Goal: Task Accomplishment & Management: Complete application form

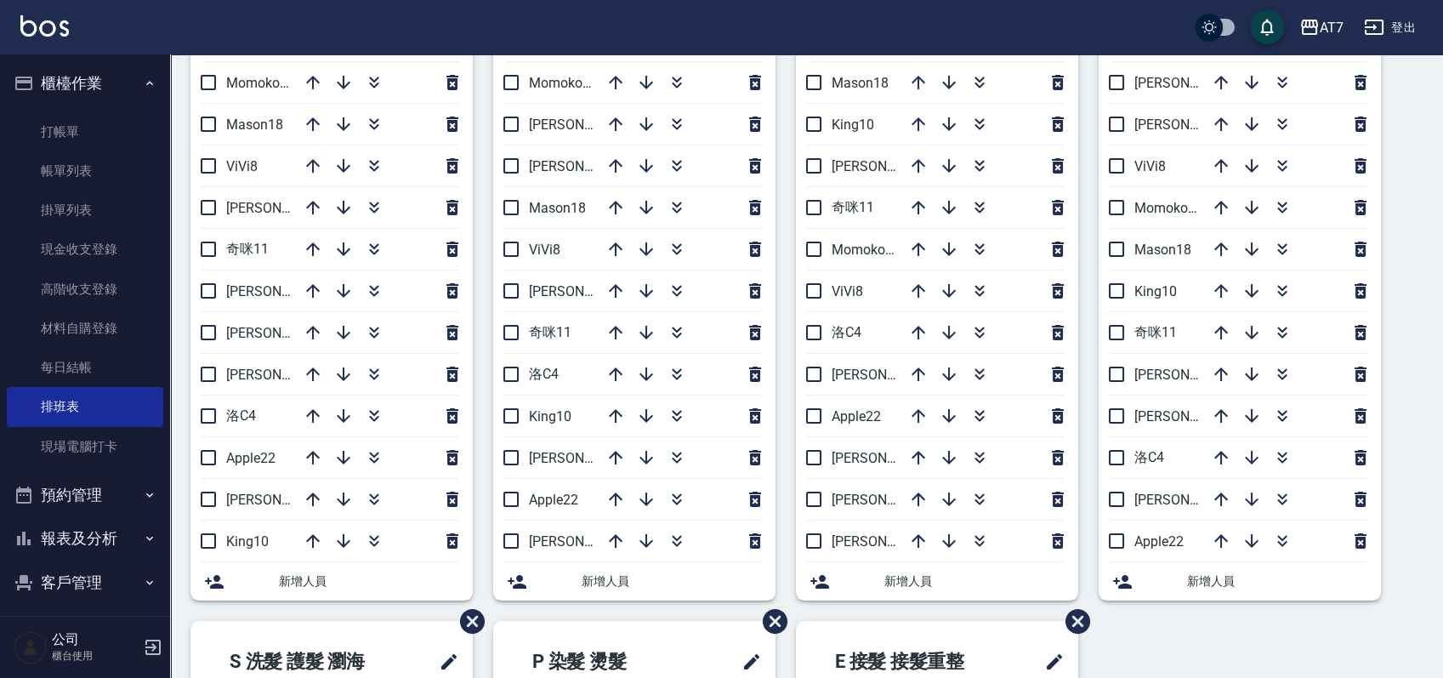
scroll to position [226, 0]
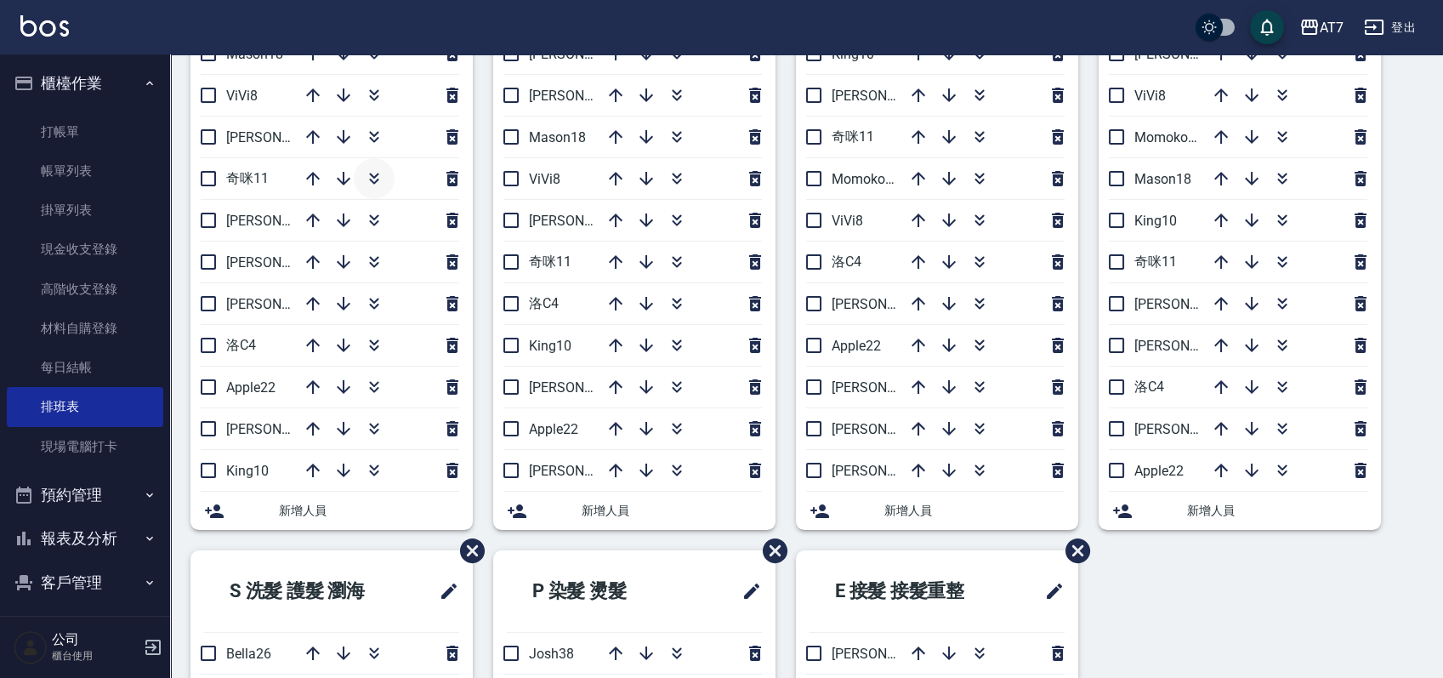
click at [367, 173] on icon "button" at bounding box center [374, 178] width 20 height 20
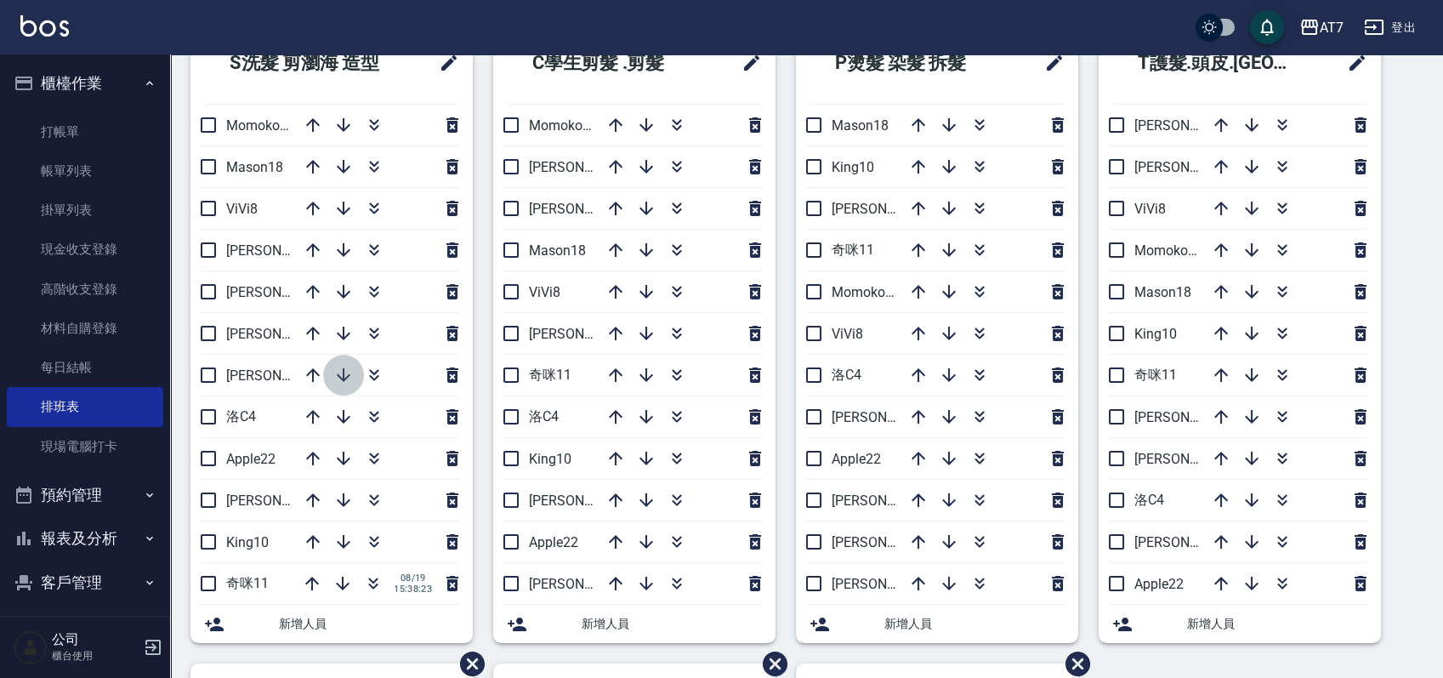
click at [344, 367] on icon "button" at bounding box center [343, 375] width 20 height 20
click at [679, 333] on icon "button" at bounding box center [677, 333] width 20 height 20
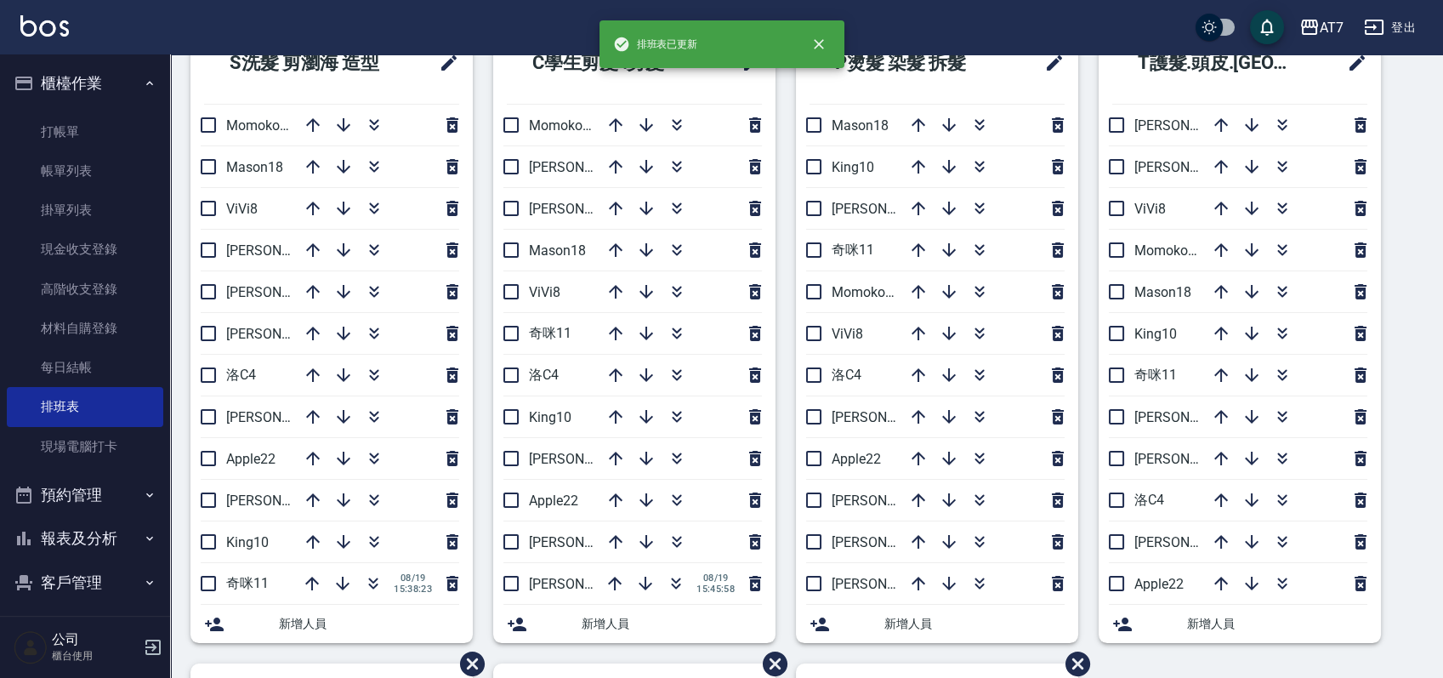
click at [1400, 578] on div "S洗髮 剪瀏海 造型 Momoko12 Mason18 ViVi8 [PERSON_NAME] 5 [PERSON_NAME]2 [PERSON_NAME]9…" at bounding box center [796, 663] width 1253 height 1283
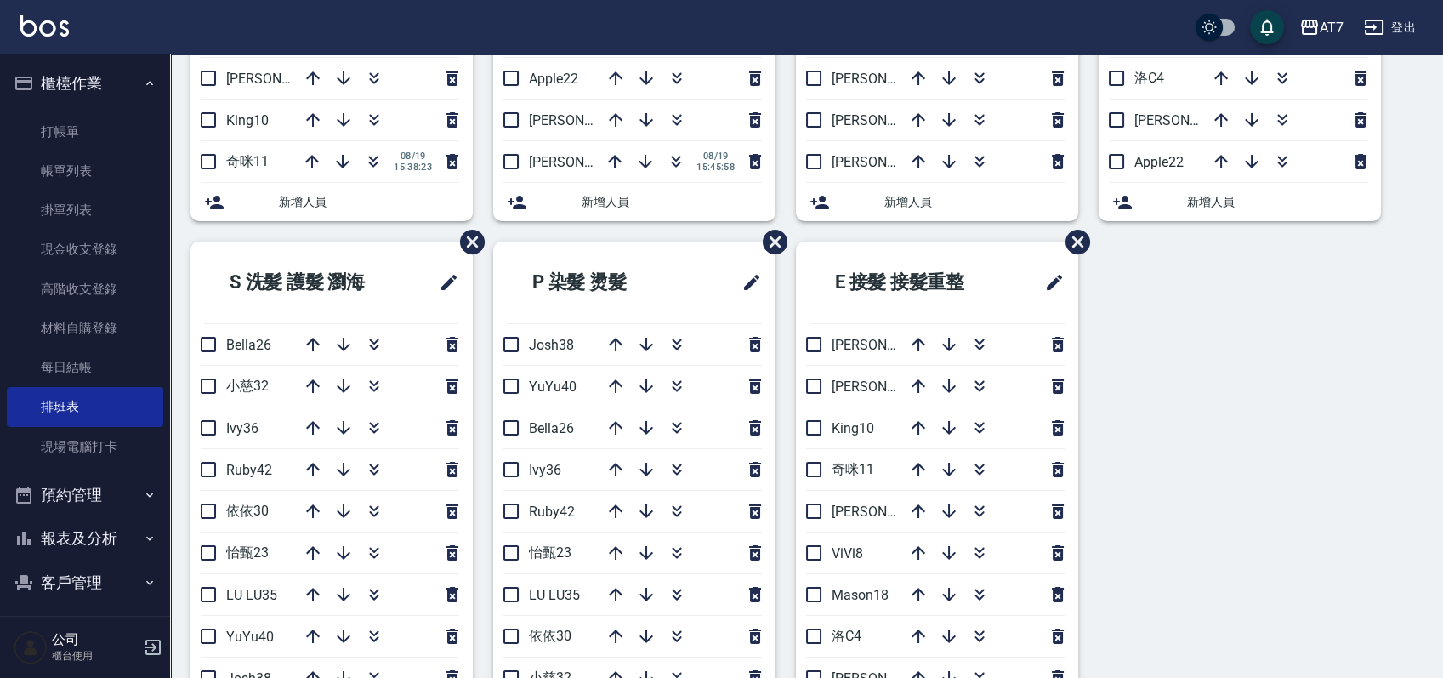
scroll to position [680, 0]
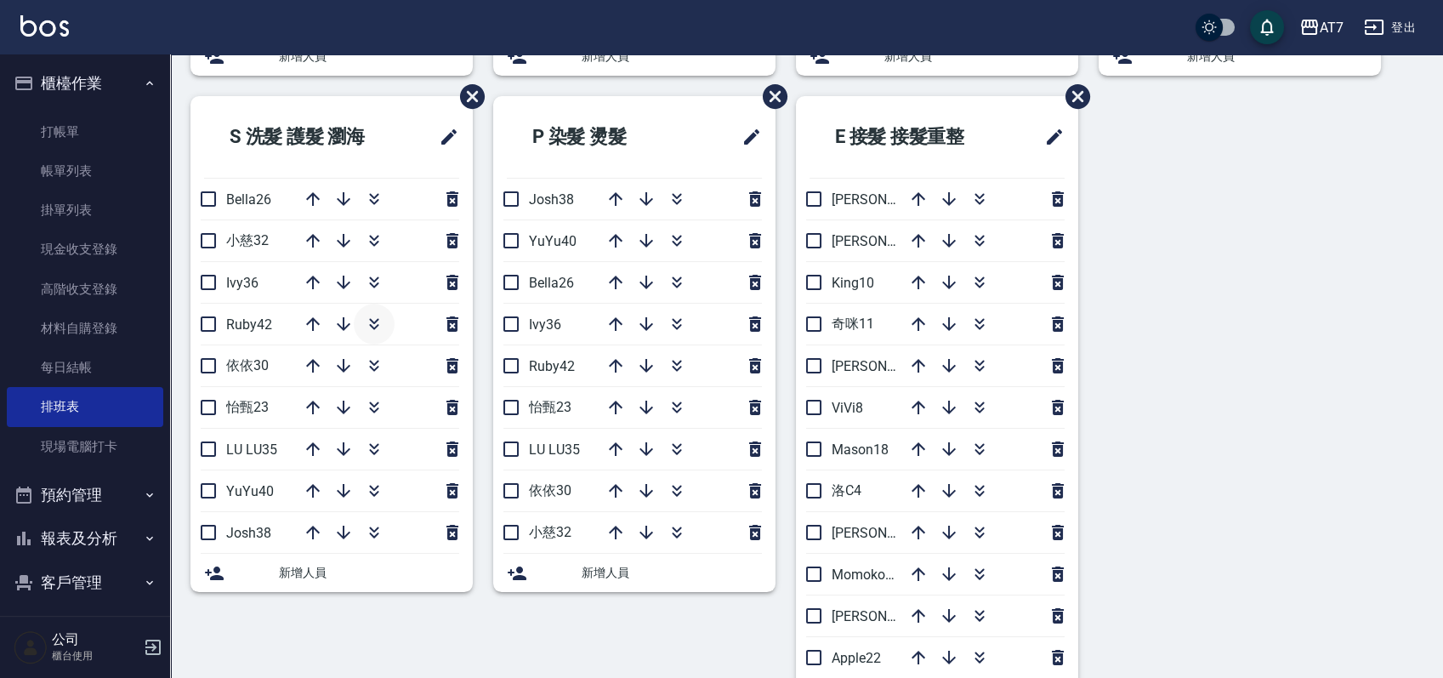
click at [375, 329] on icon "button" at bounding box center [374, 324] width 20 height 20
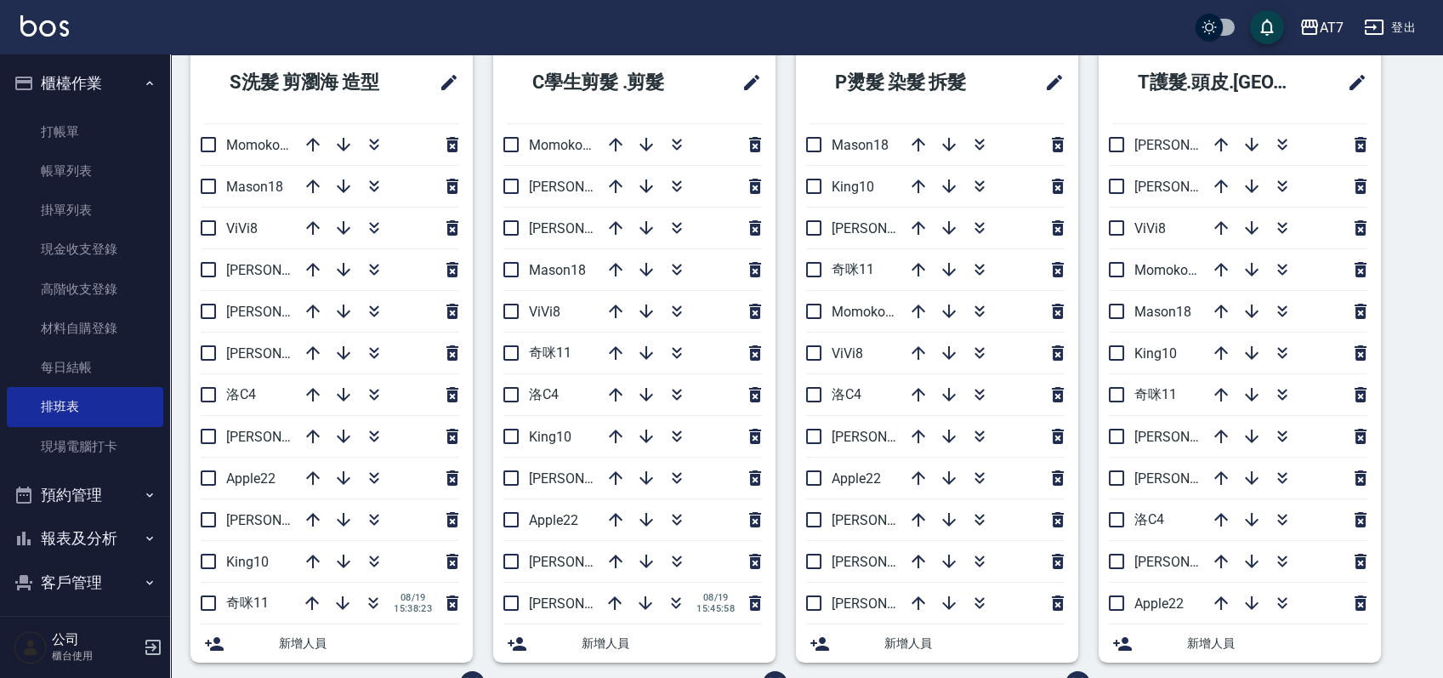
scroll to position [88, 0]
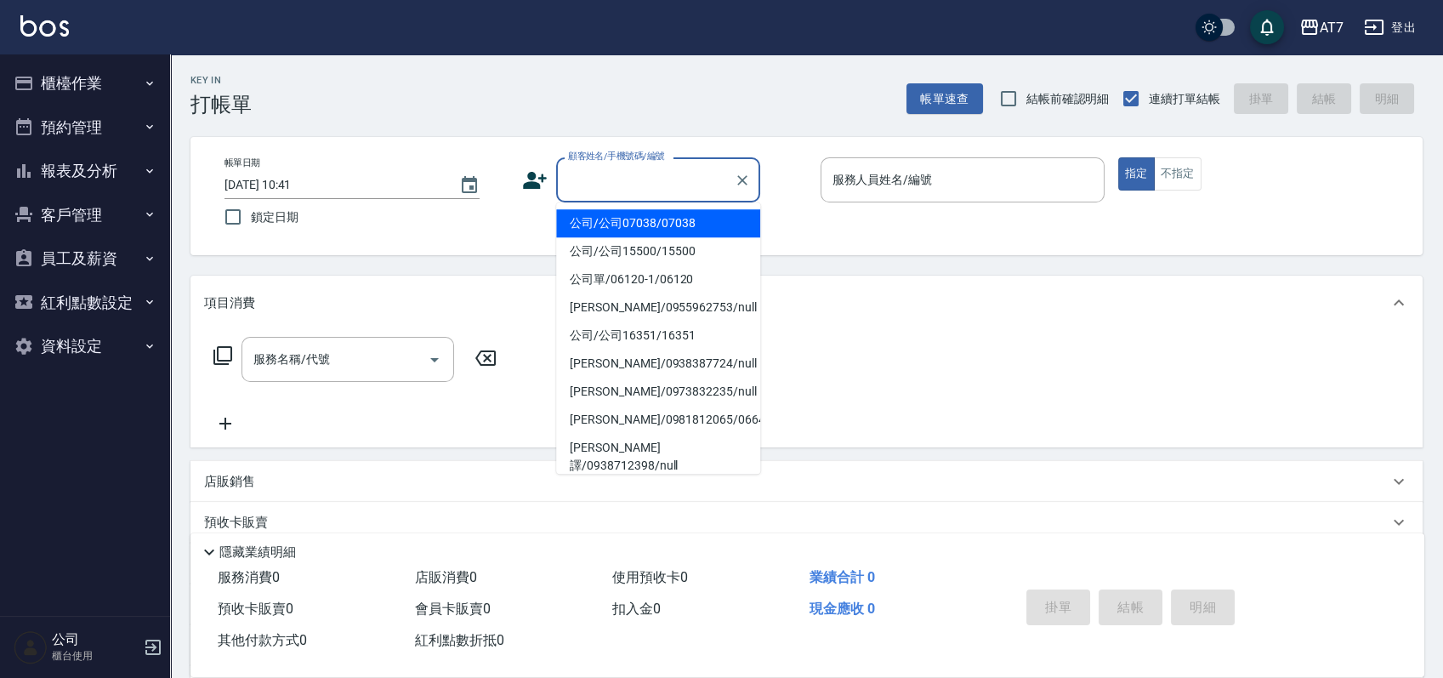
click at [654, 187] on input "顧客姓名/手機號碼/編號" at bounding box center [645, 180] width 163 height 30
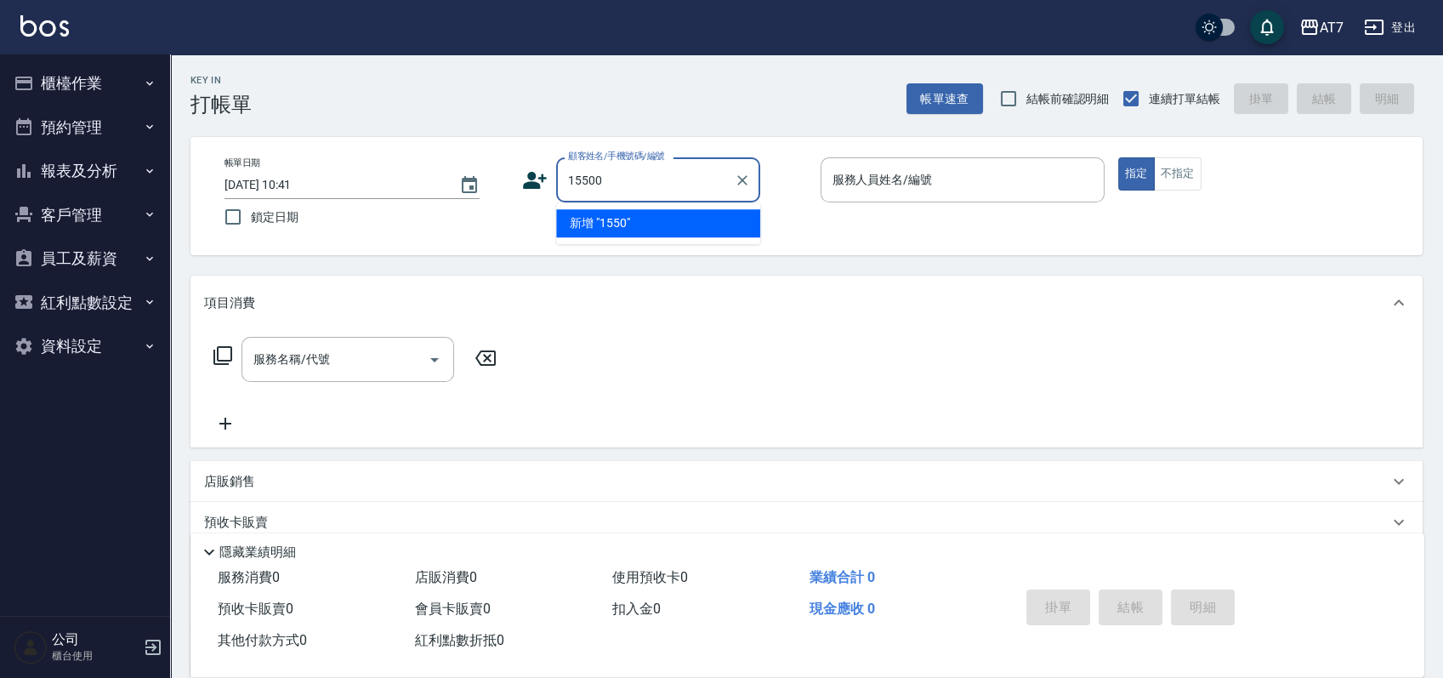
type input "15500"
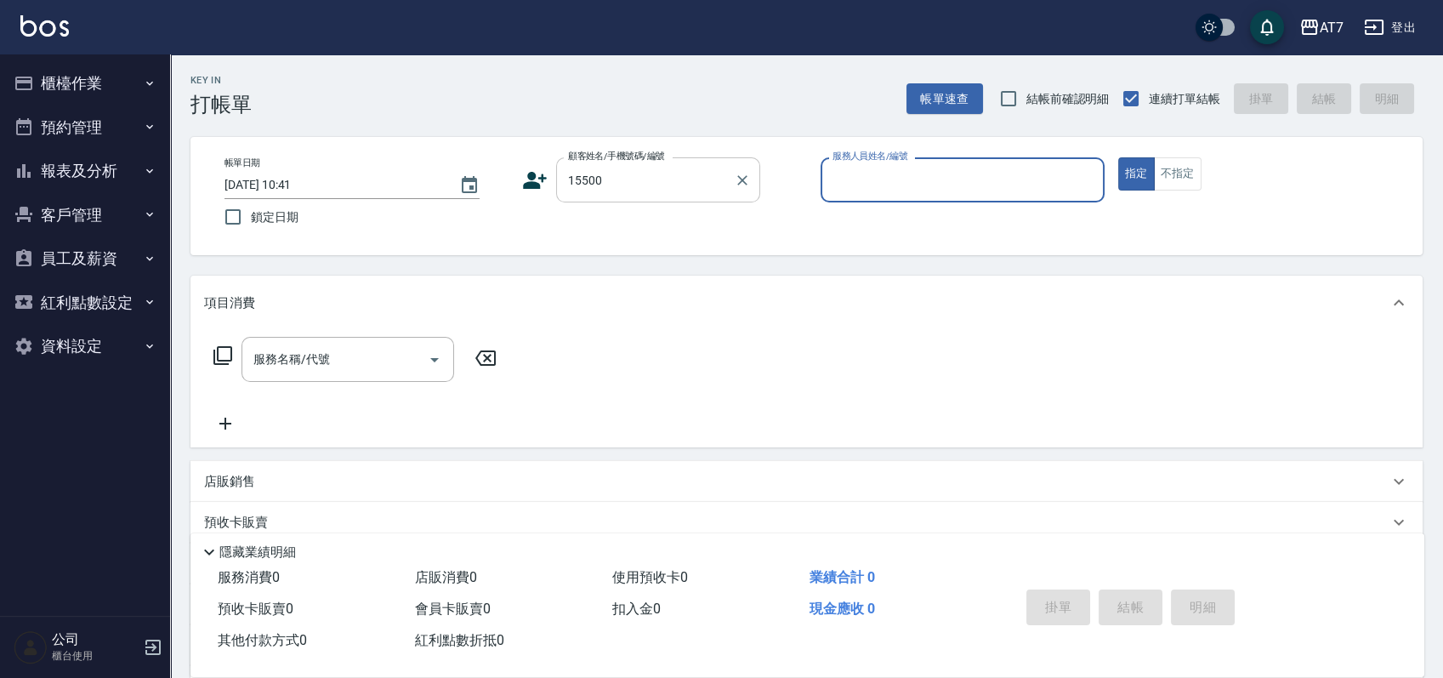
type input "1"
type input "公司/公司15500/15500"
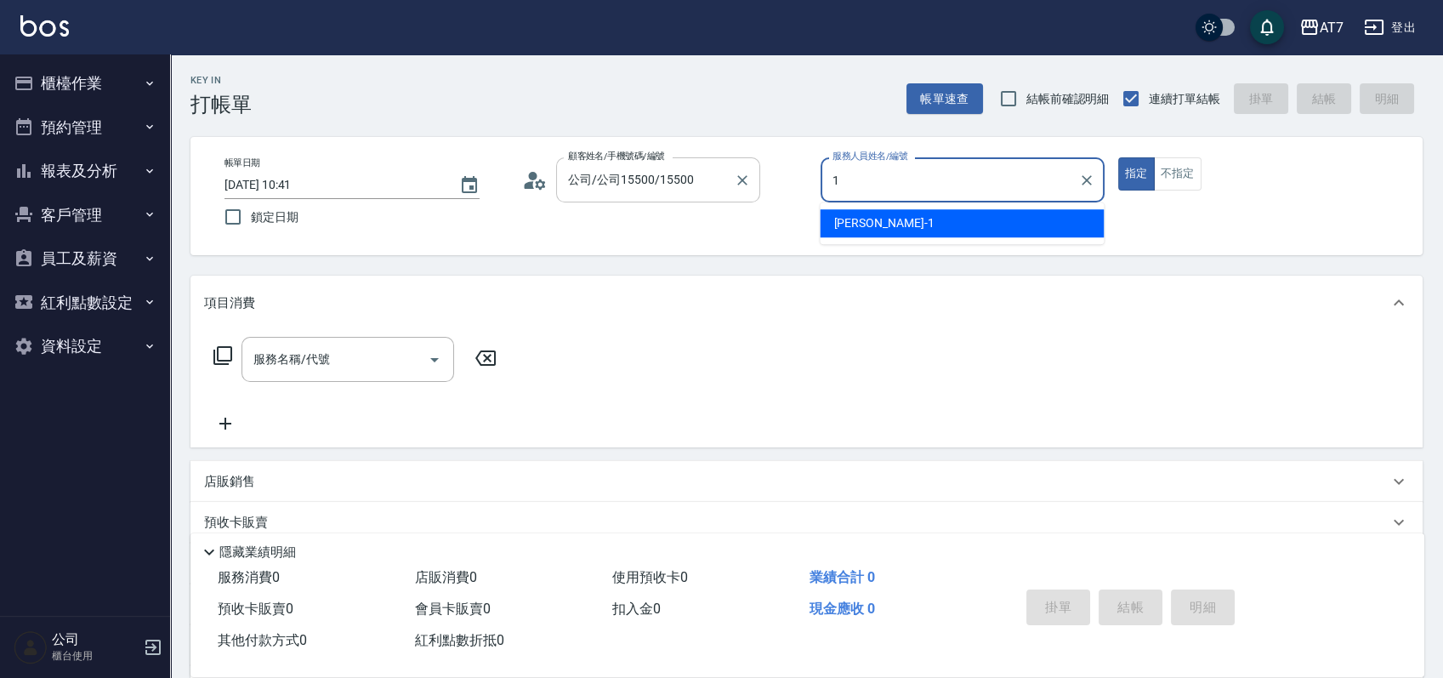
type input "米雪兒-1"
type button "true"
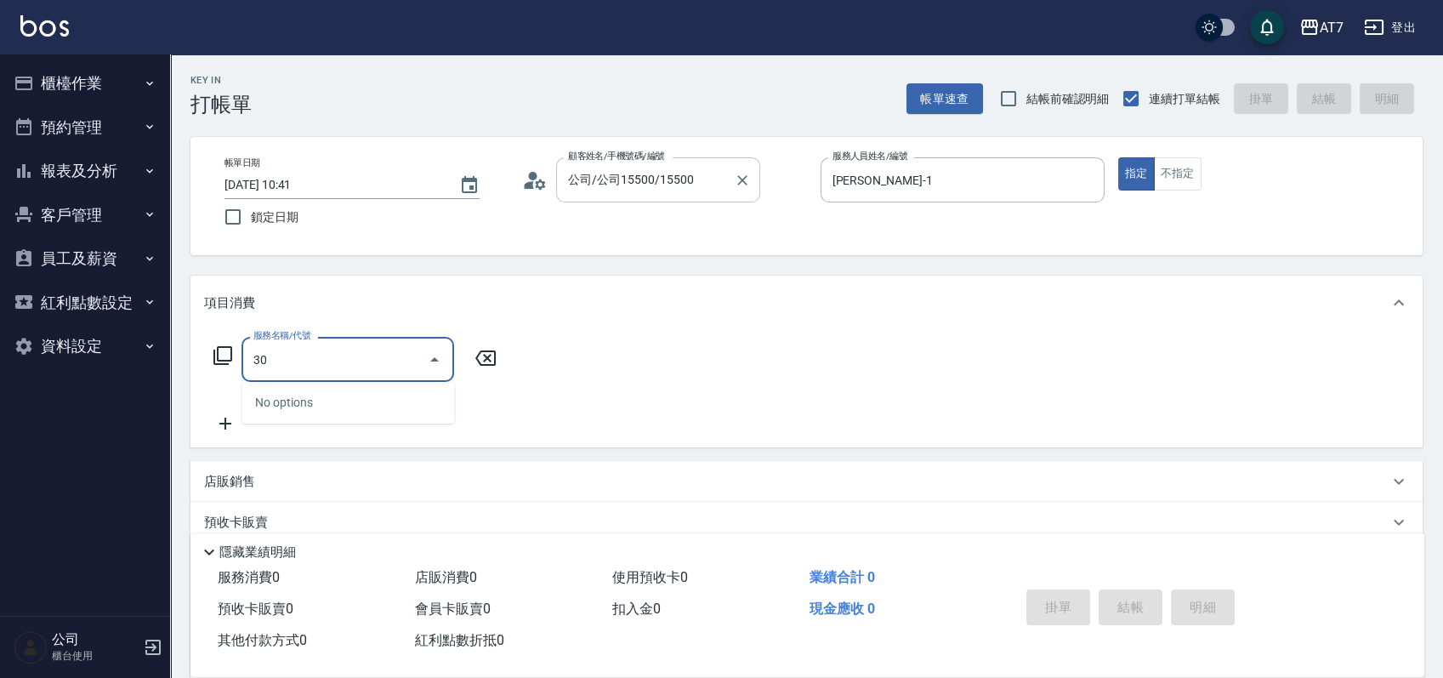
type input "302"
type input "30"
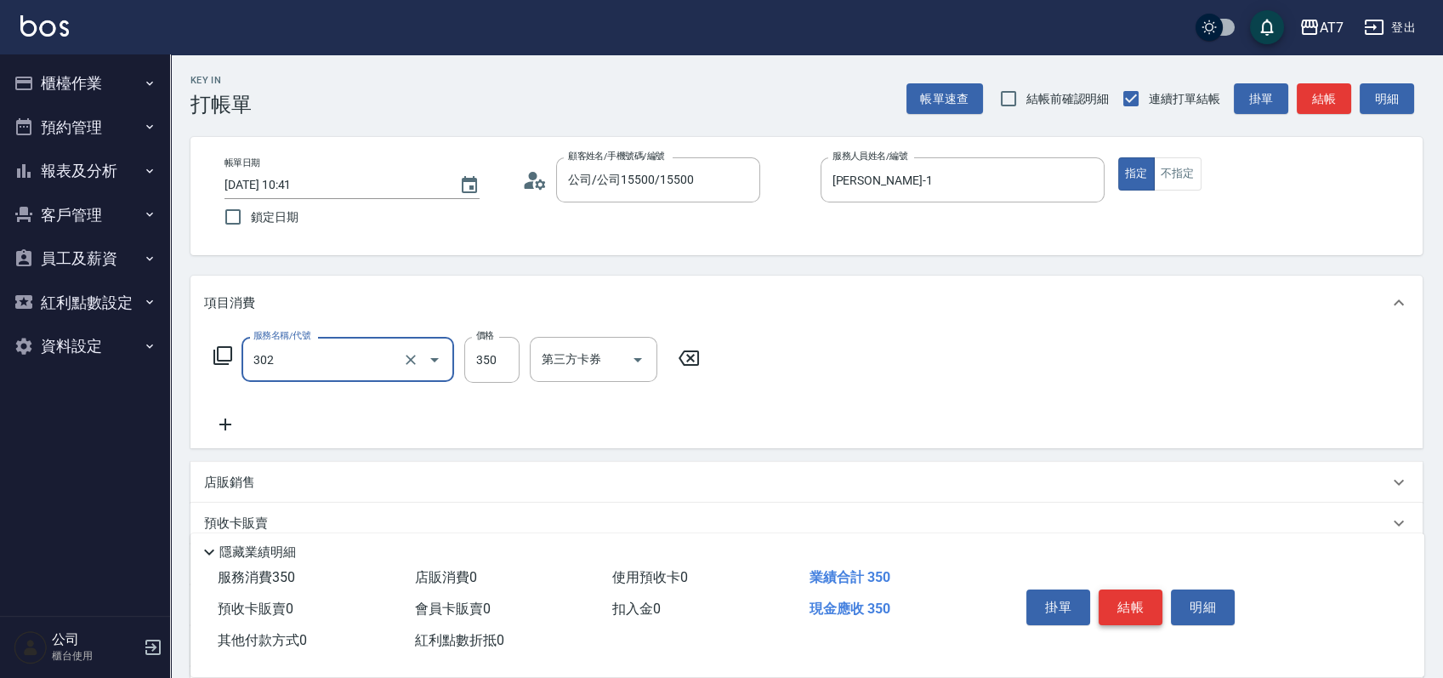
type input "剪髮(302)"
click at [1137, 597] on button "結帳" at bounding box center [1131, 607] width 64 height 36
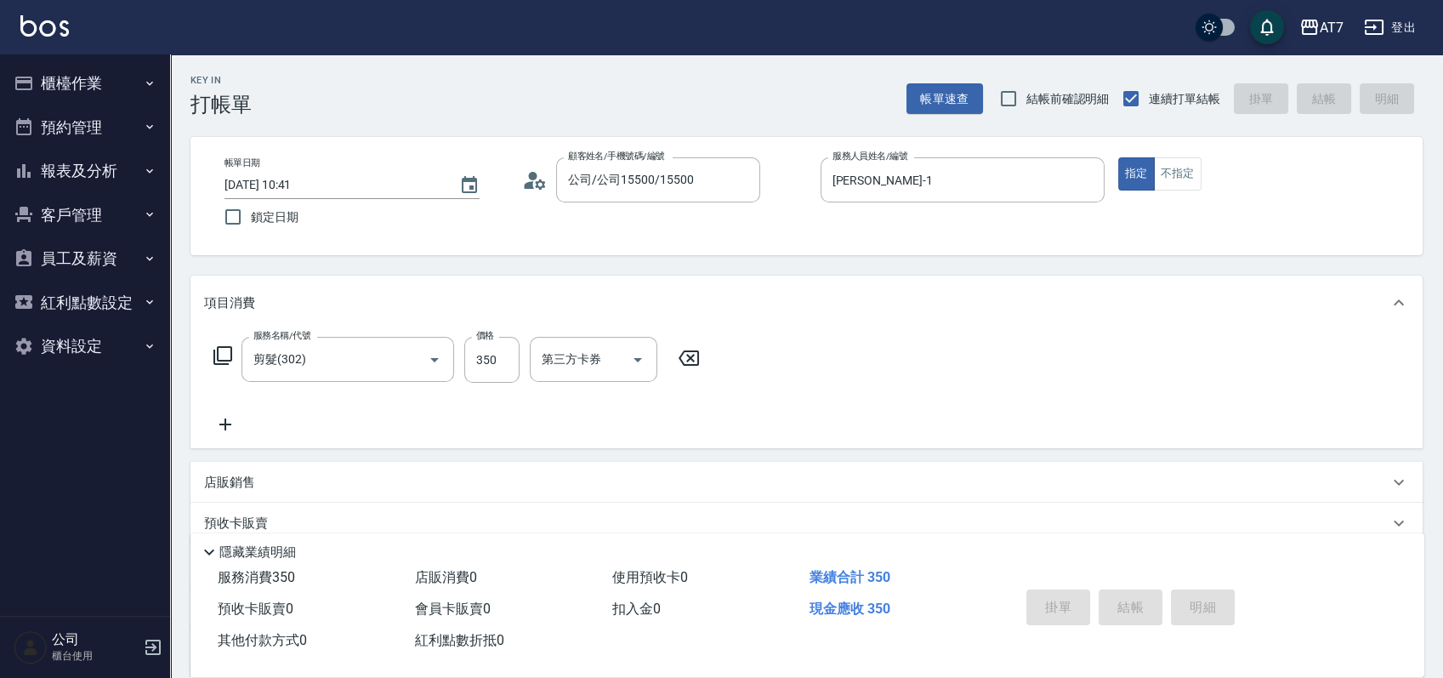
type input "2025/08/19 15:31"
type input "0"
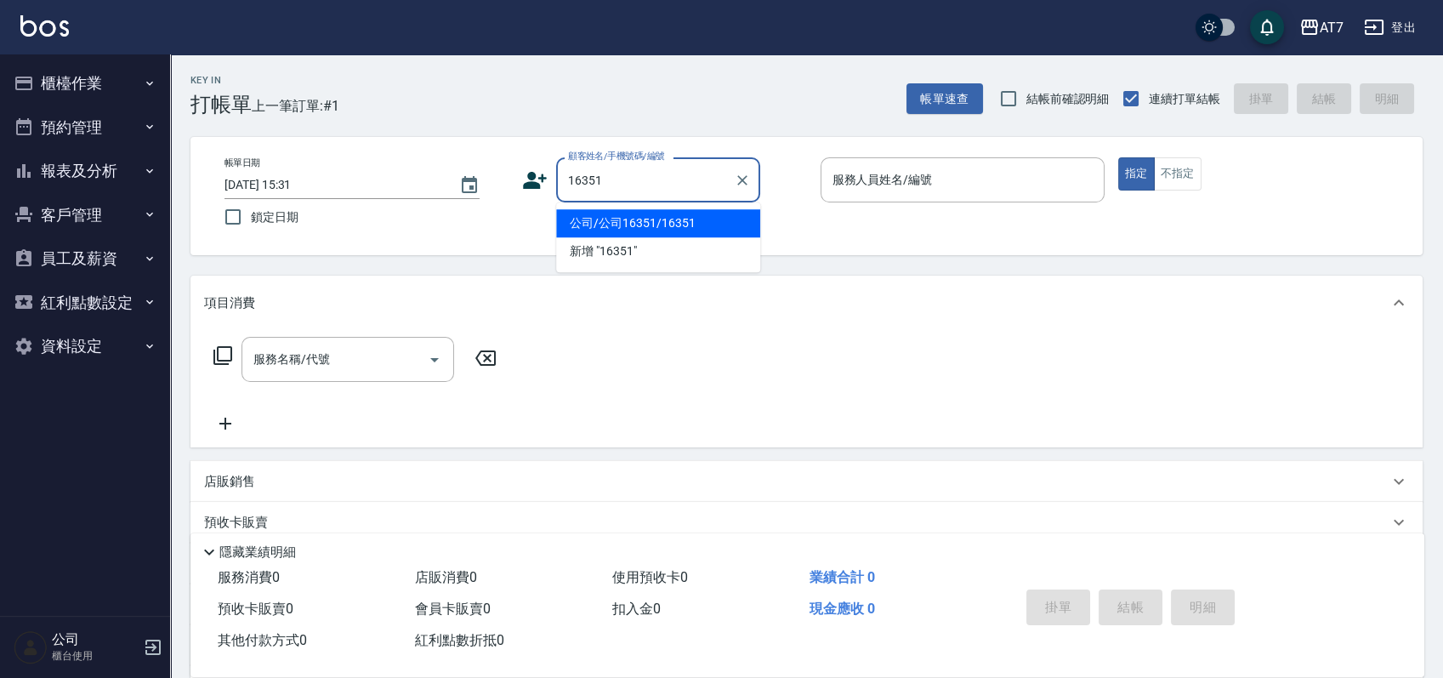
type input "公司/公司16351/16351"
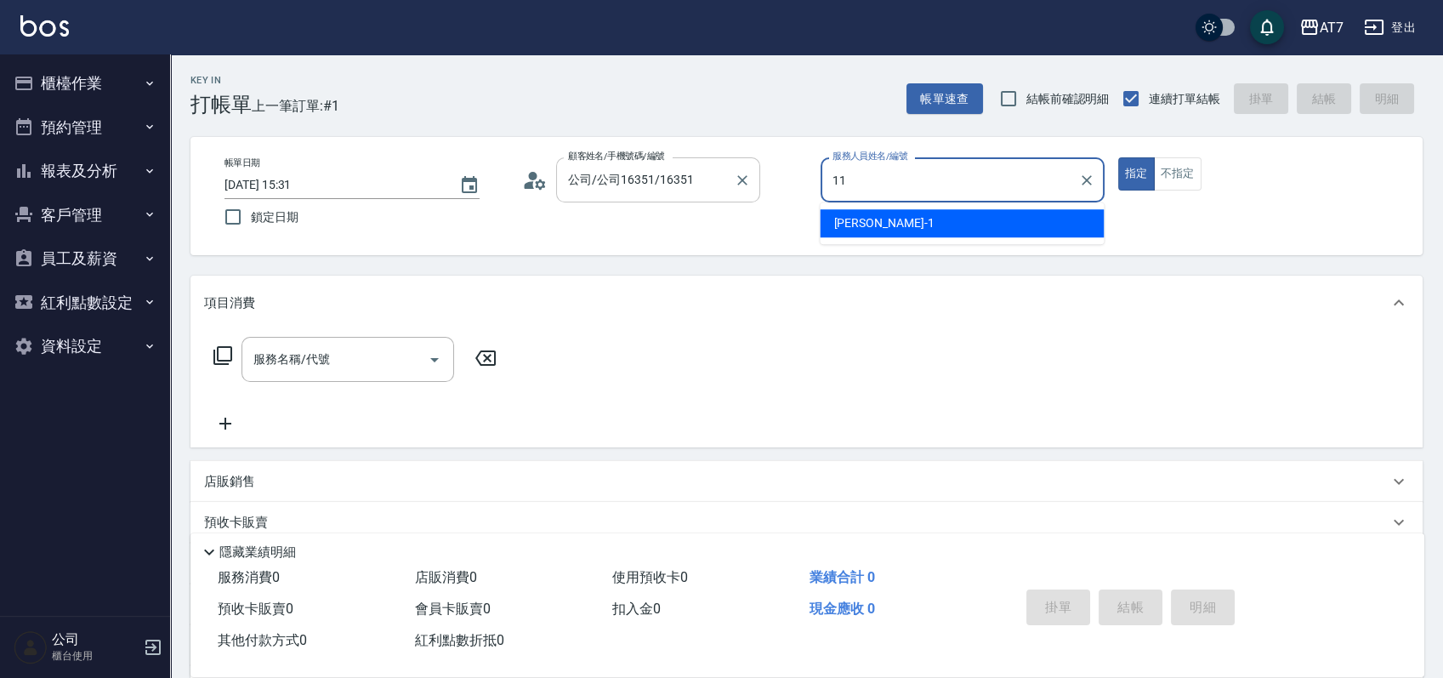
type input "奇咪-11"
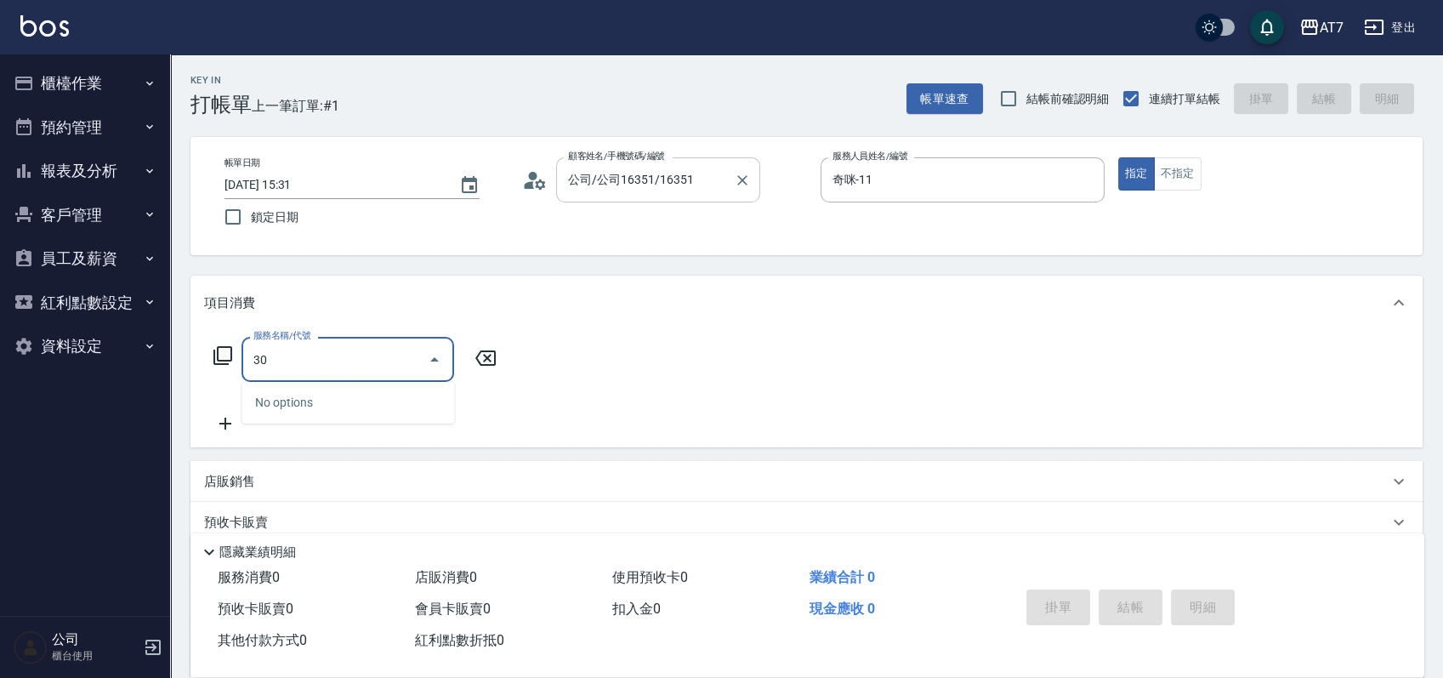
type input "302"
type input "30"
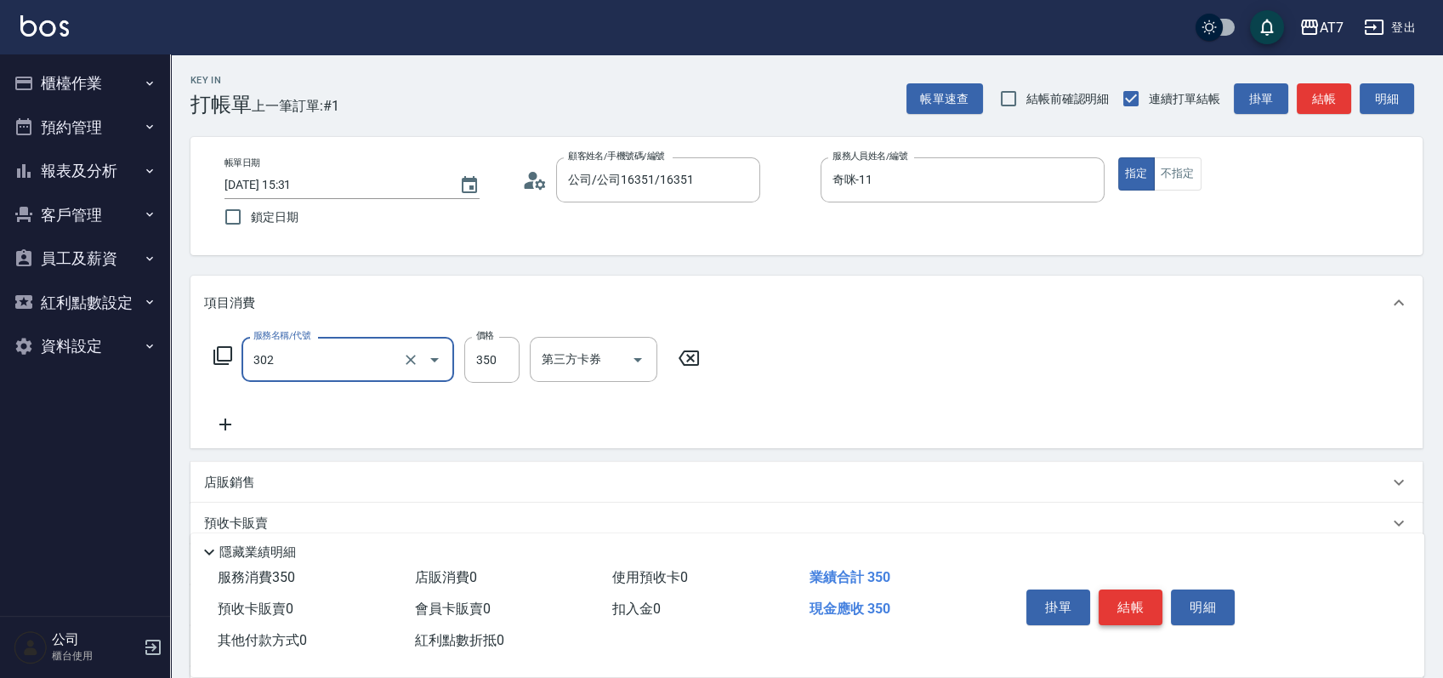
type input "剪髮(302)"
click at [1105, 593] on button "結帳" at bounding box center [1131, 607] width 64 height 36
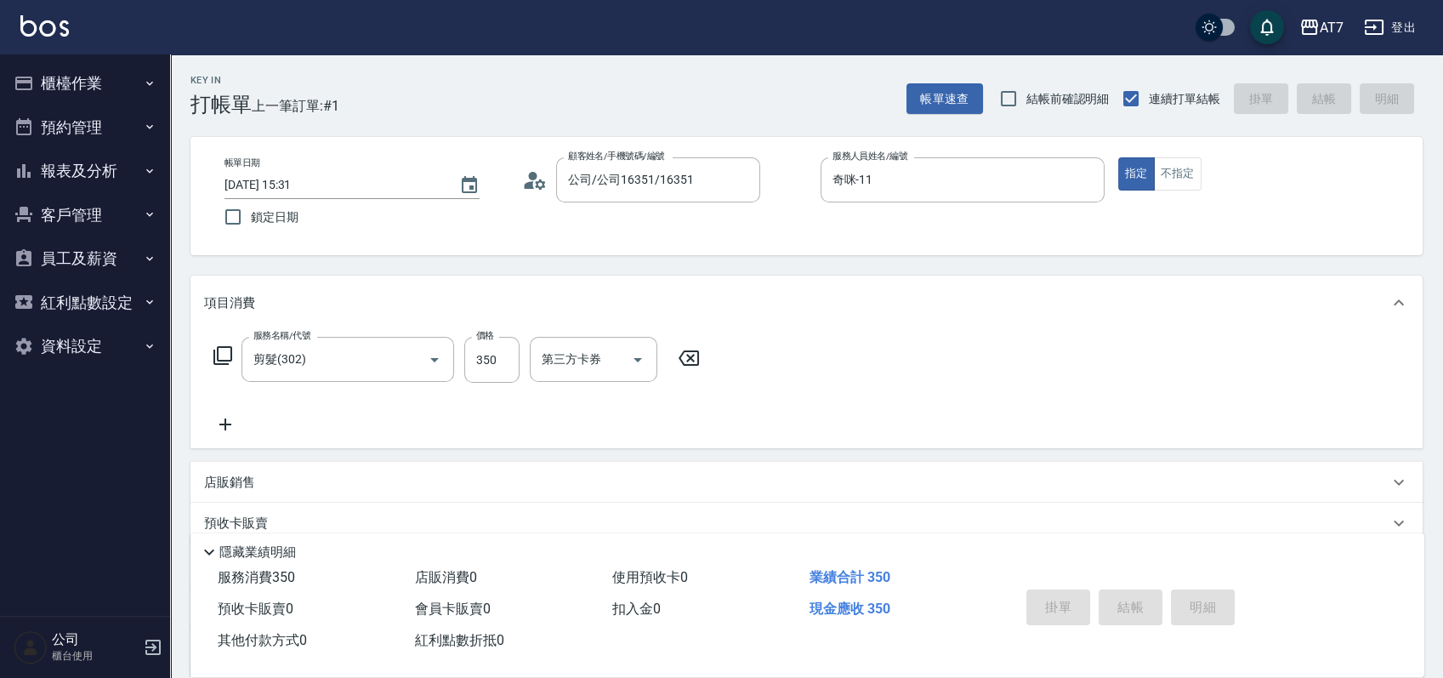
type input "2025/08/19 15:32"
type input "0"
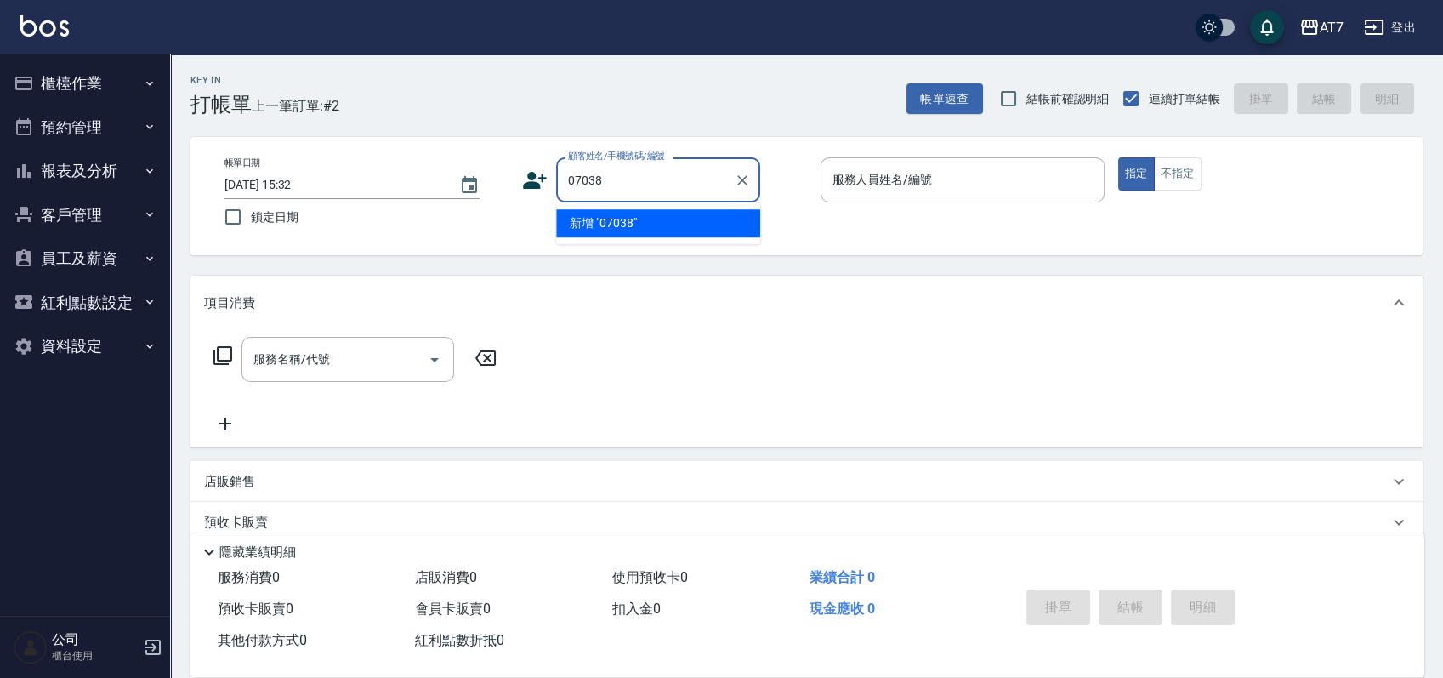
type input "07038"
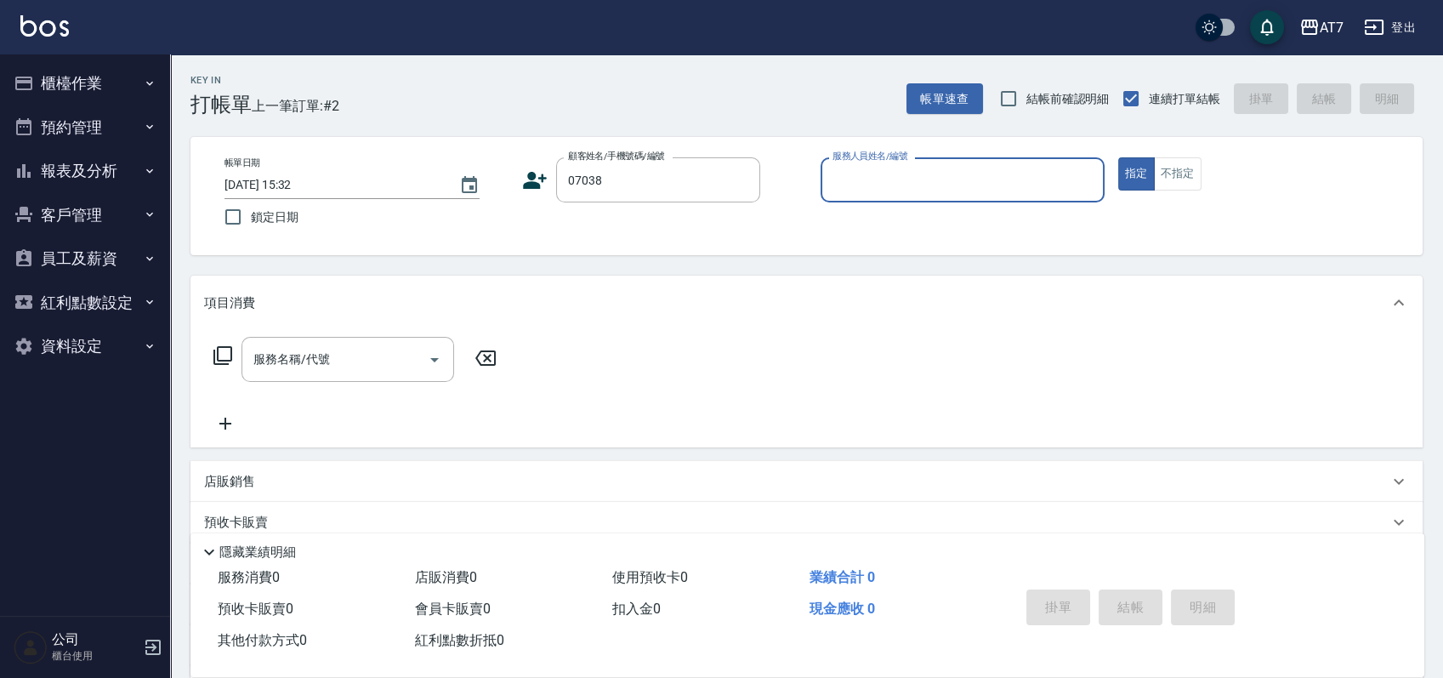
type input "1"
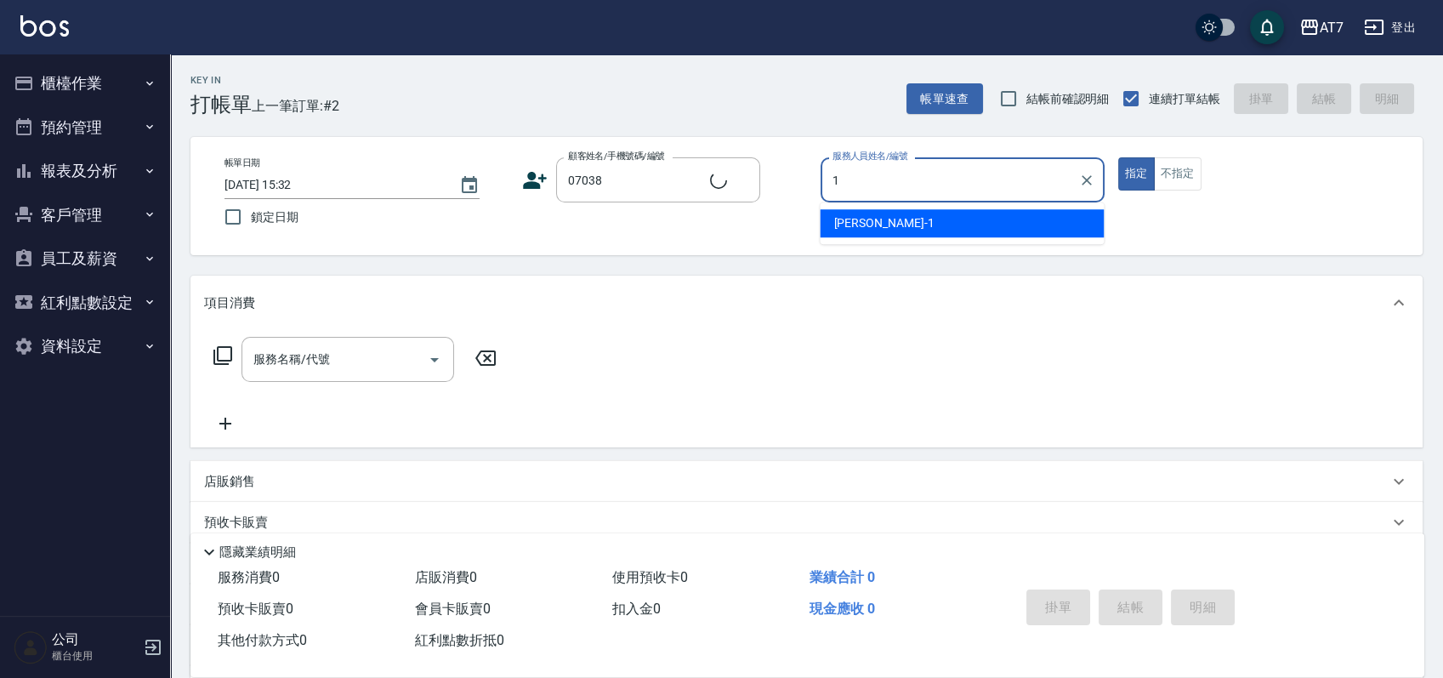
type input "公司/公司07038/07038"
type input "米雪兒-1"
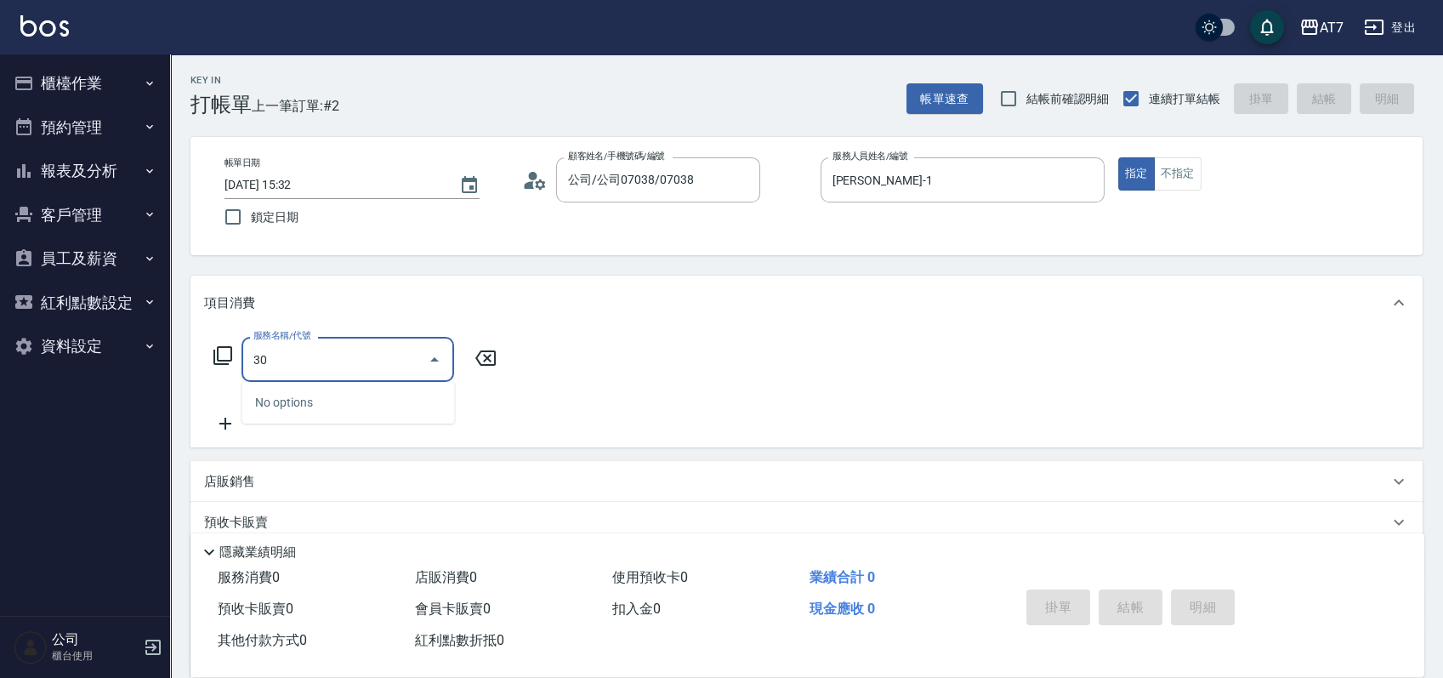
type input "305"
type input "50"
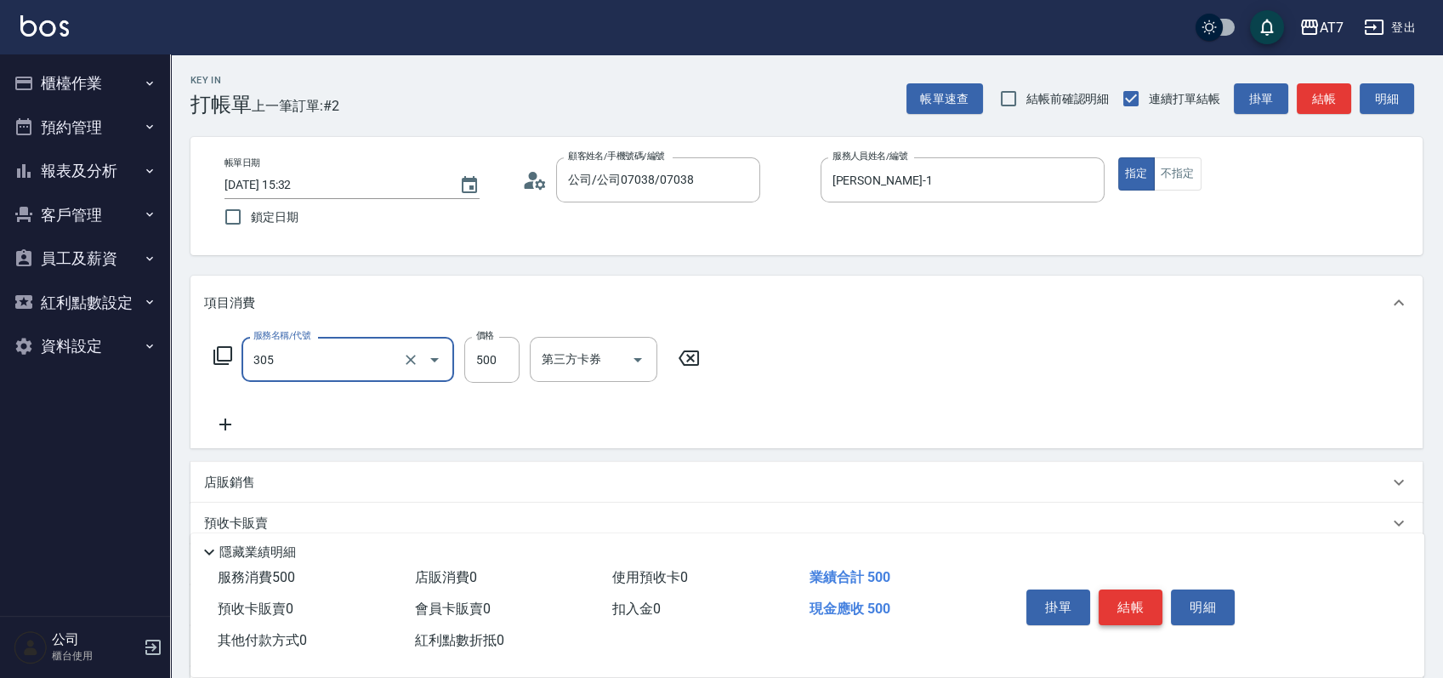
type input "A++剪髮(305)"
type input "0"
type input "65"
type input "60"
type input "650"
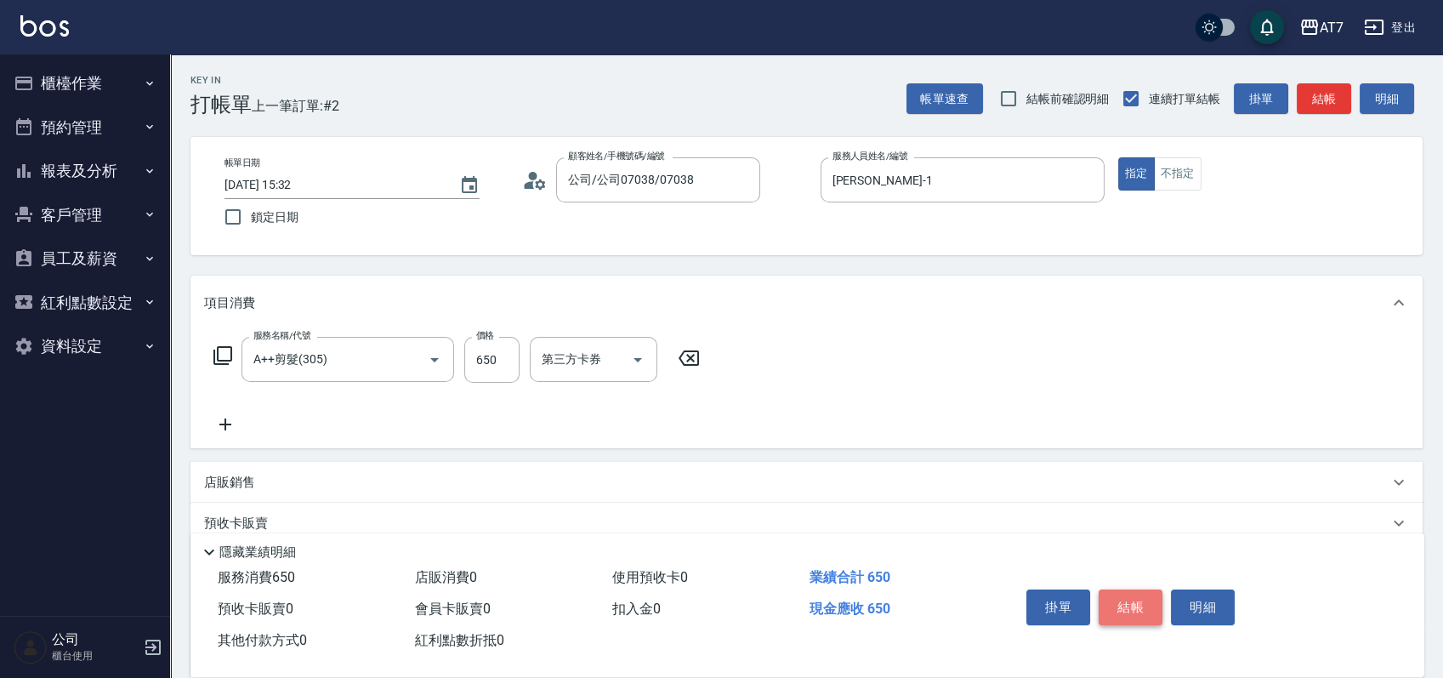
click at [1105, 593] on button "結帳" at bounding box center [1131, 607] width 64 height 36
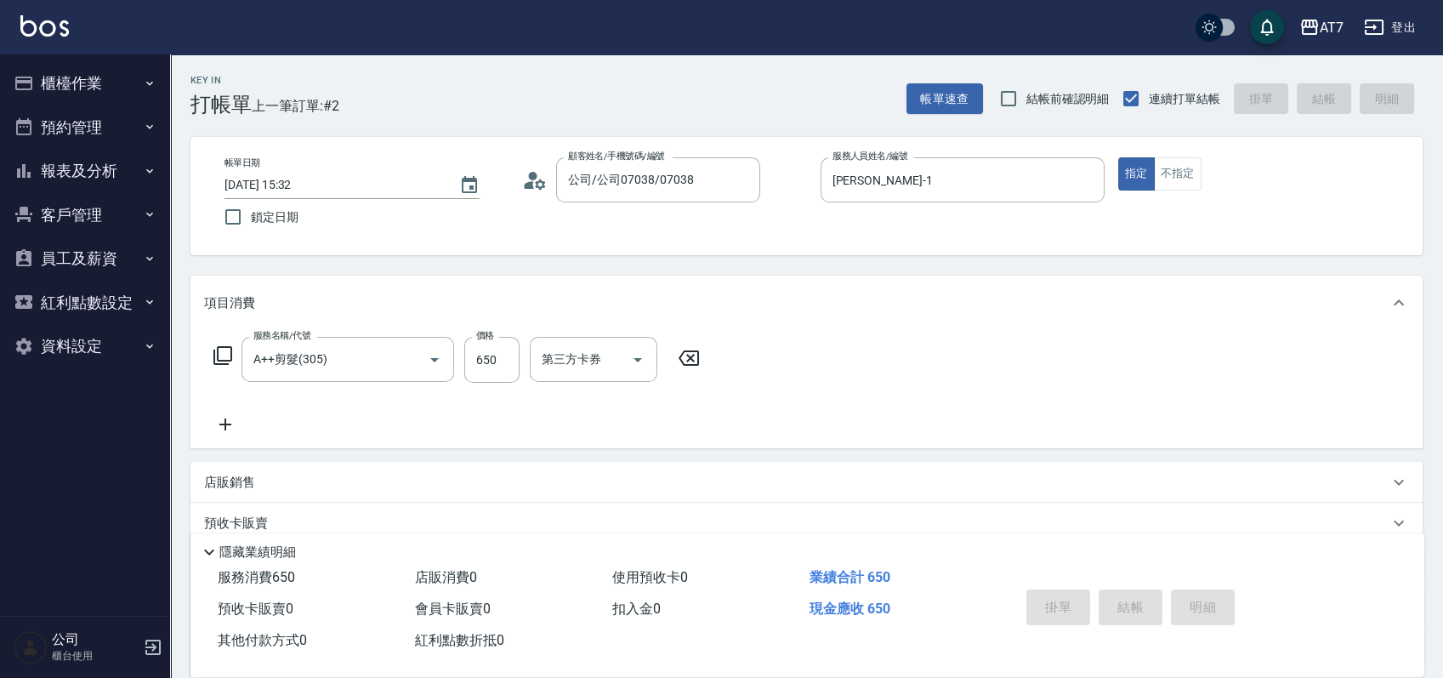
type input "2025/08/19 15:33"
type input "0"
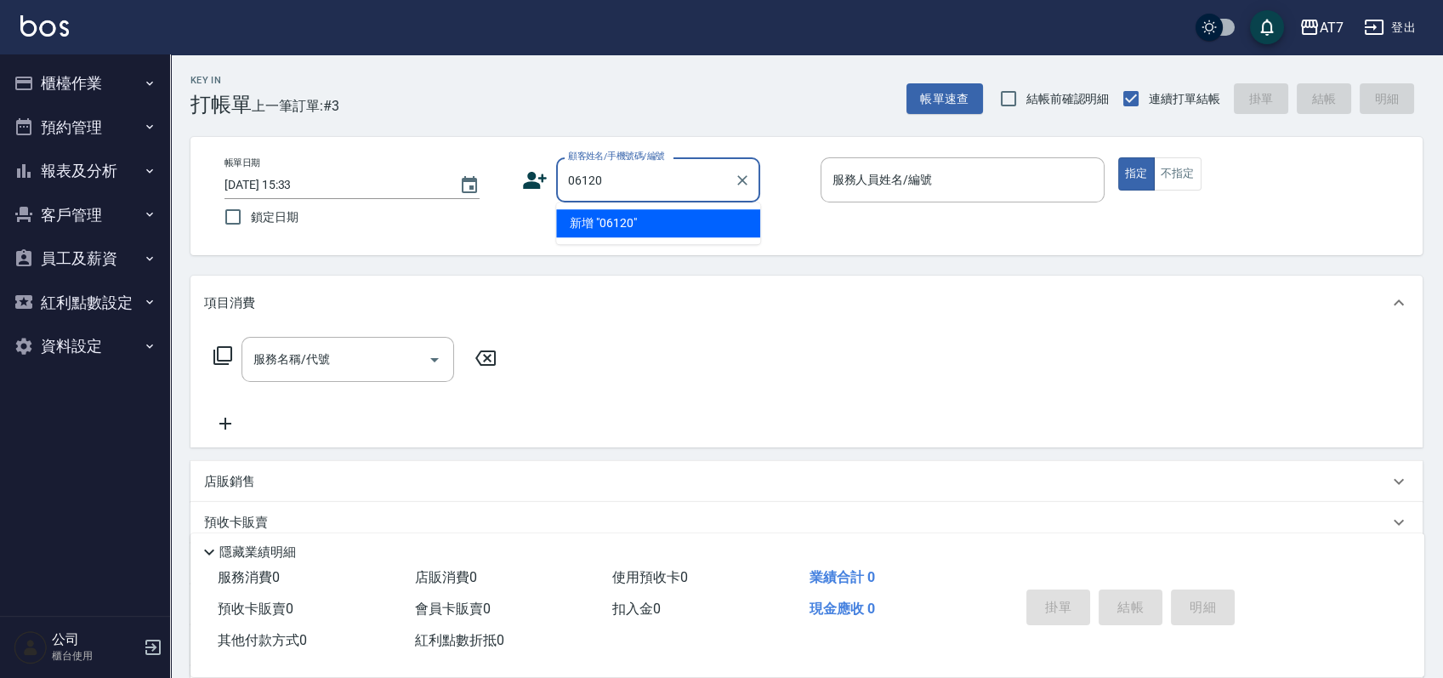
type input "06120"
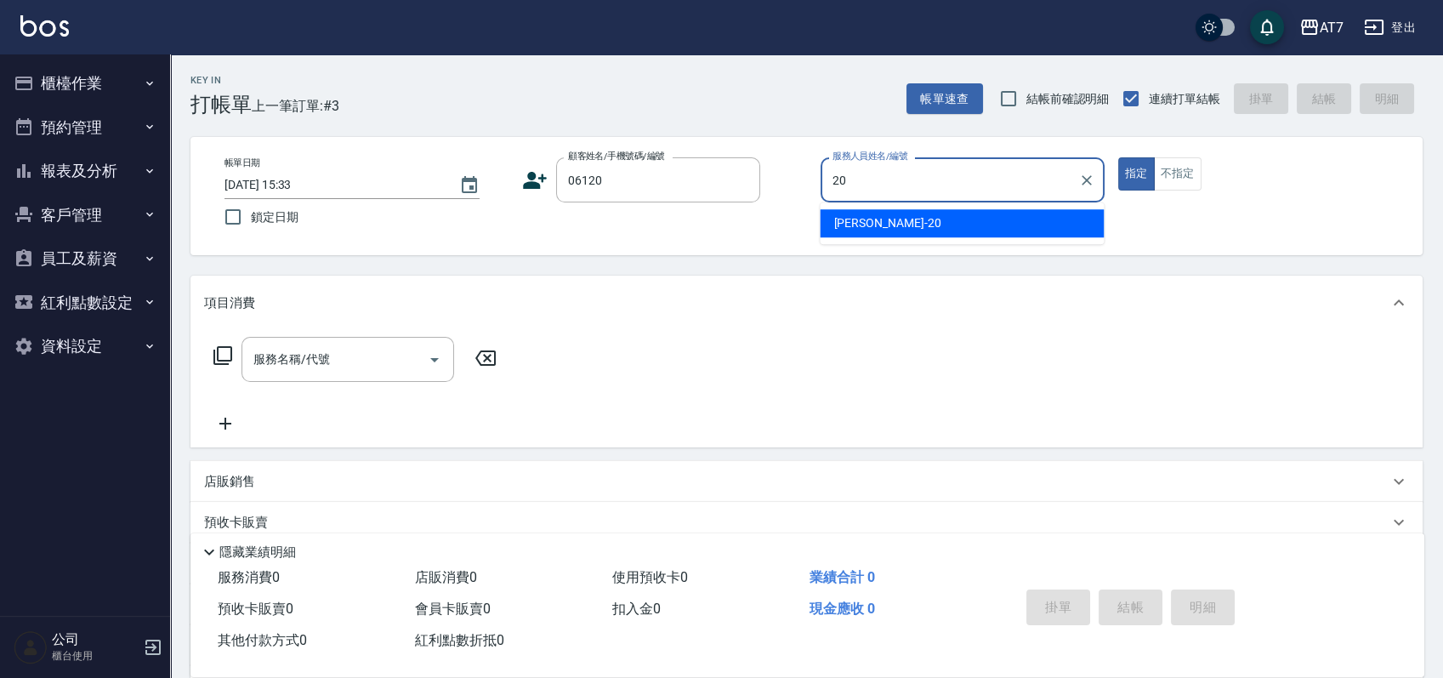
type input "妮可-20"
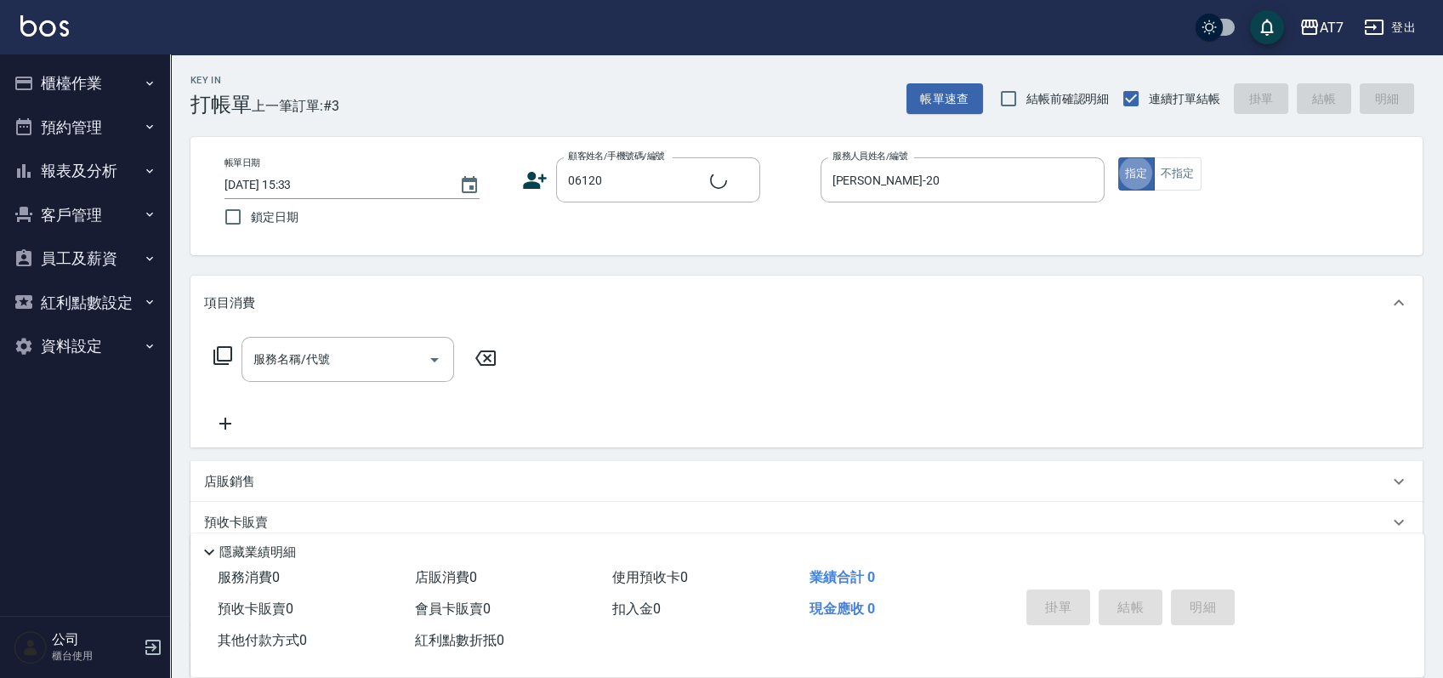
type input "公司單/06120-1/06120"
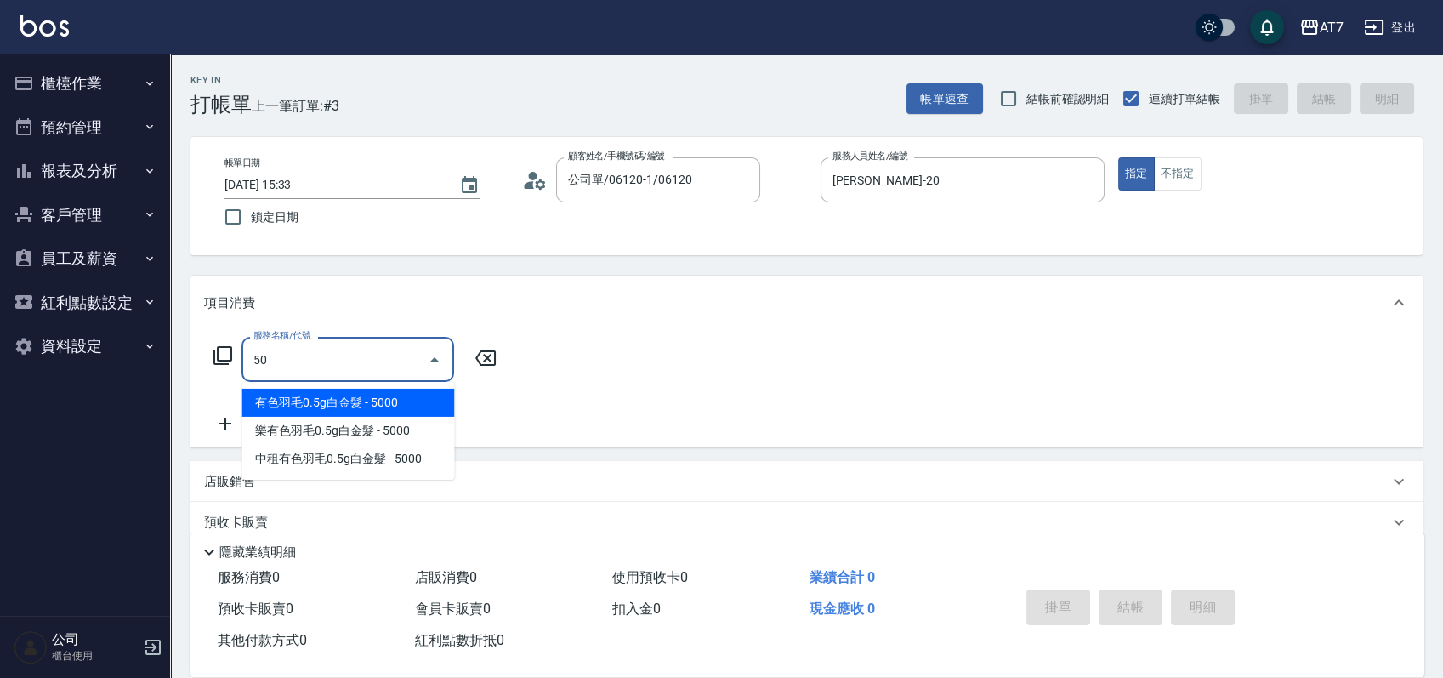
type input "501"
type input "30"
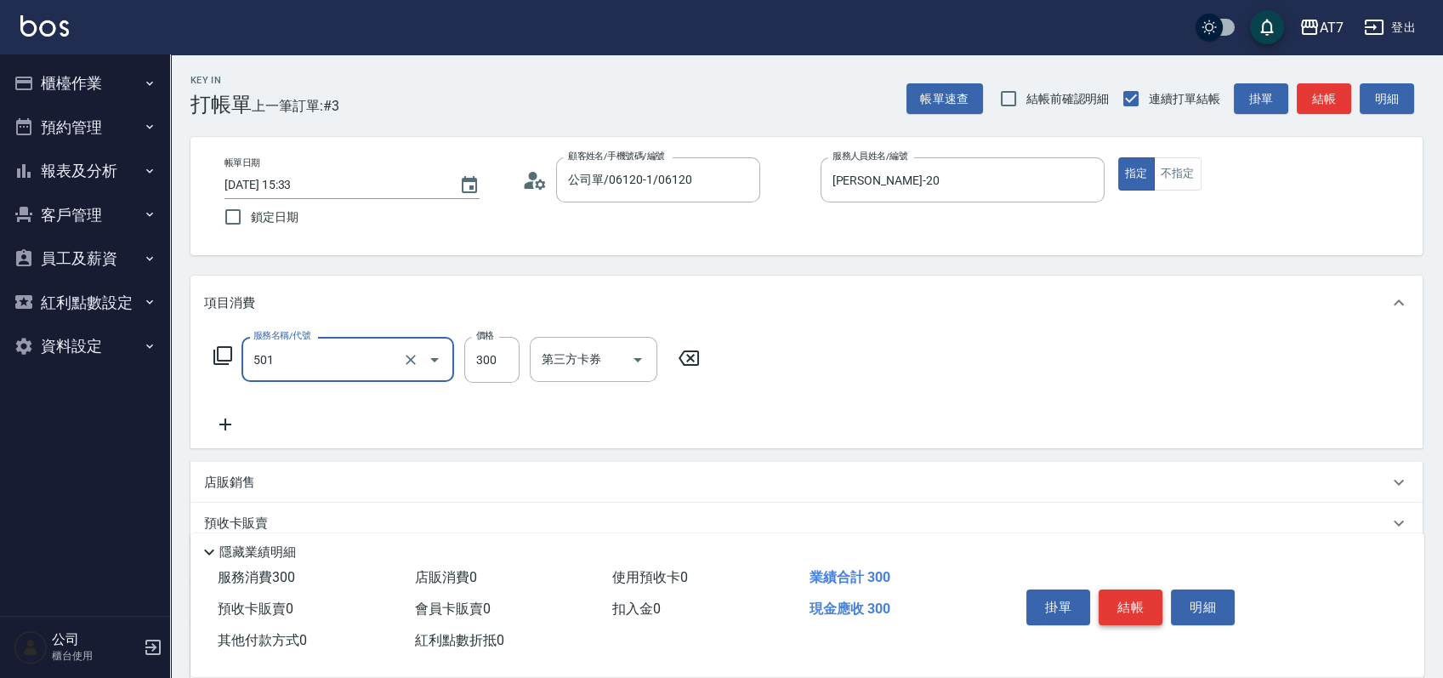
type input "洗髮(互助)(501)"
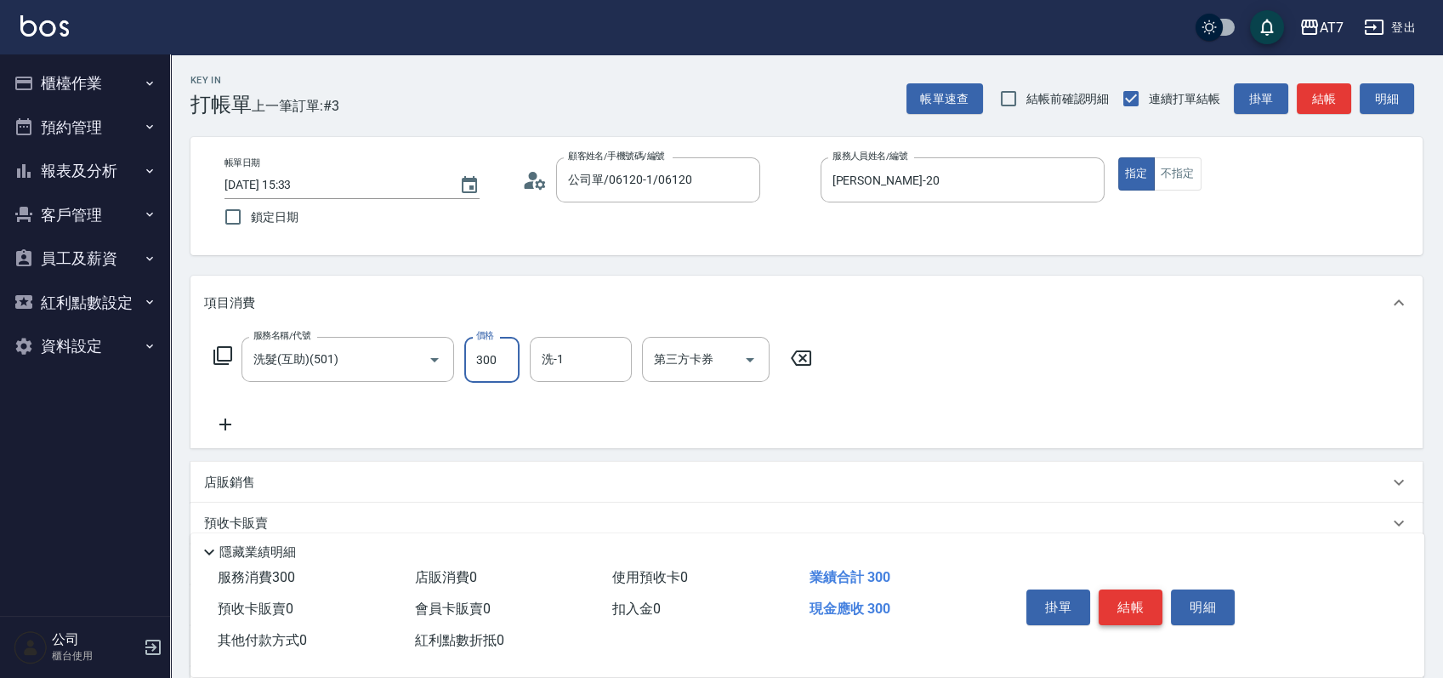
type input "0"
type input "25"
type input "20"
type input "250"
type input "依依-30"
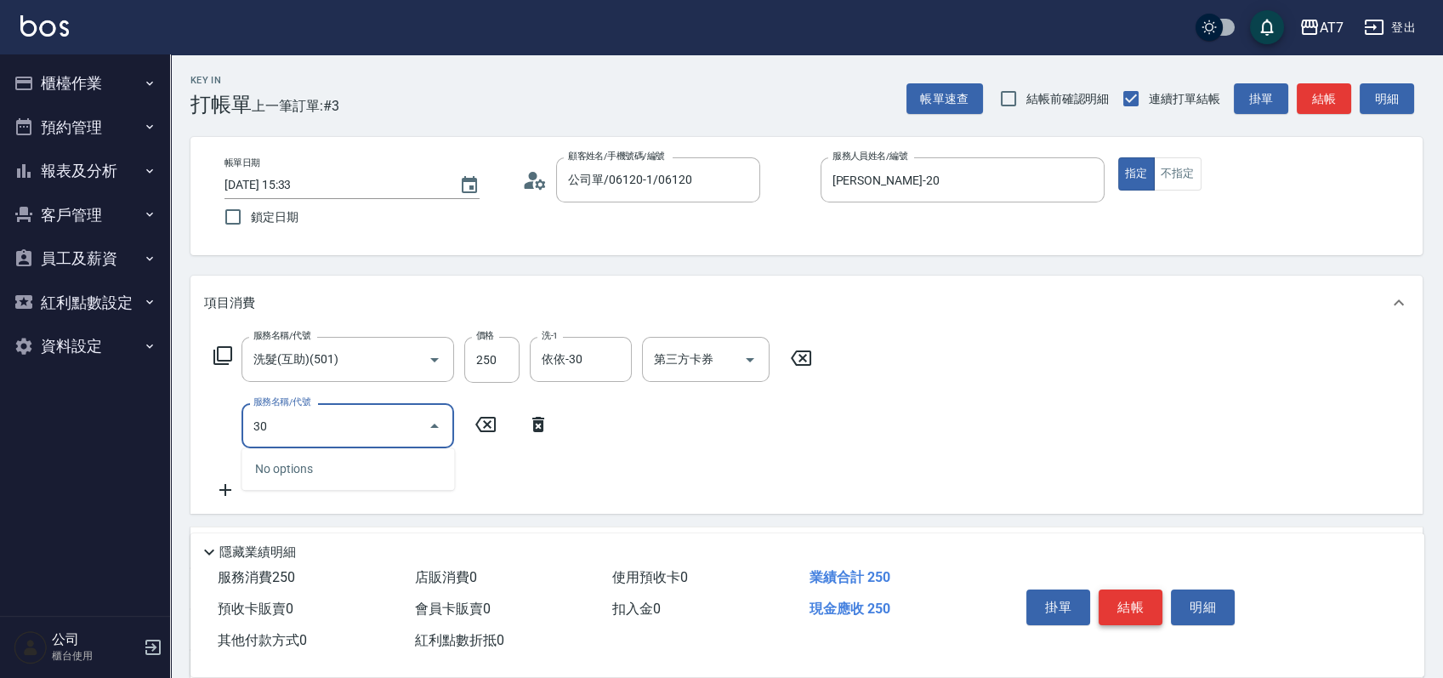
type input "302"
type input "60"
type input "剪髮(302)"
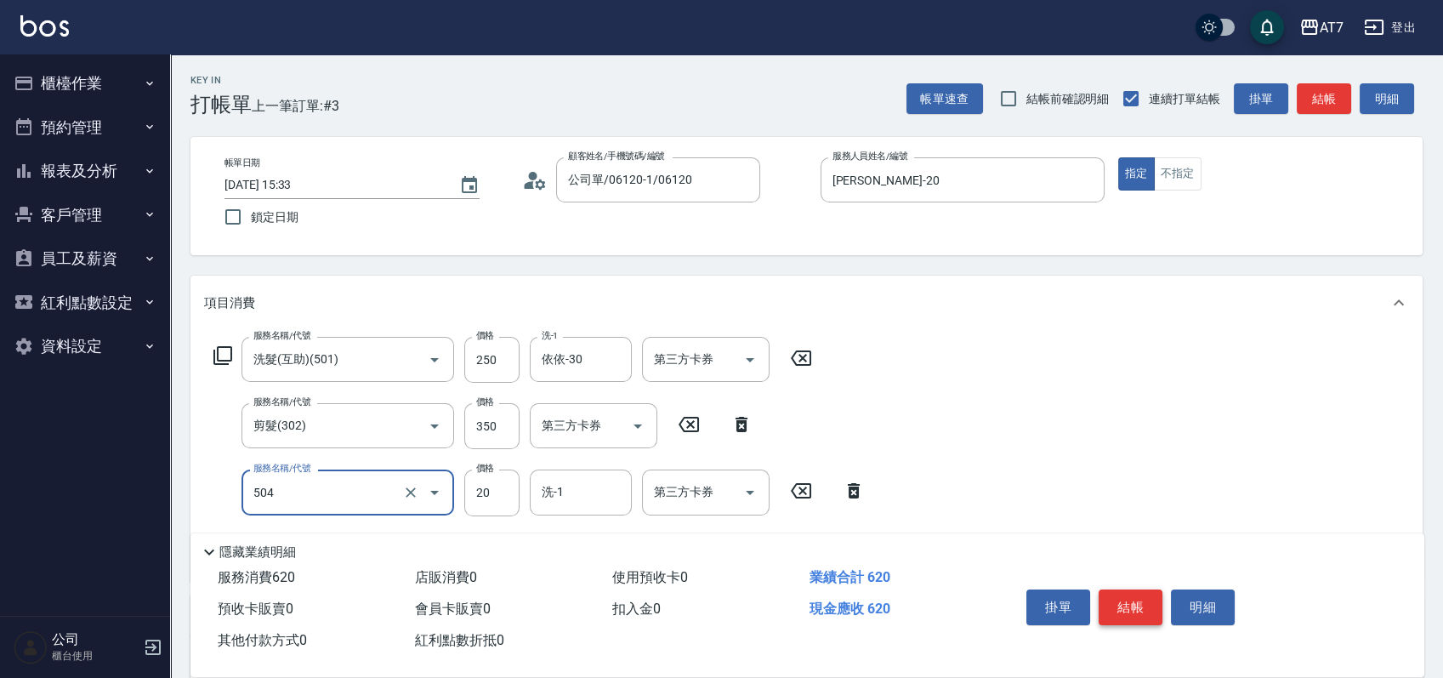
type input "潤絲(504)"
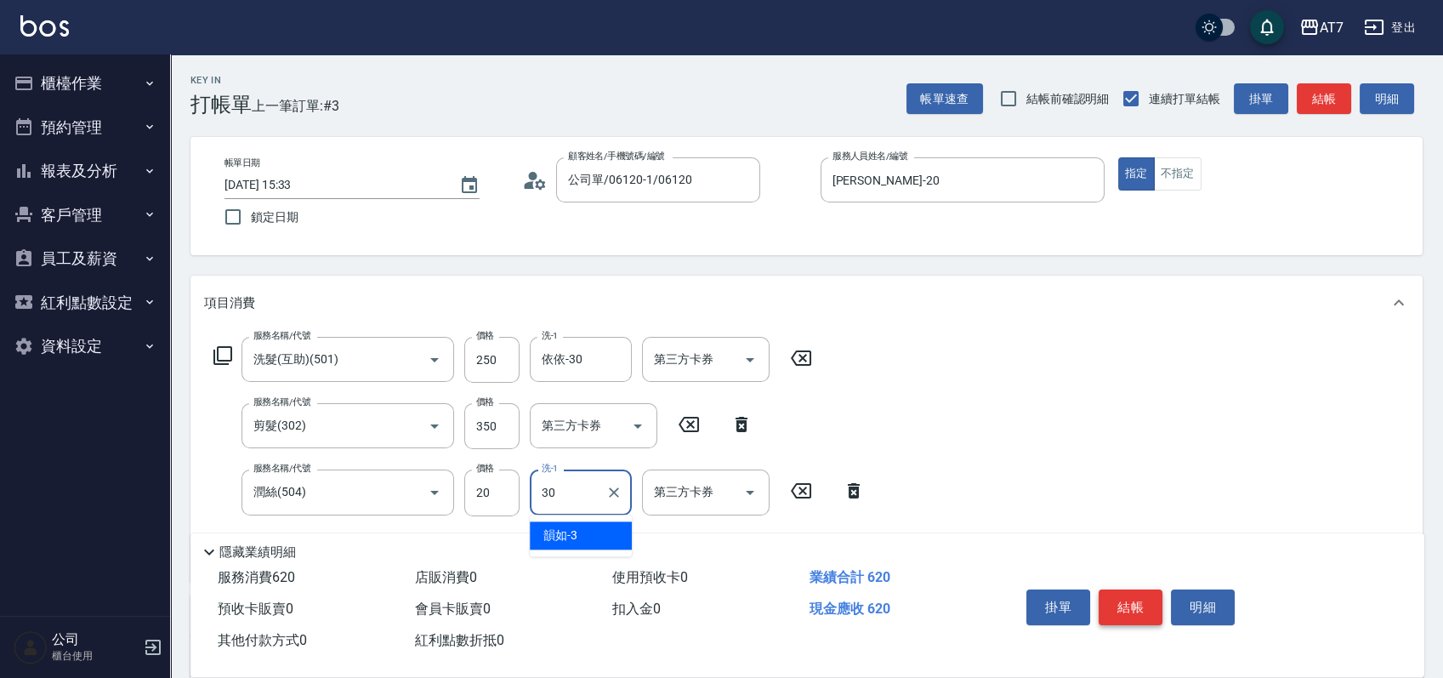
type input "依依-30"
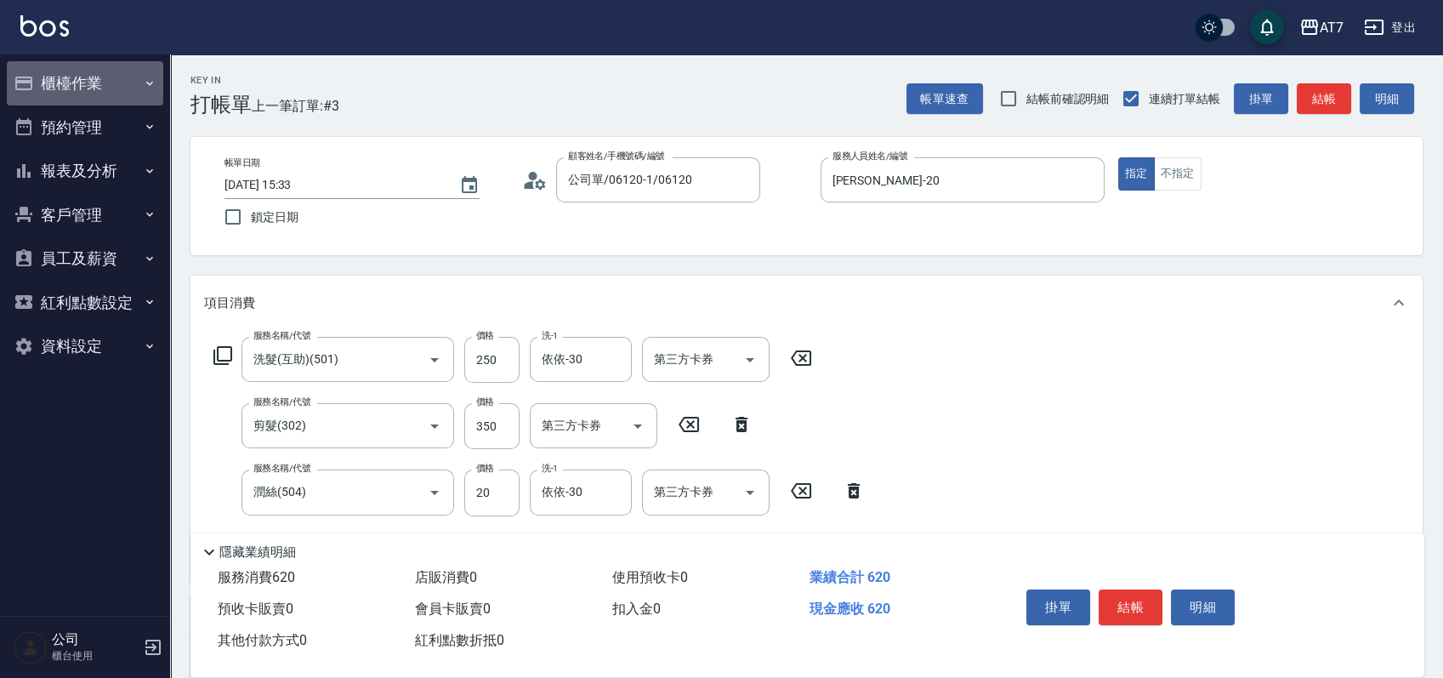
click at [109, 83] on button "櫃檯作業" at bounding box center [85, 83] width 156 height 44
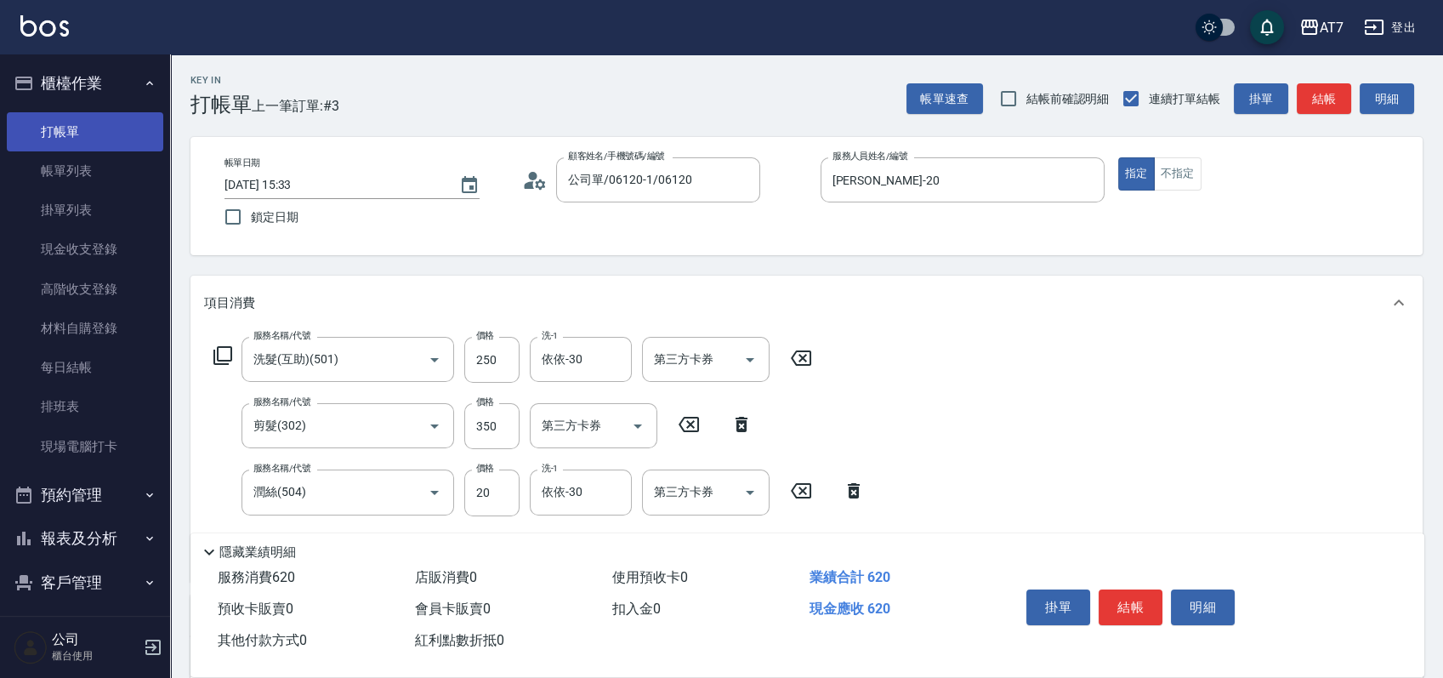
click at [88, 139] on link "打帳單" at bounding box center [85, 131] width 156 height 39
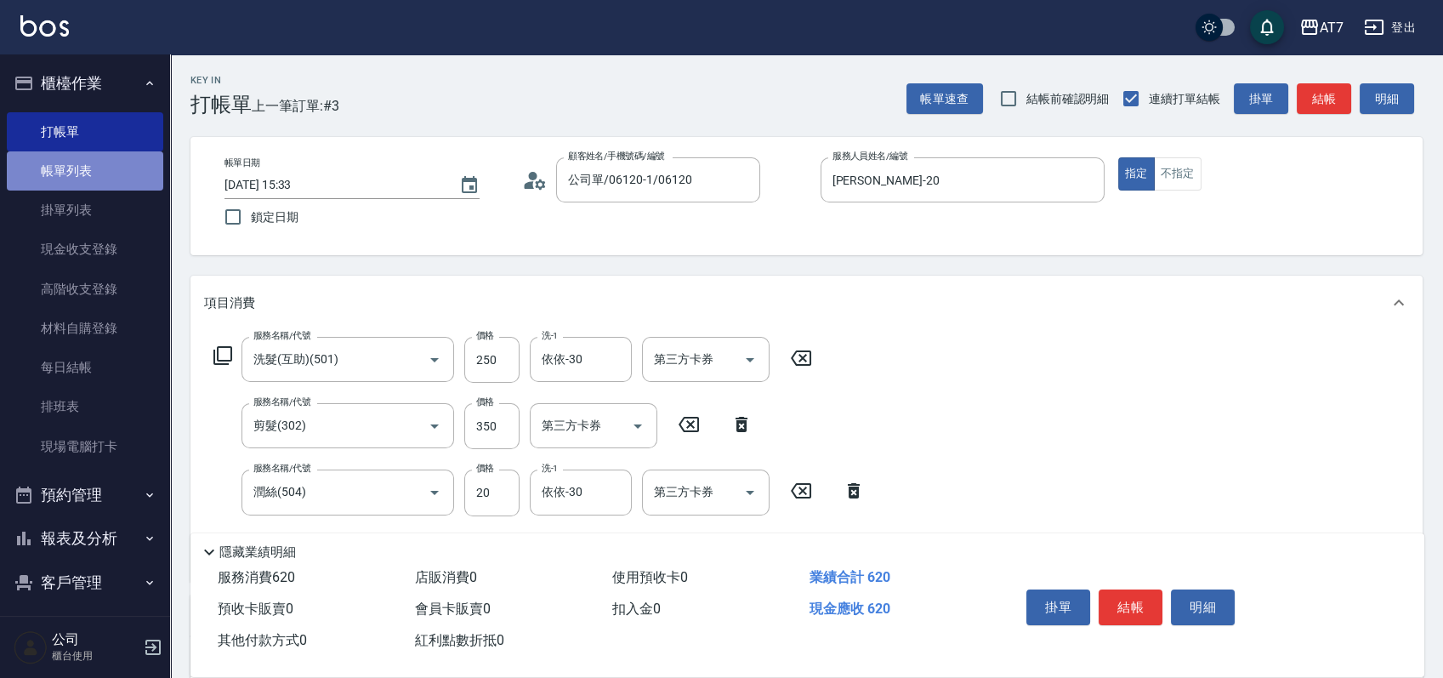
click at [88, 169] on link "帳單列表" at bounding box center [85, 170] width 156 height 39
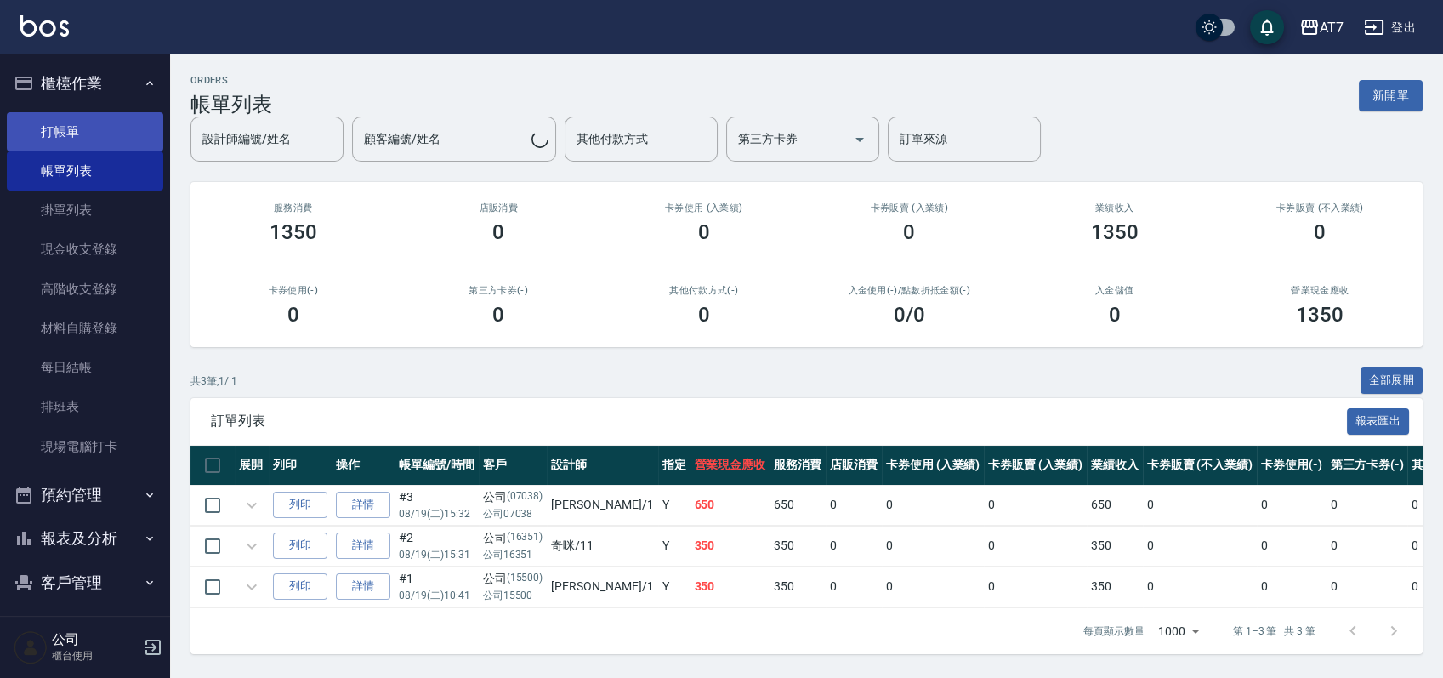
click at [103, 120] on link "打帳單" at bounding box center [85, 131] width 156 height 39
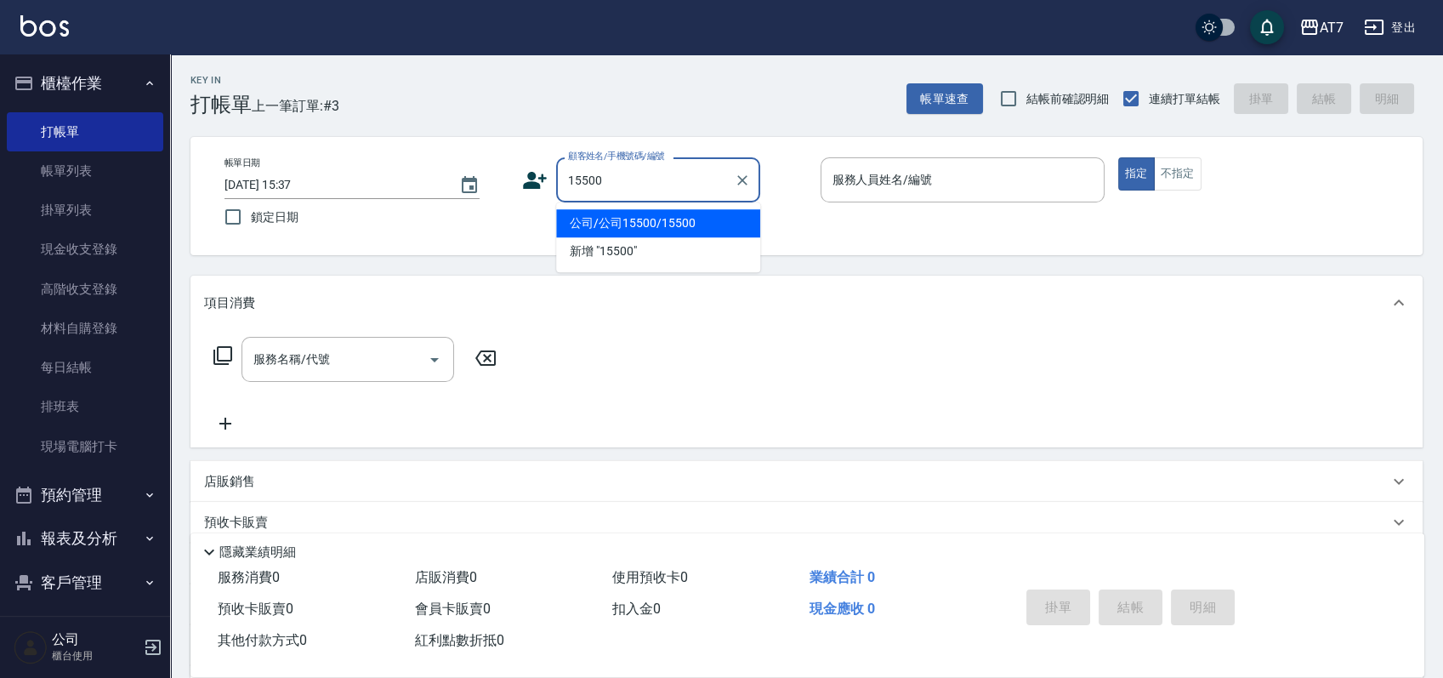
type input "公司/公司15500/15500"
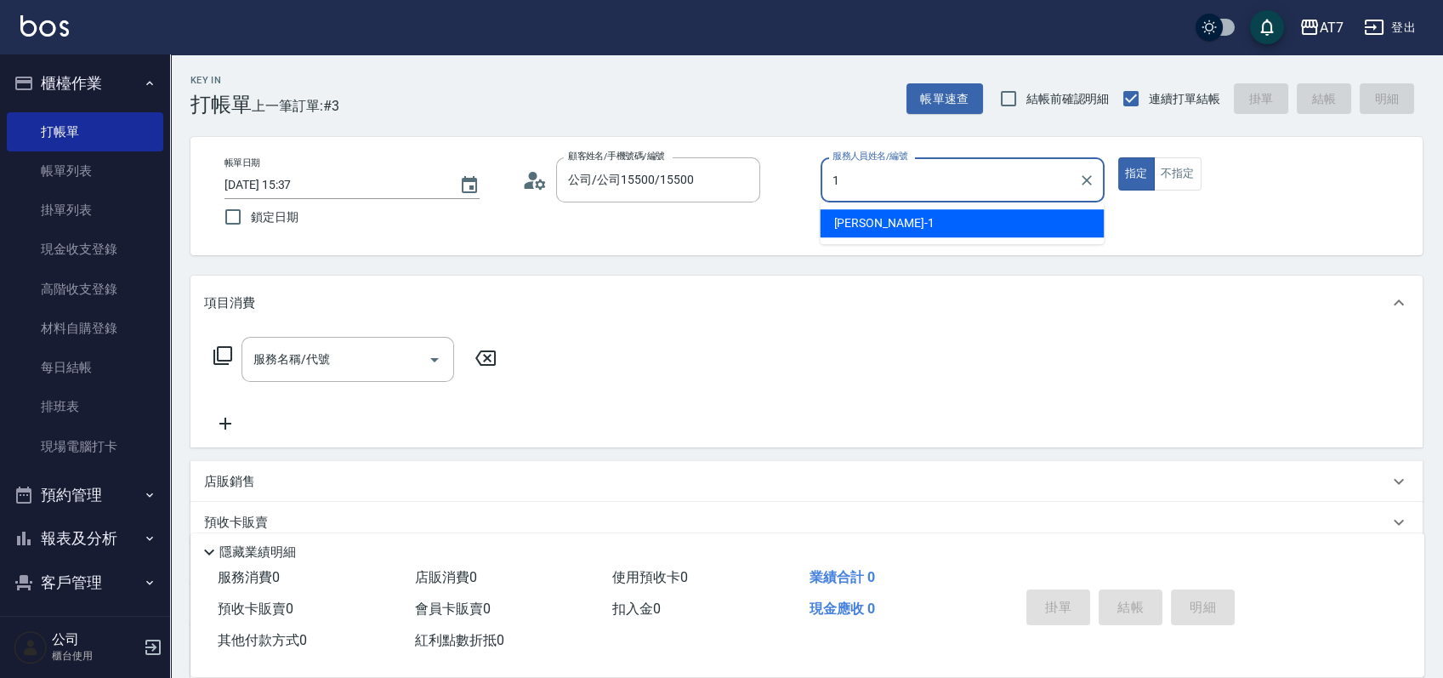
type input "米雪兒-1"
type button "true"
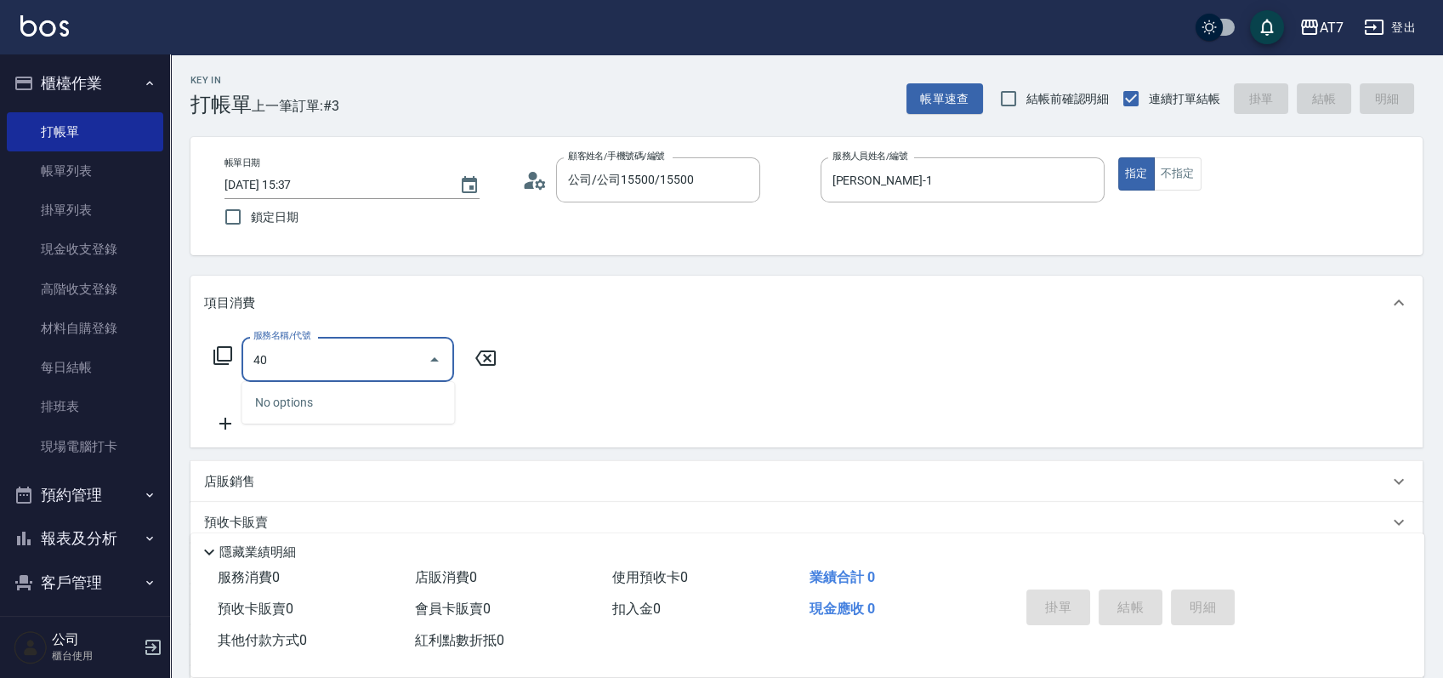
type input "400"
type input "150"
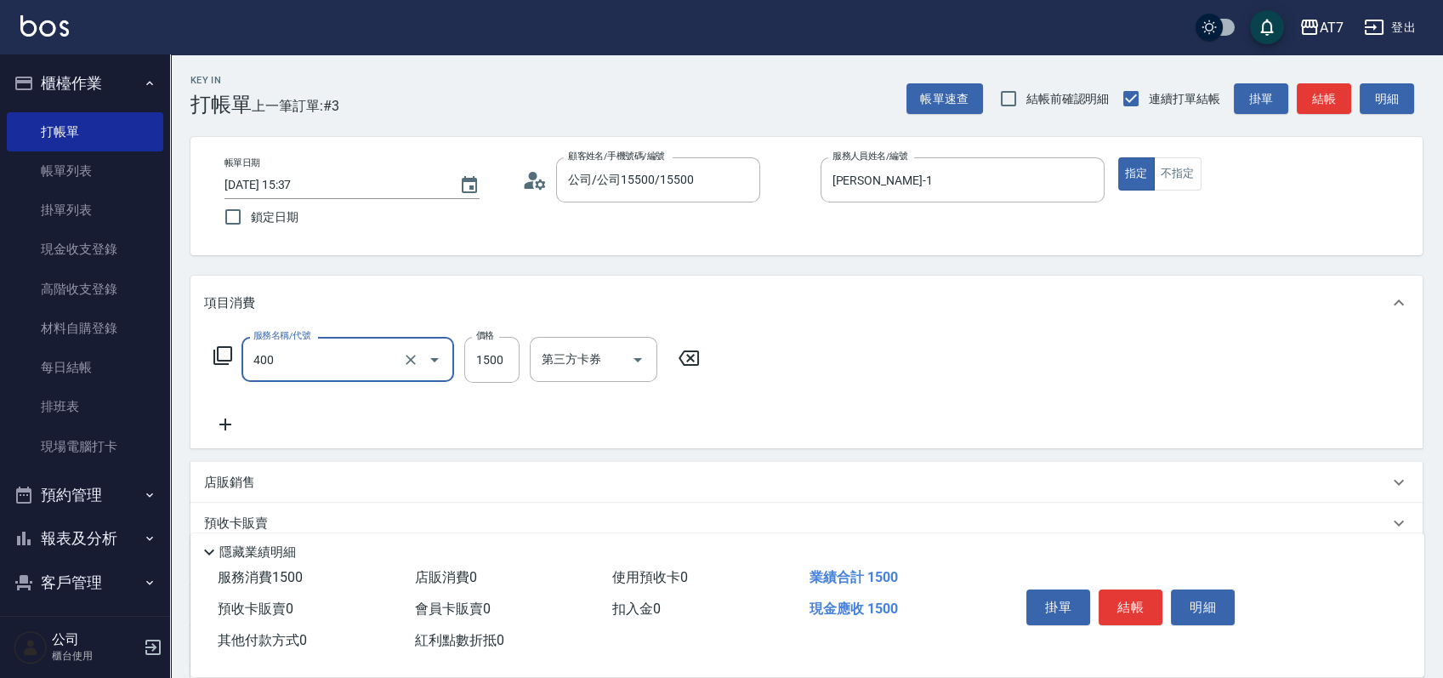
type input "染髮(400)"
type input "1"
type input "0"
type input "18"
type input "10"
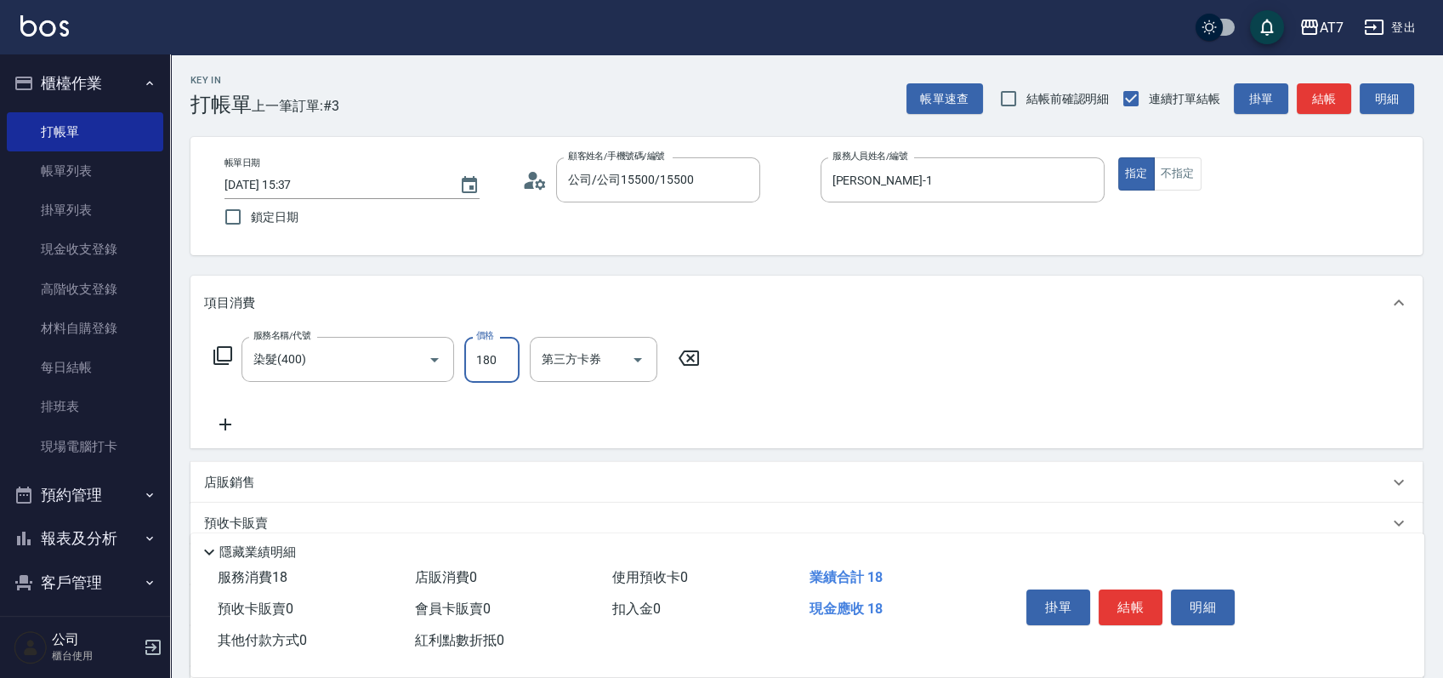
type input "1800"
type input "180"
type input "1800"
click at [1131, 599] on button "結帳" at bounding box center [1131, 607] width 64 height 36
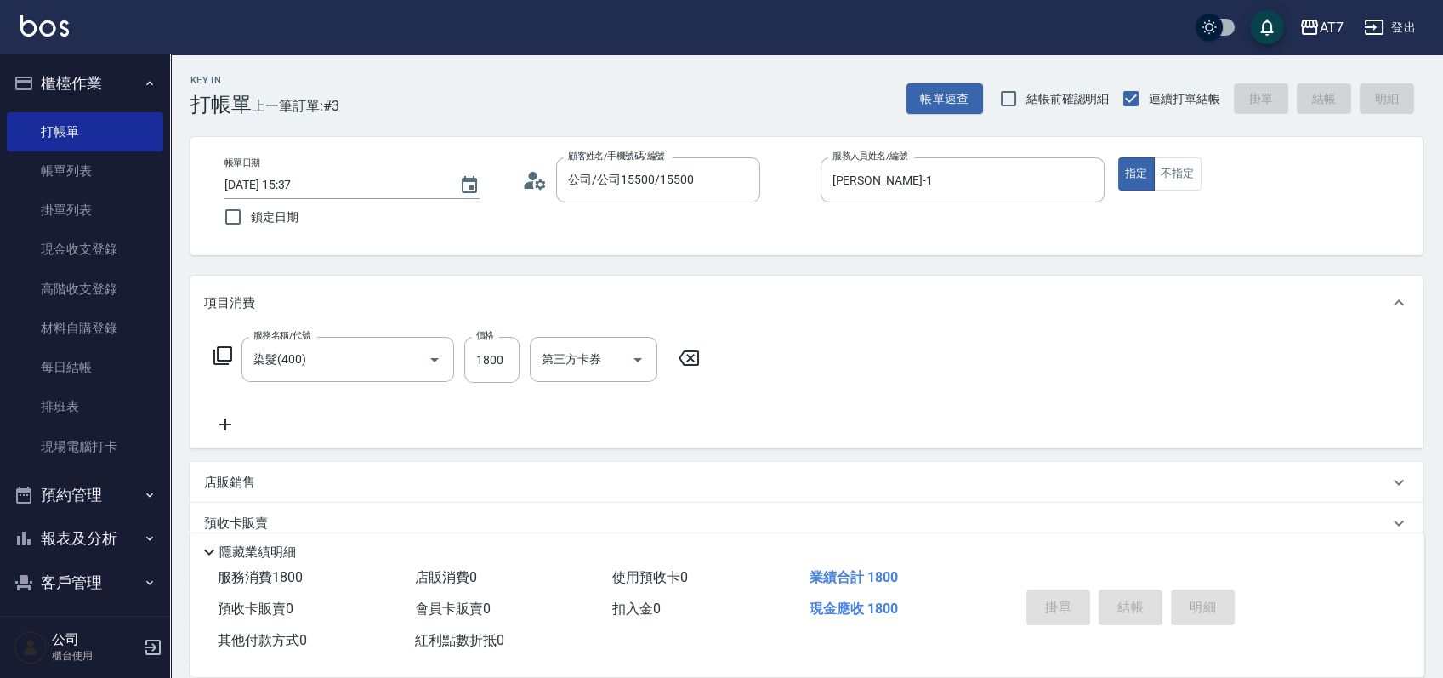
type input "0"
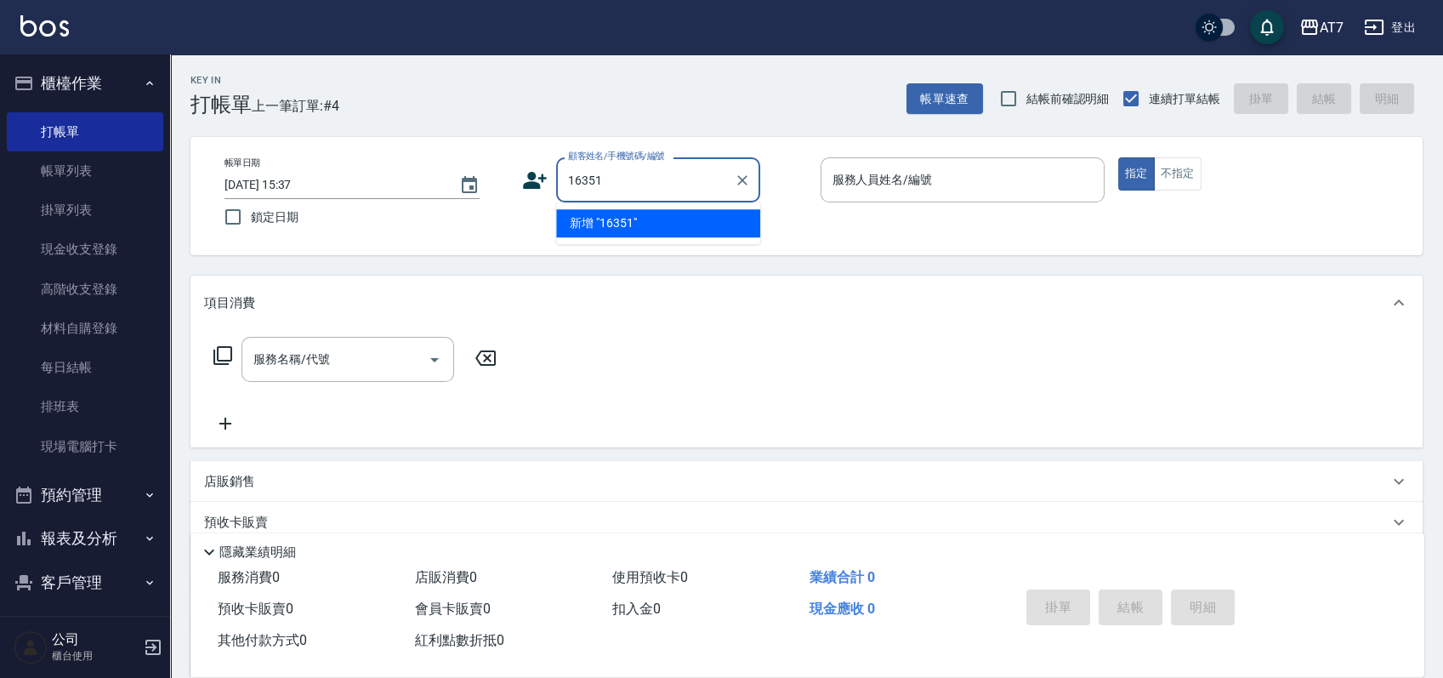
type input "16351"
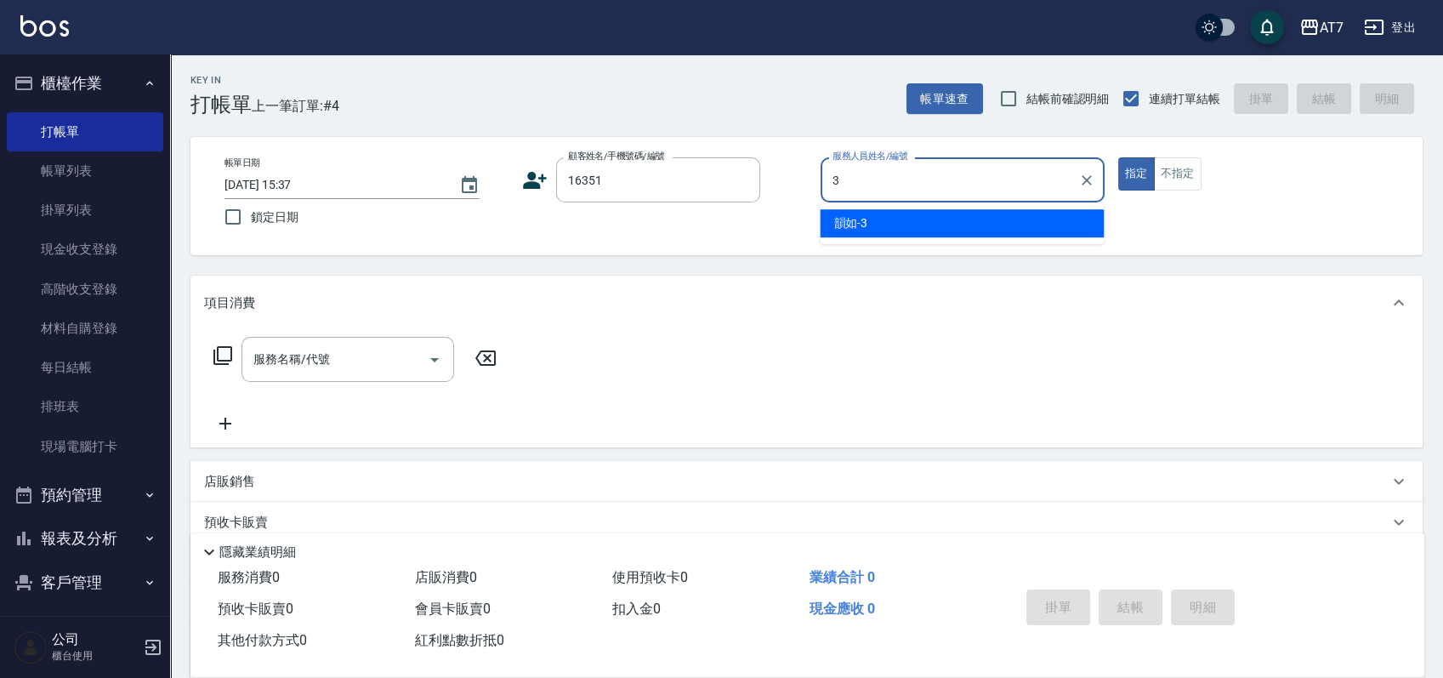
type input "韻如-3"
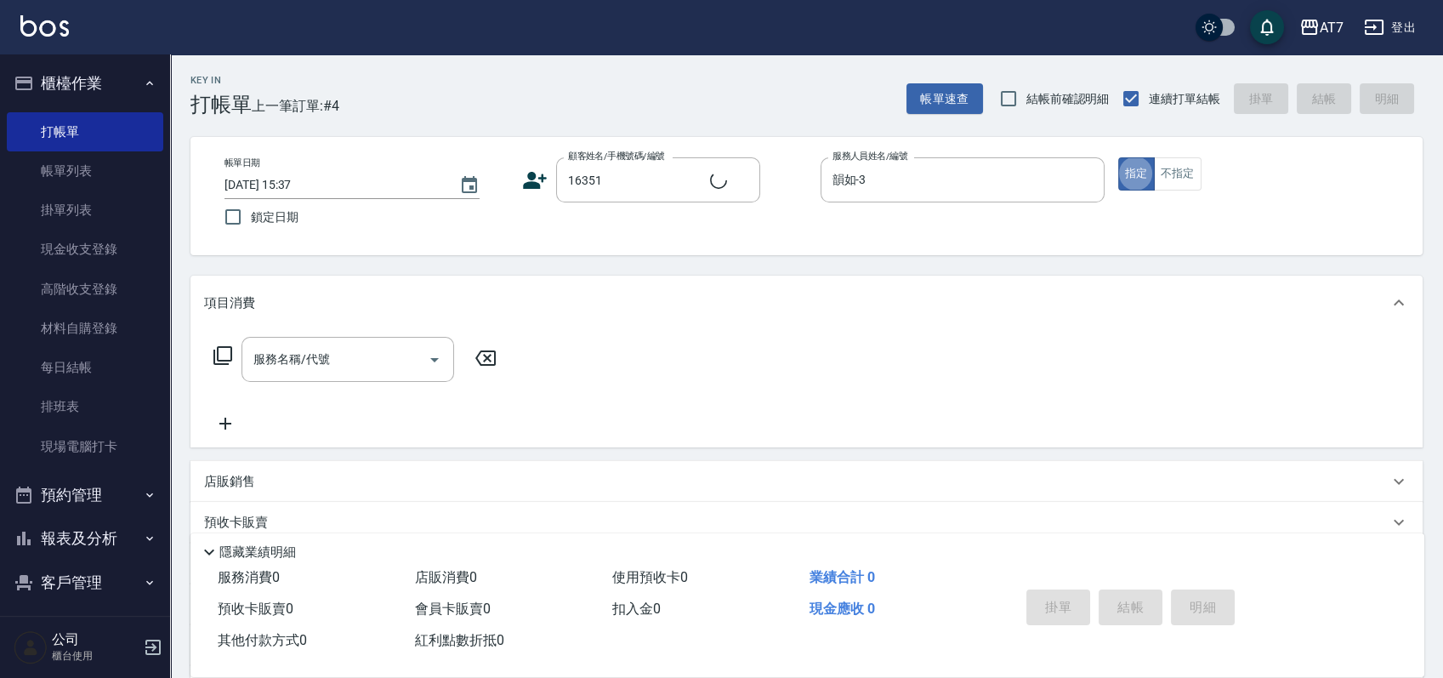
type input "公司/公司16351/16351"
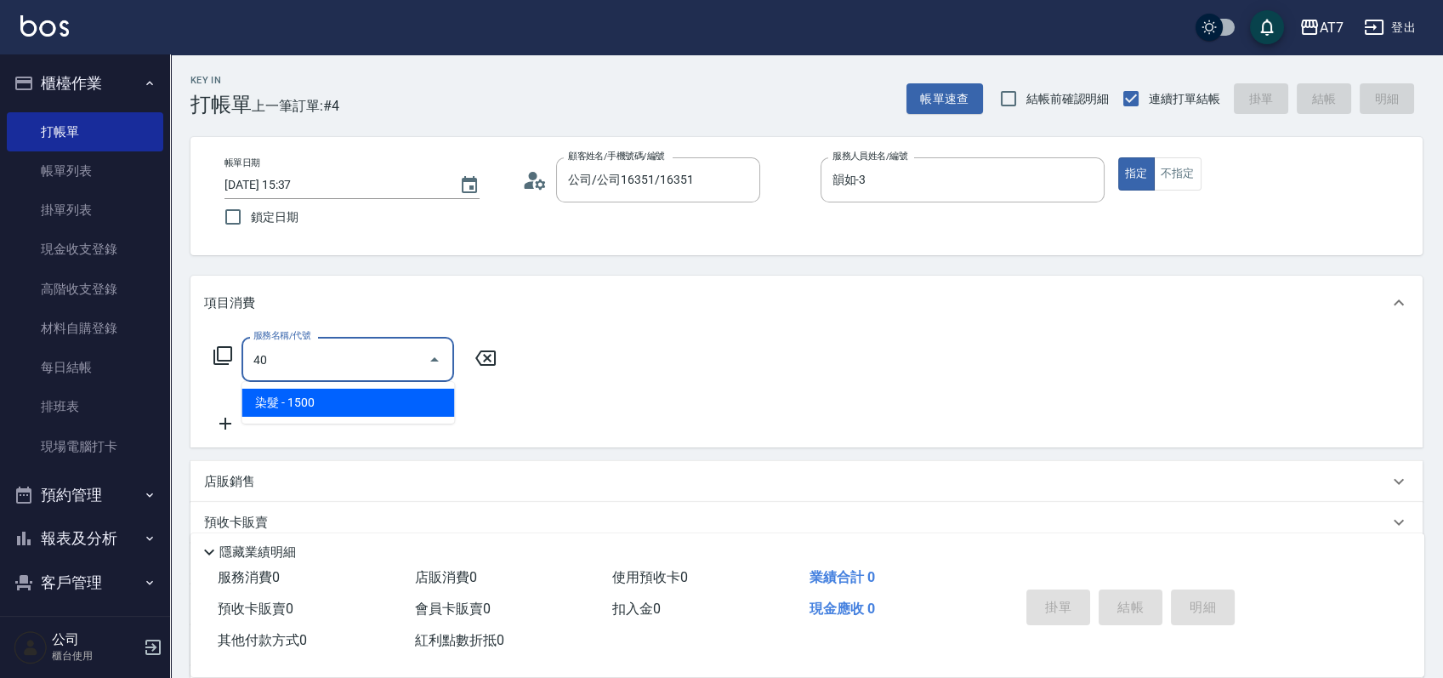
type input "400"
type input "150"
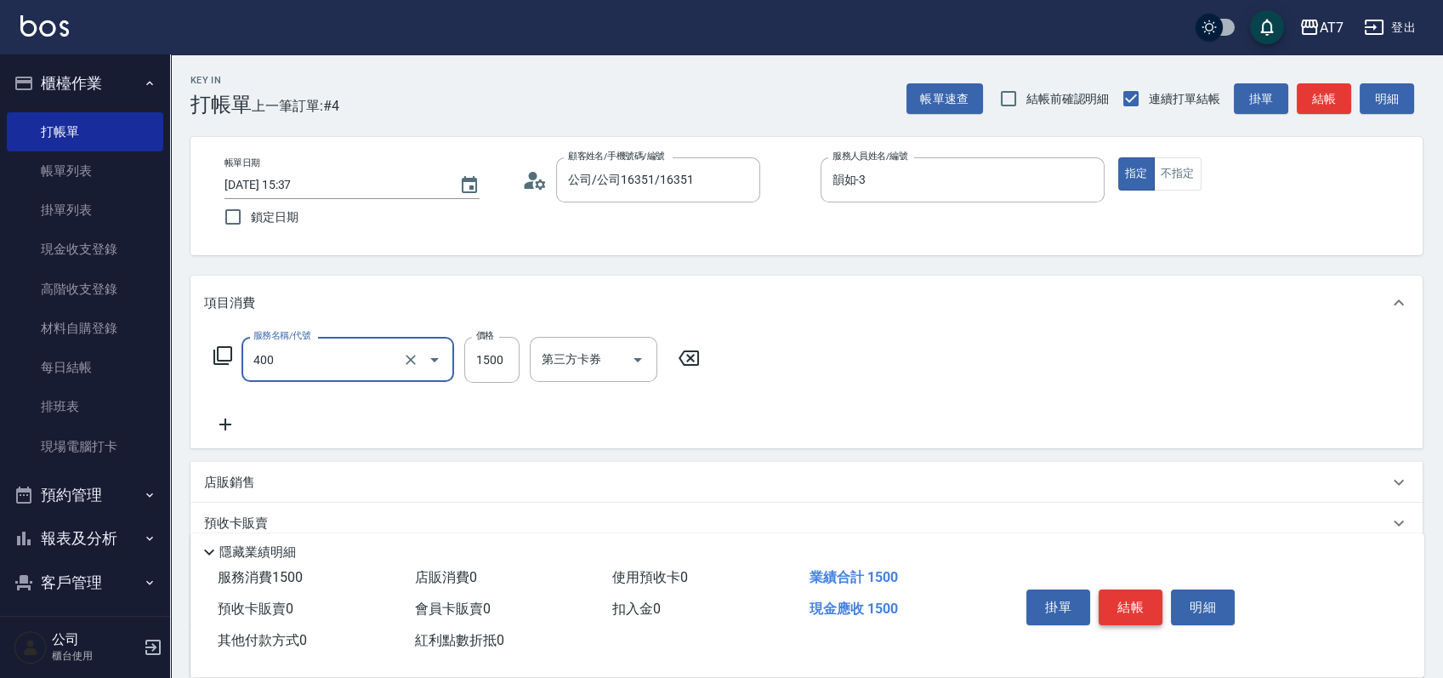
type input "染髮(400)"
type input "0"
type input "120"
type input "1200"
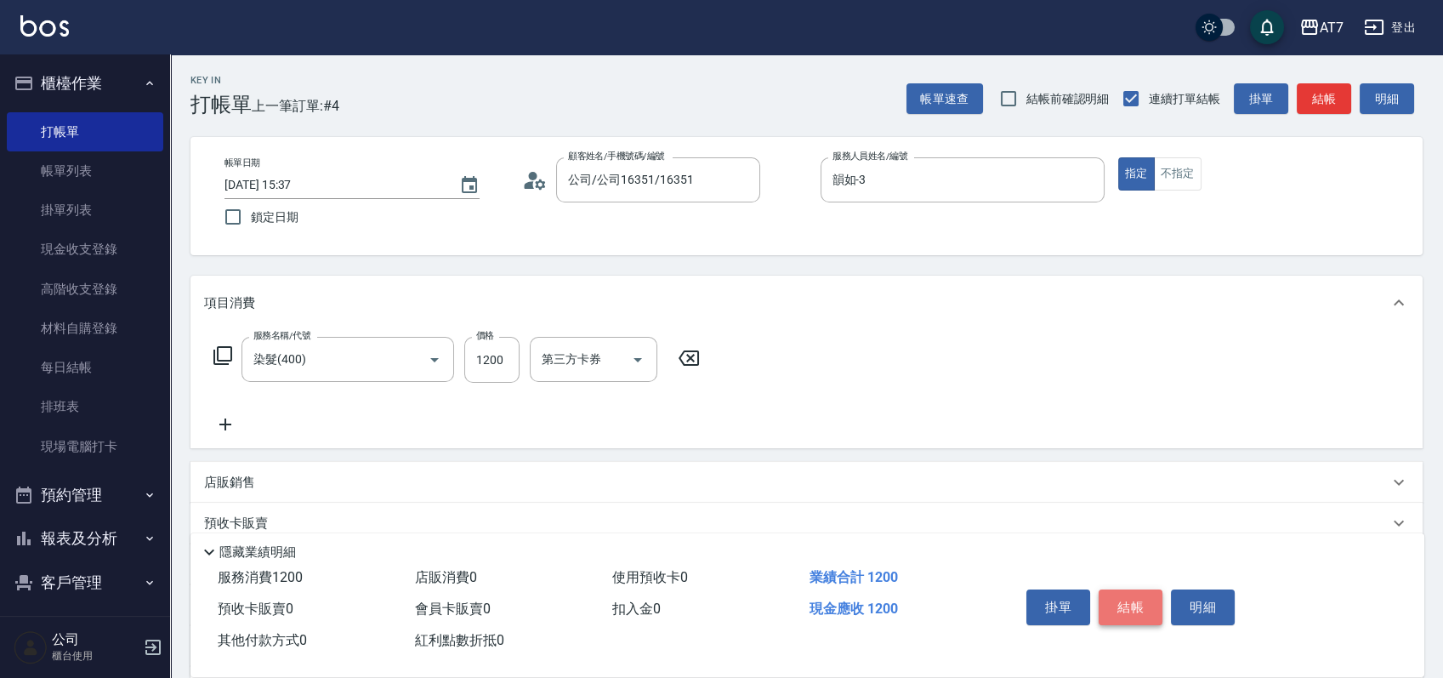
click at [1131, 599] on button "結帳" at bounding box center [1131, 607] width 64 height 36
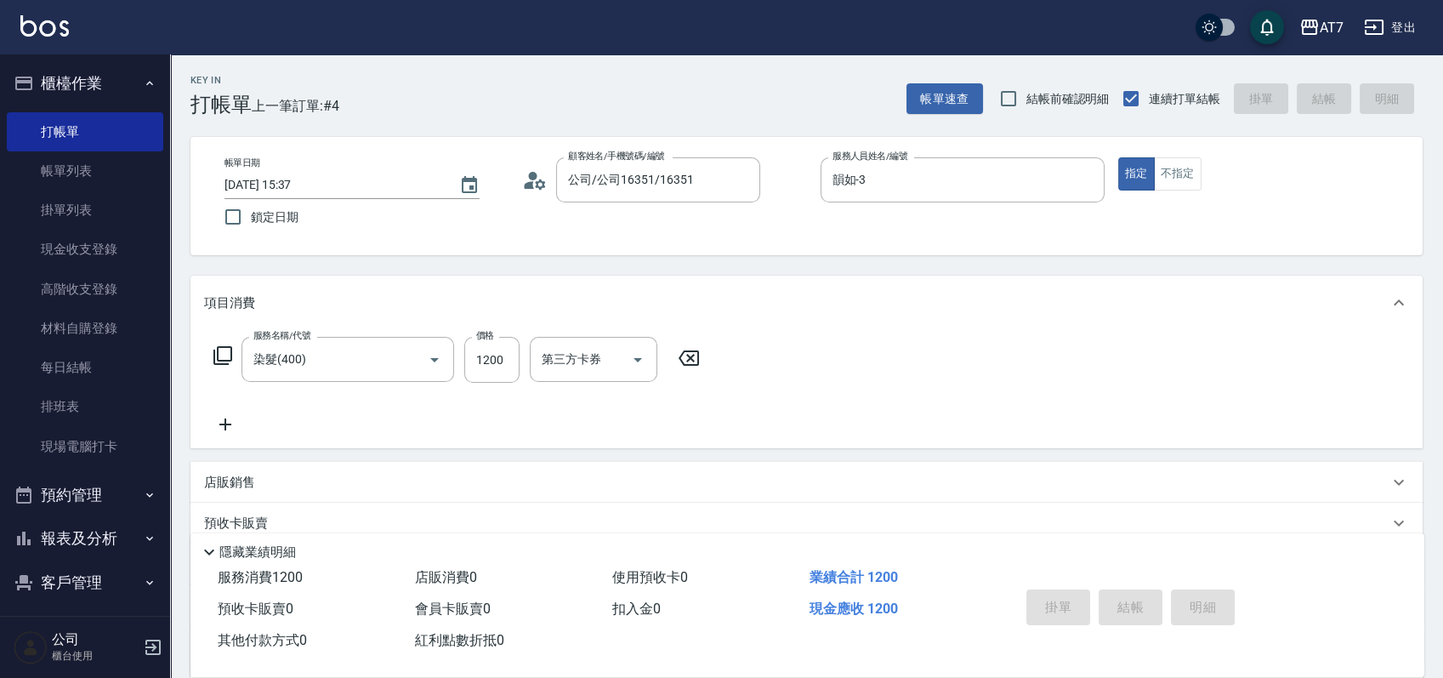
type input "2025/08/19 15:38"
type input "0"
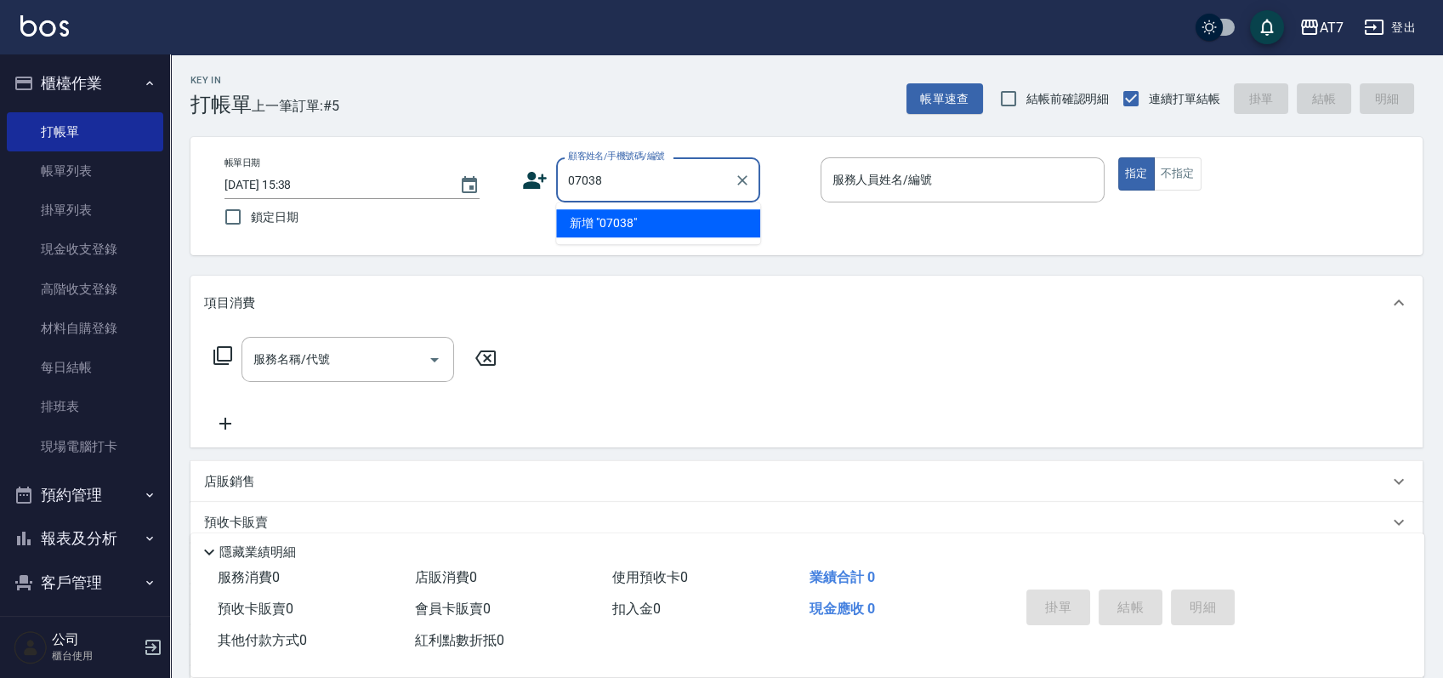
type input "07038"
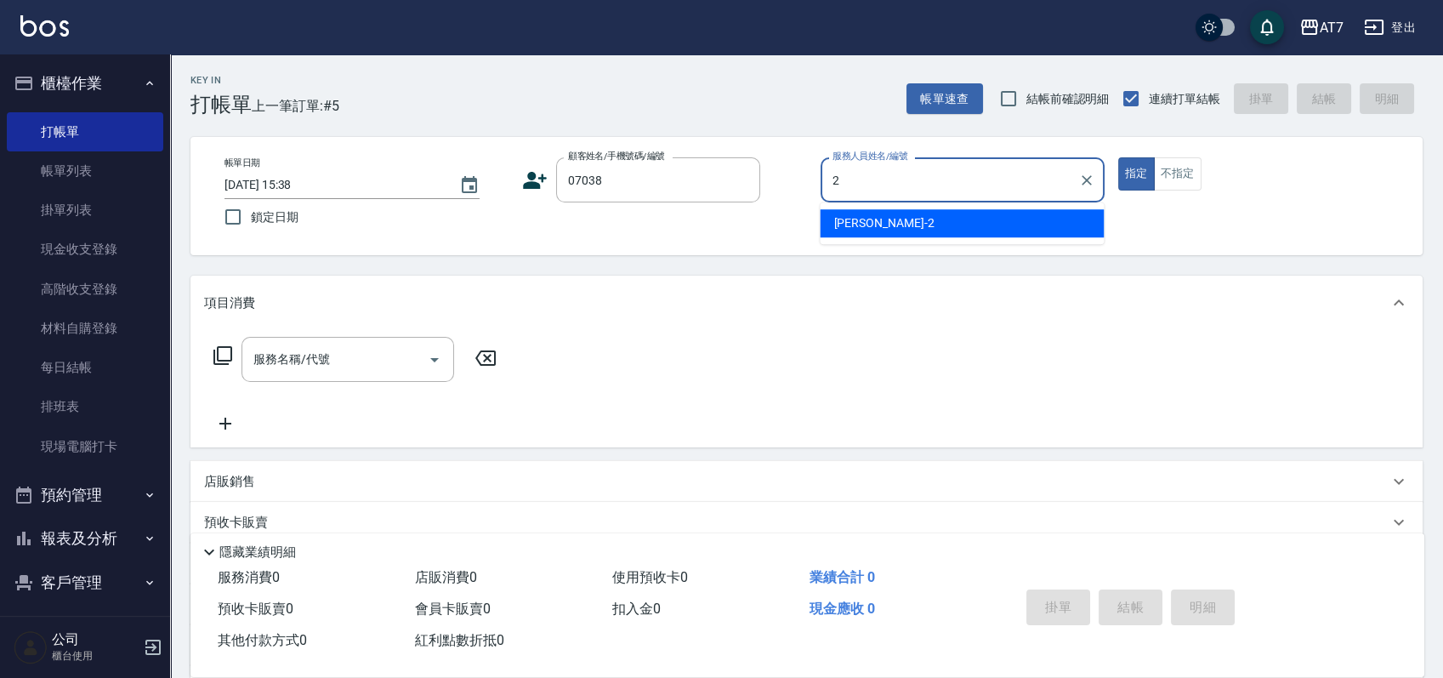
type input "伊蕾-2"
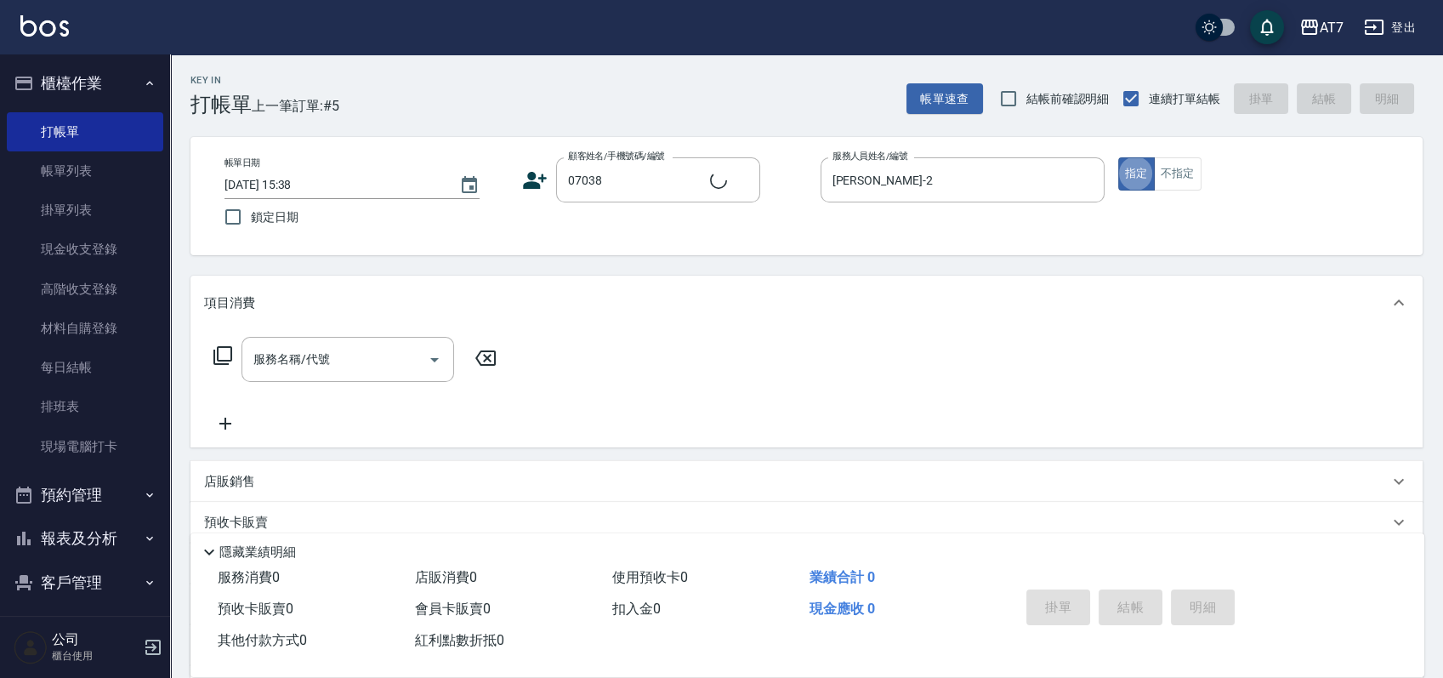
type input "公司/公司07038/07038"
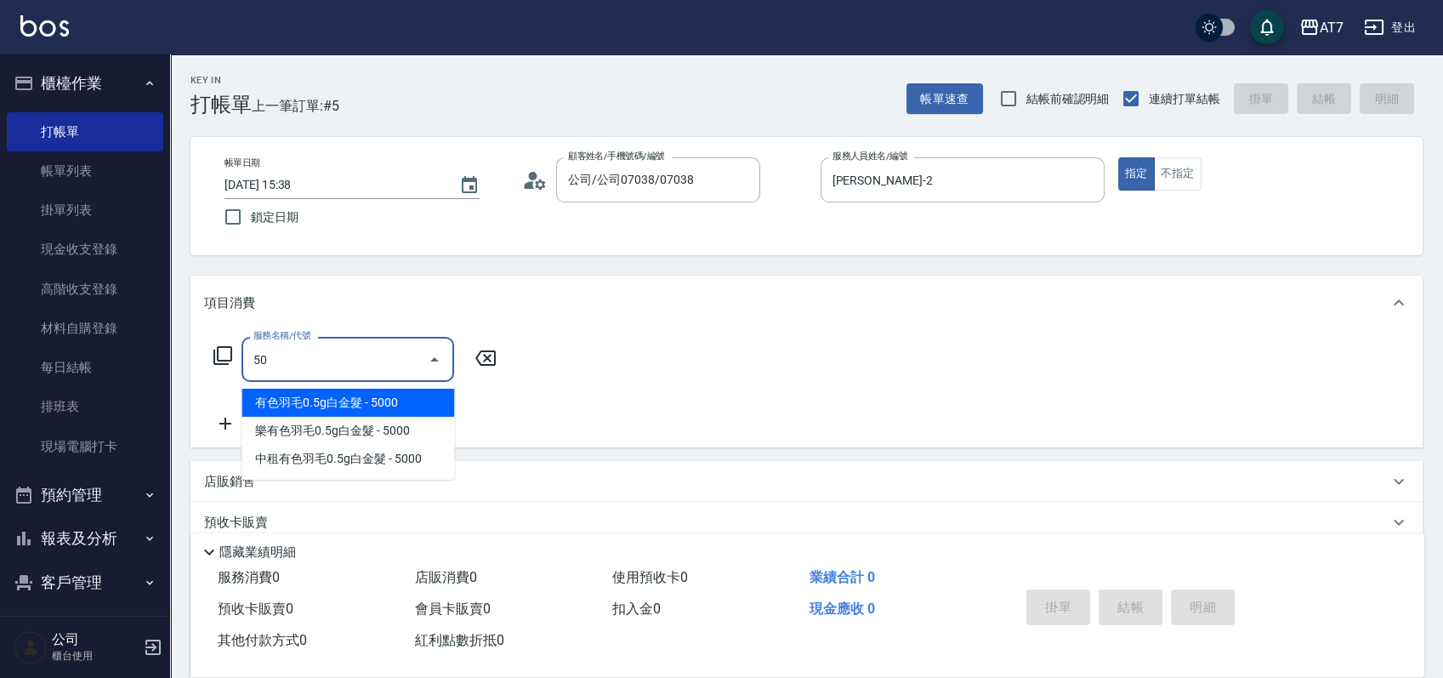
type input "501"
type input "30"
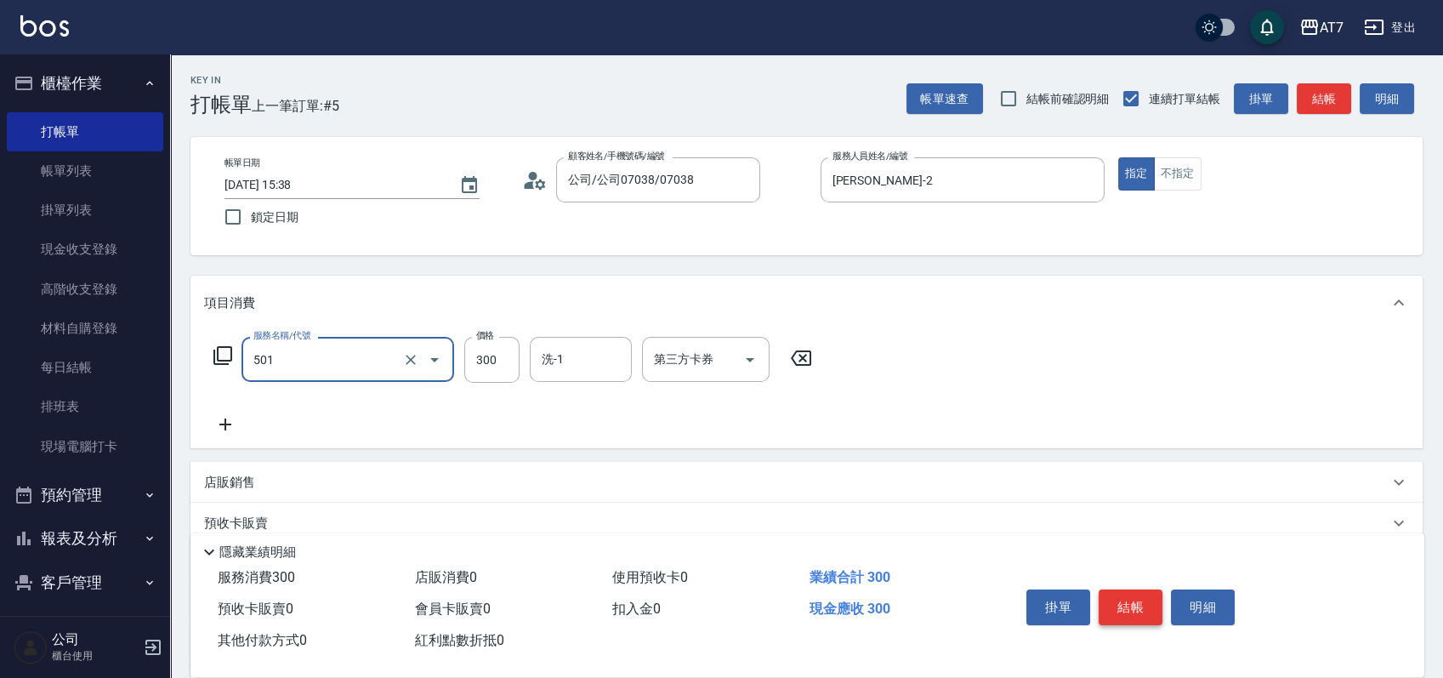
type input "洗髮(互助)(501)"
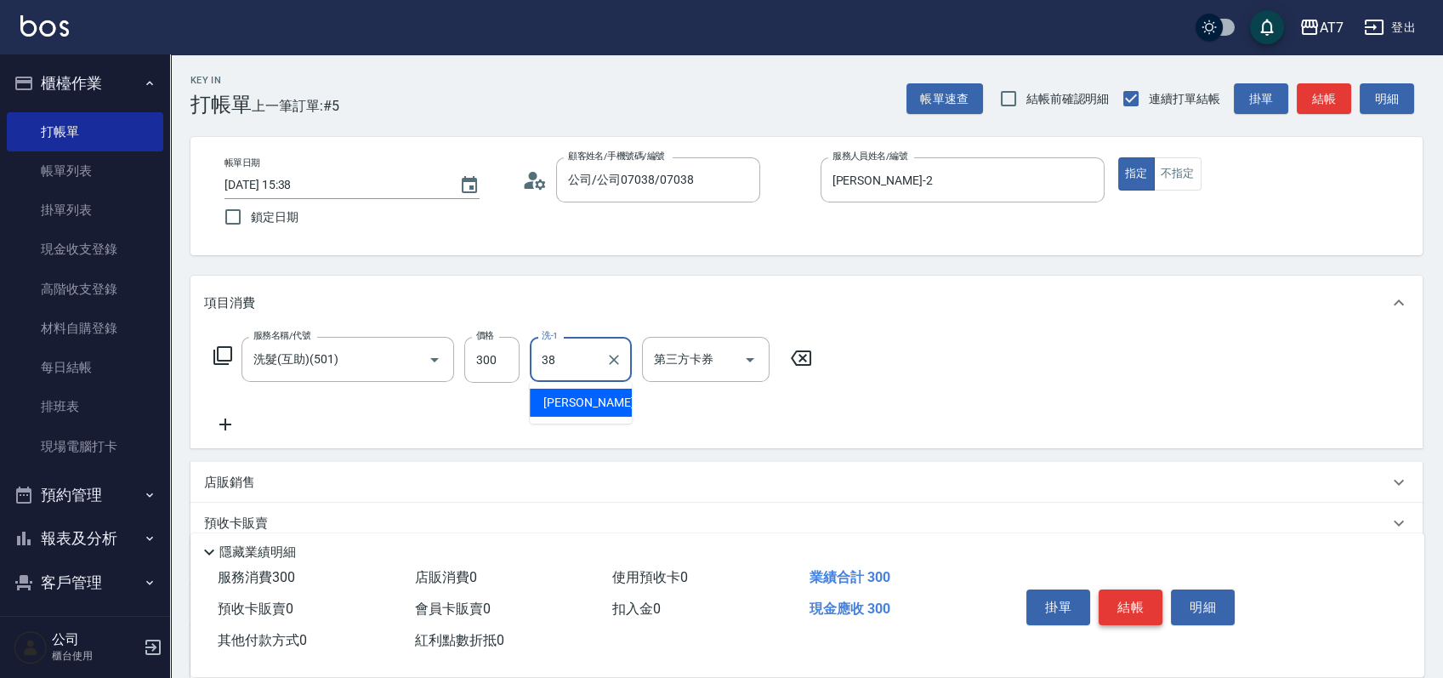
type input "Josh-38"
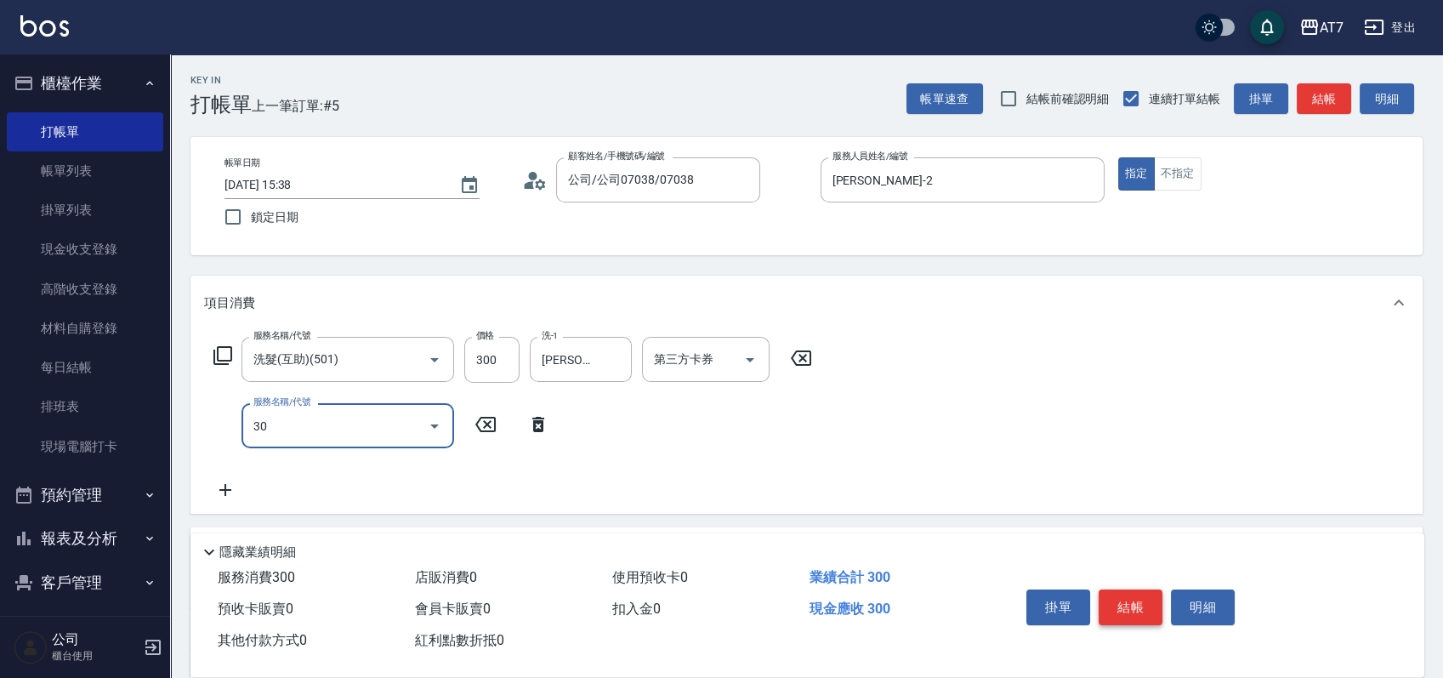
type input "302"
type input "60"
type input "剪髮(302)"
click at [1131, 599] on button "結帳" at bounding box center [1131, 607] width 64 height 36
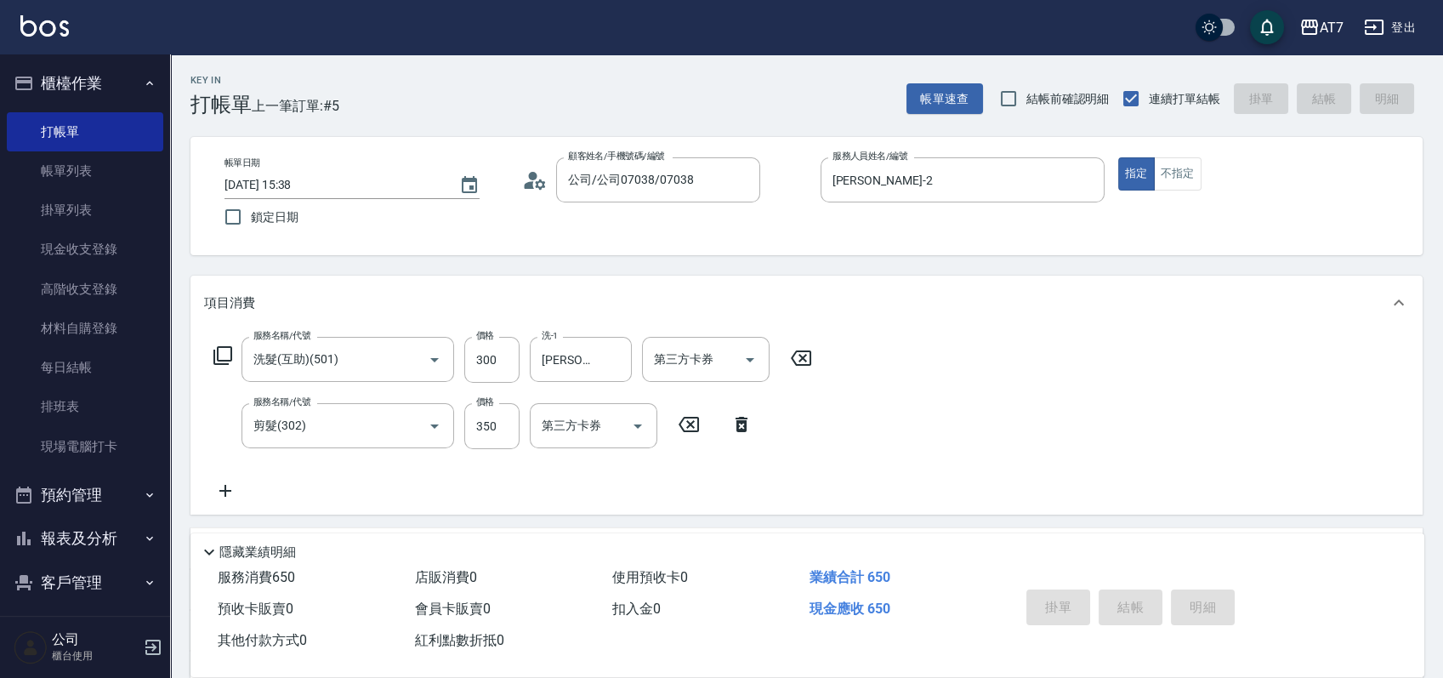
type input "0"
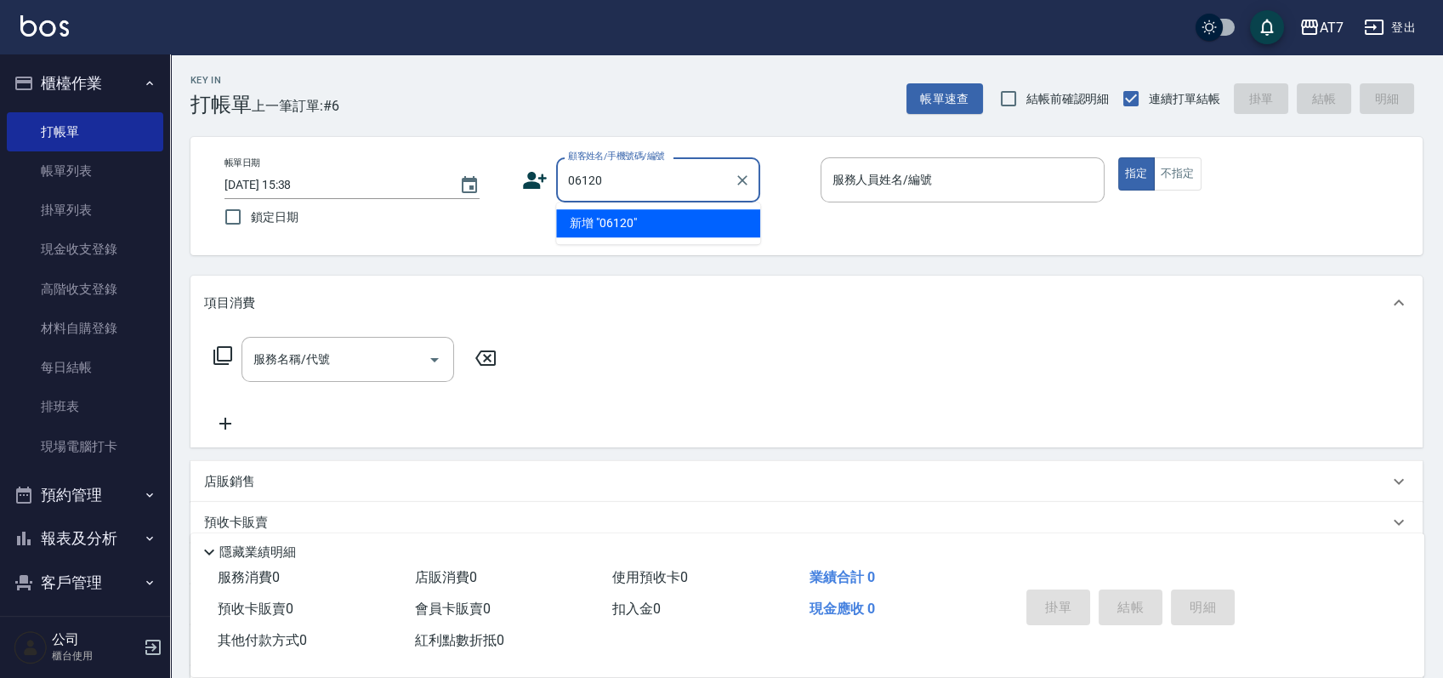
type input "06120"
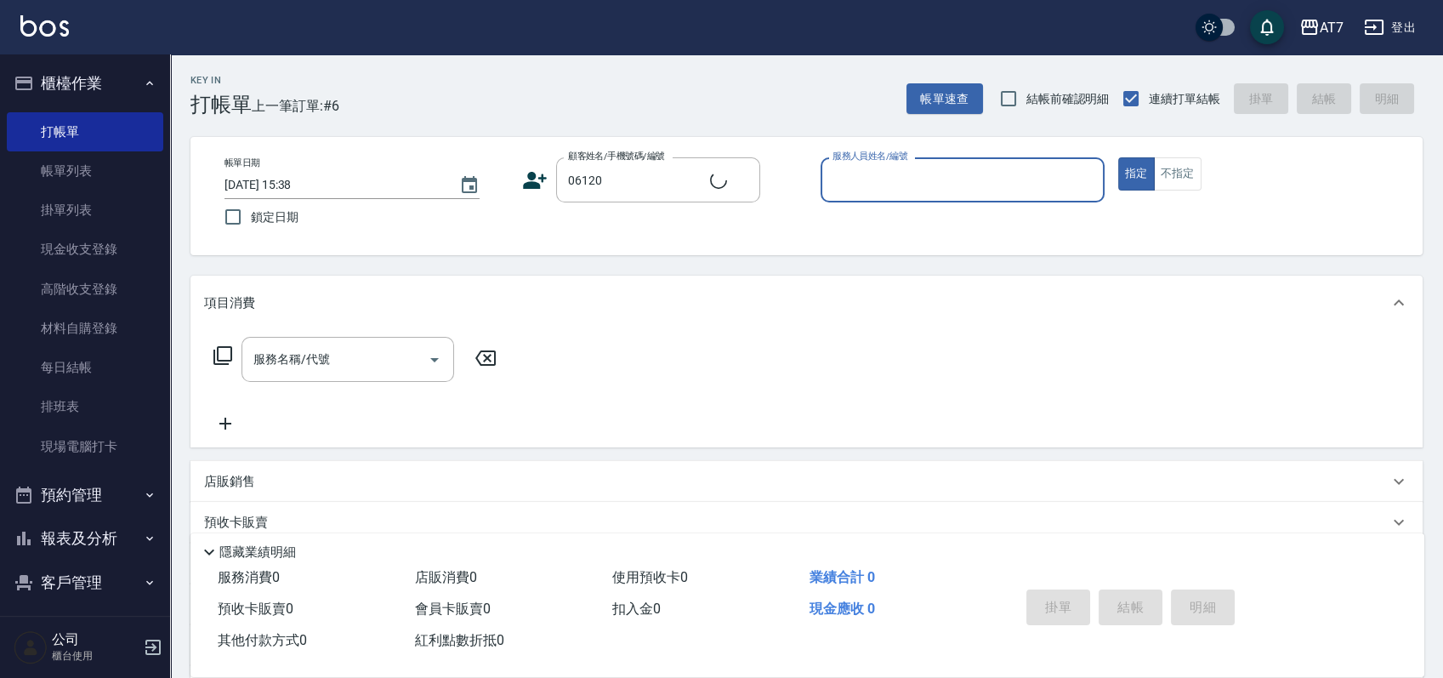
type input "1"
type input "公司單/06120-1/06120"
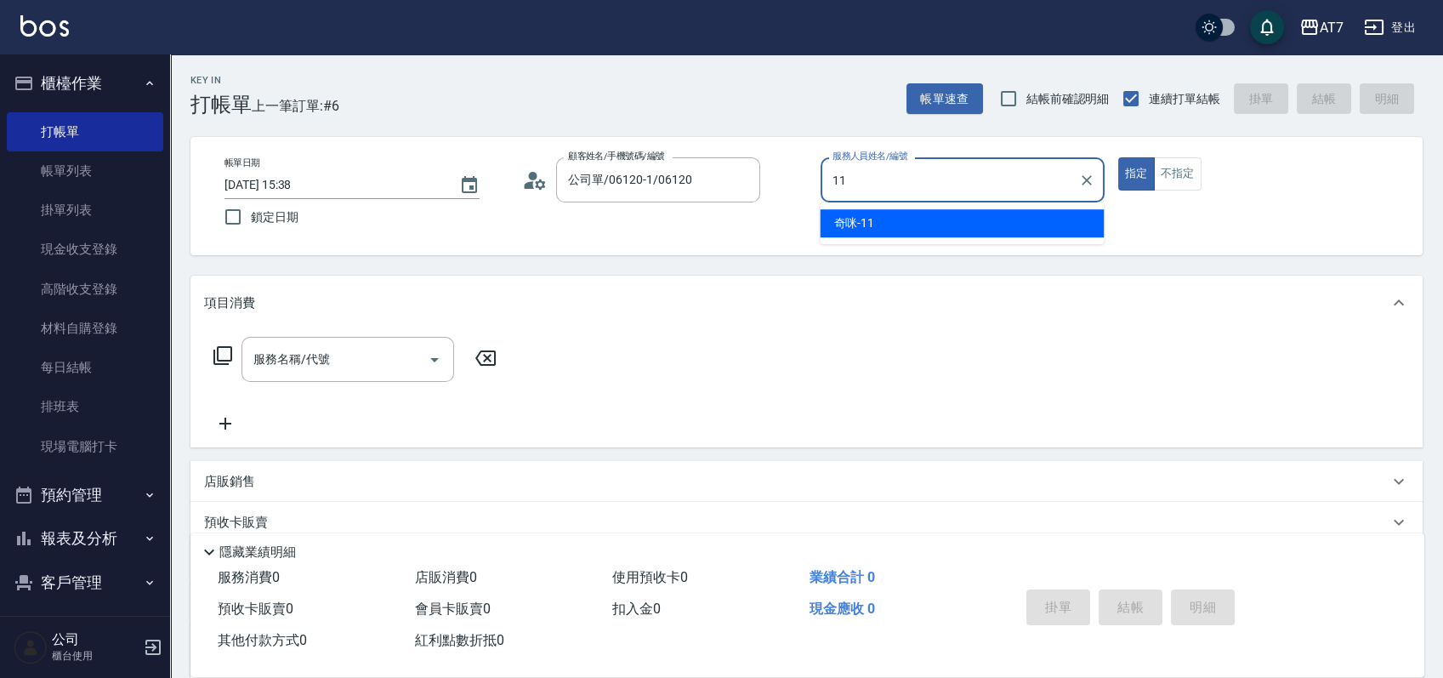
type input "奇咪-11"
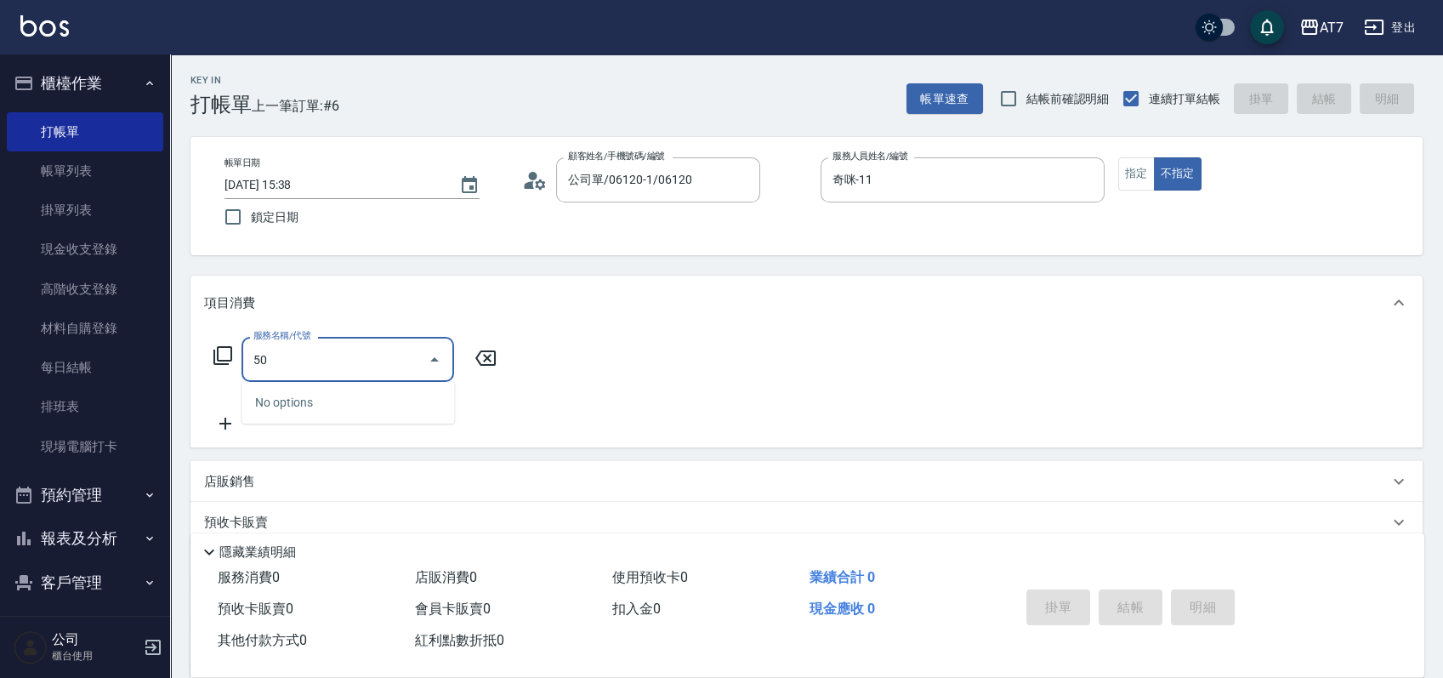
type input "500"
type input "30"
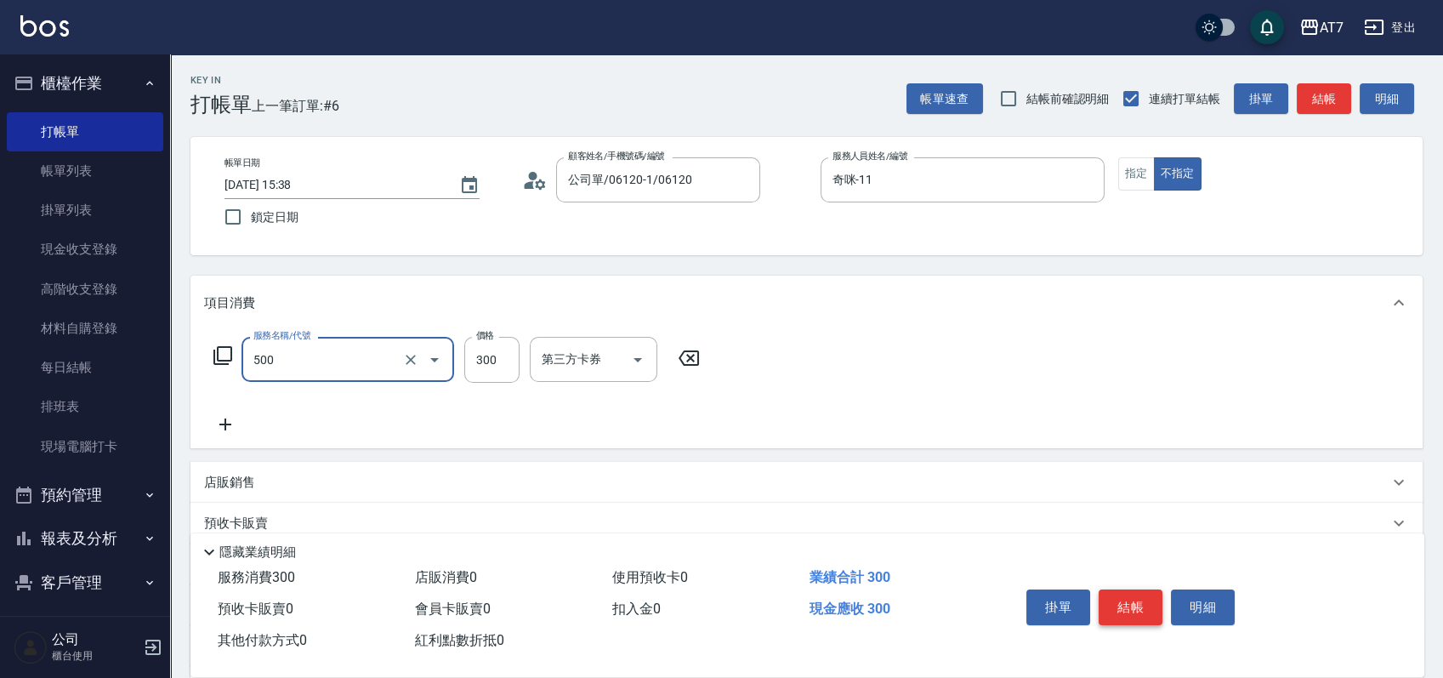
type input "洗髮(500)"
click at [1136, 596] on button "結帳" at bounding box center [1131, 607] width 64 height 36
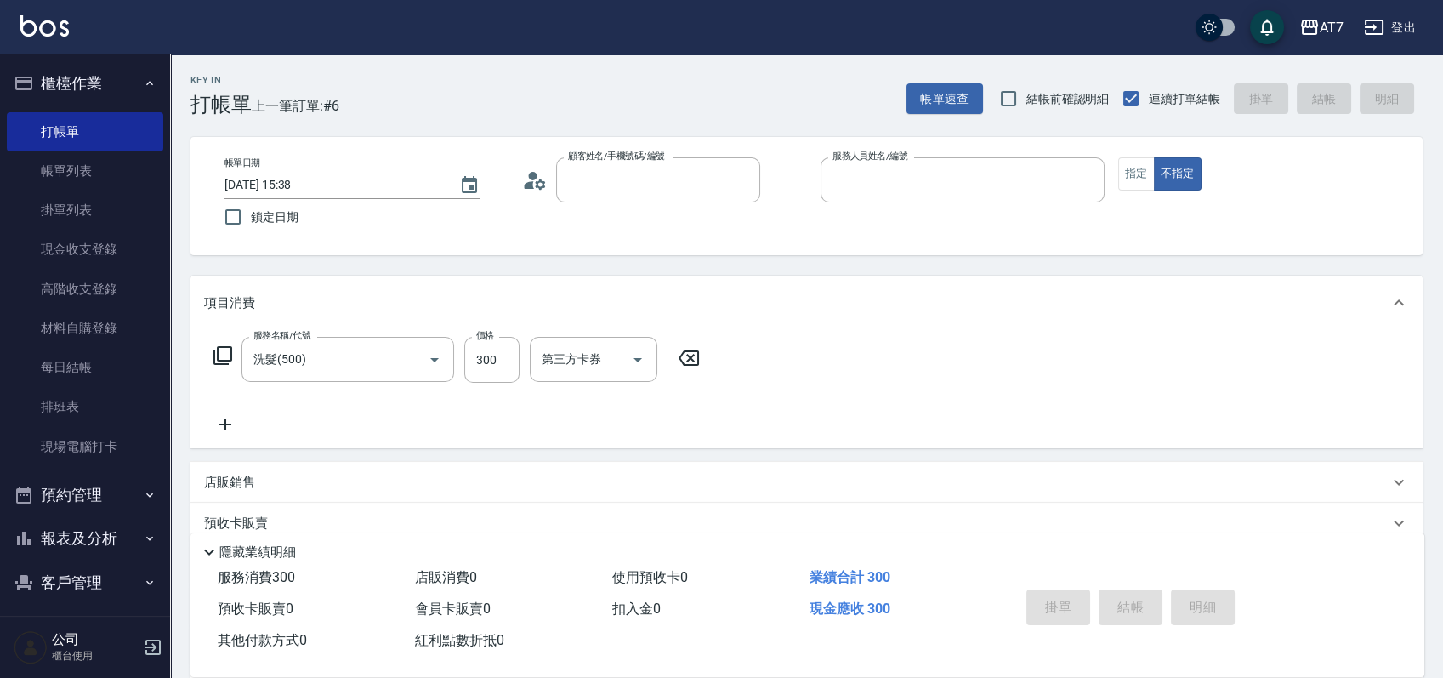
type input "0"
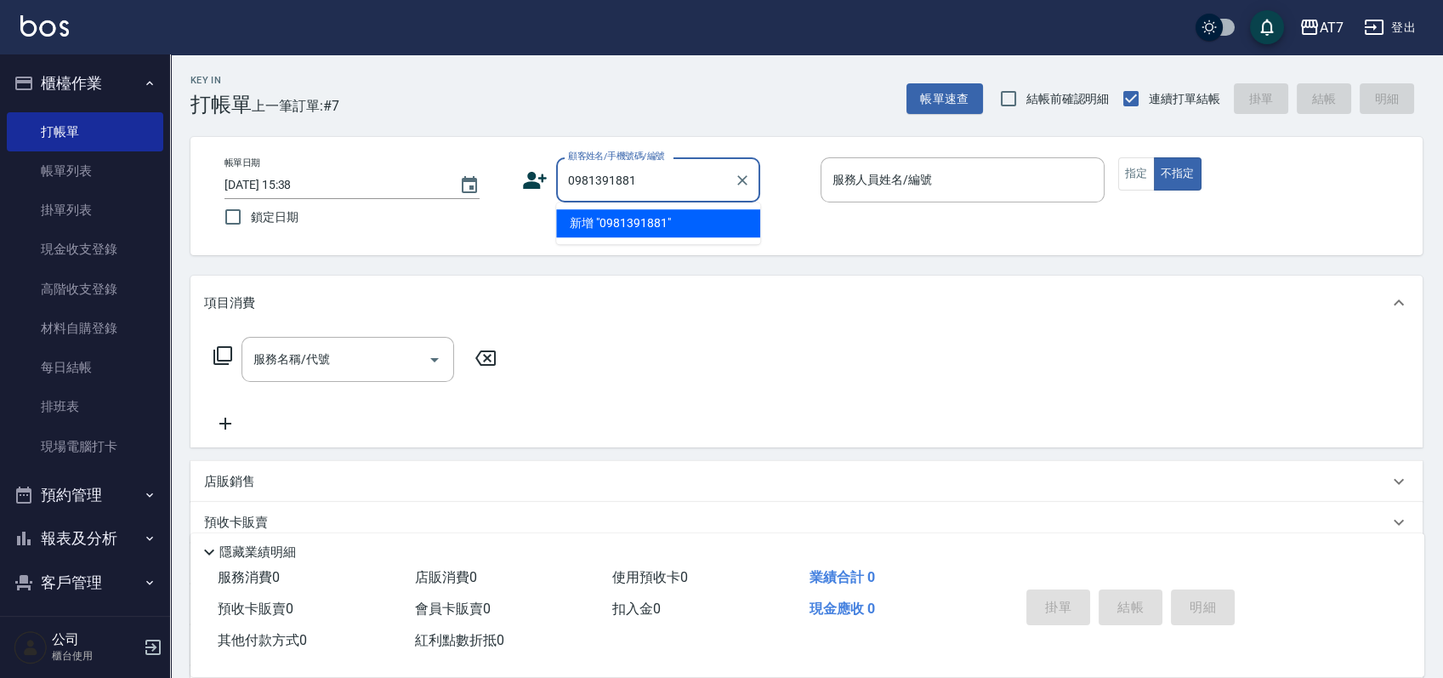
type input "0981391881"
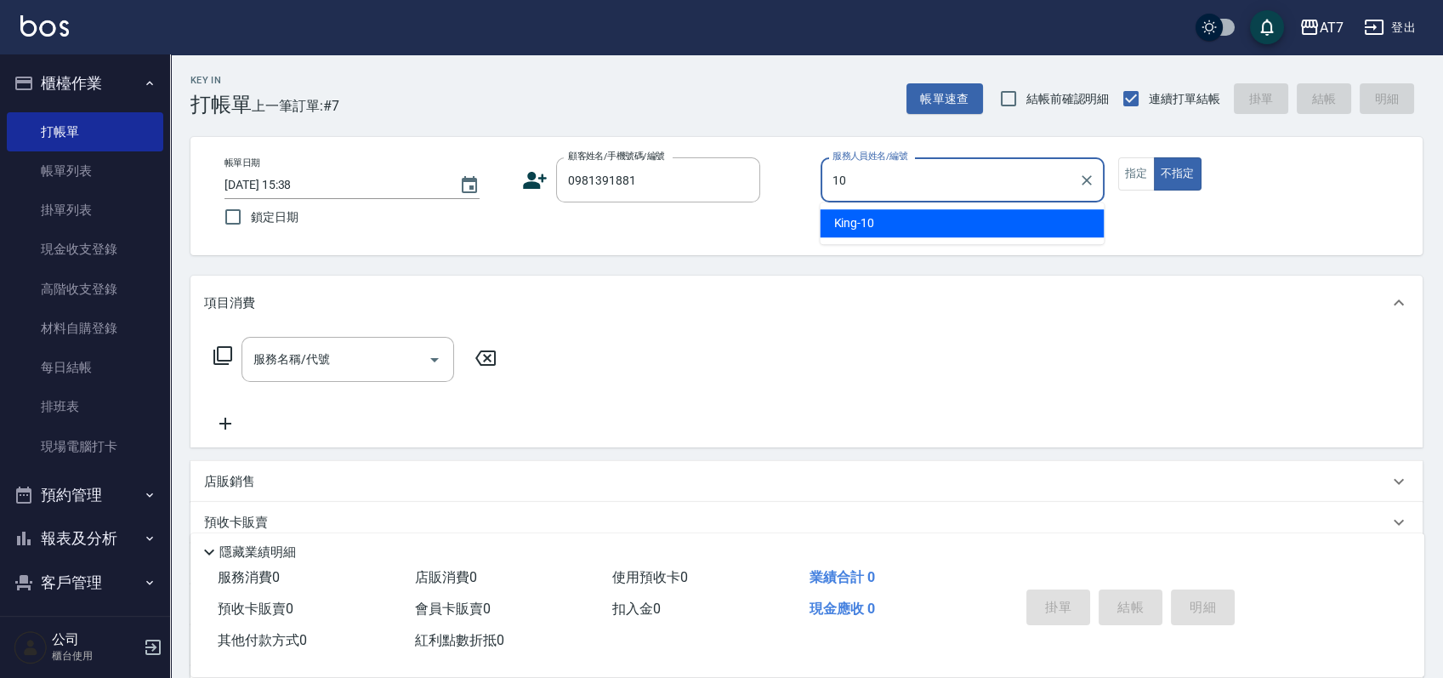
type input "King-10"
type button "false"
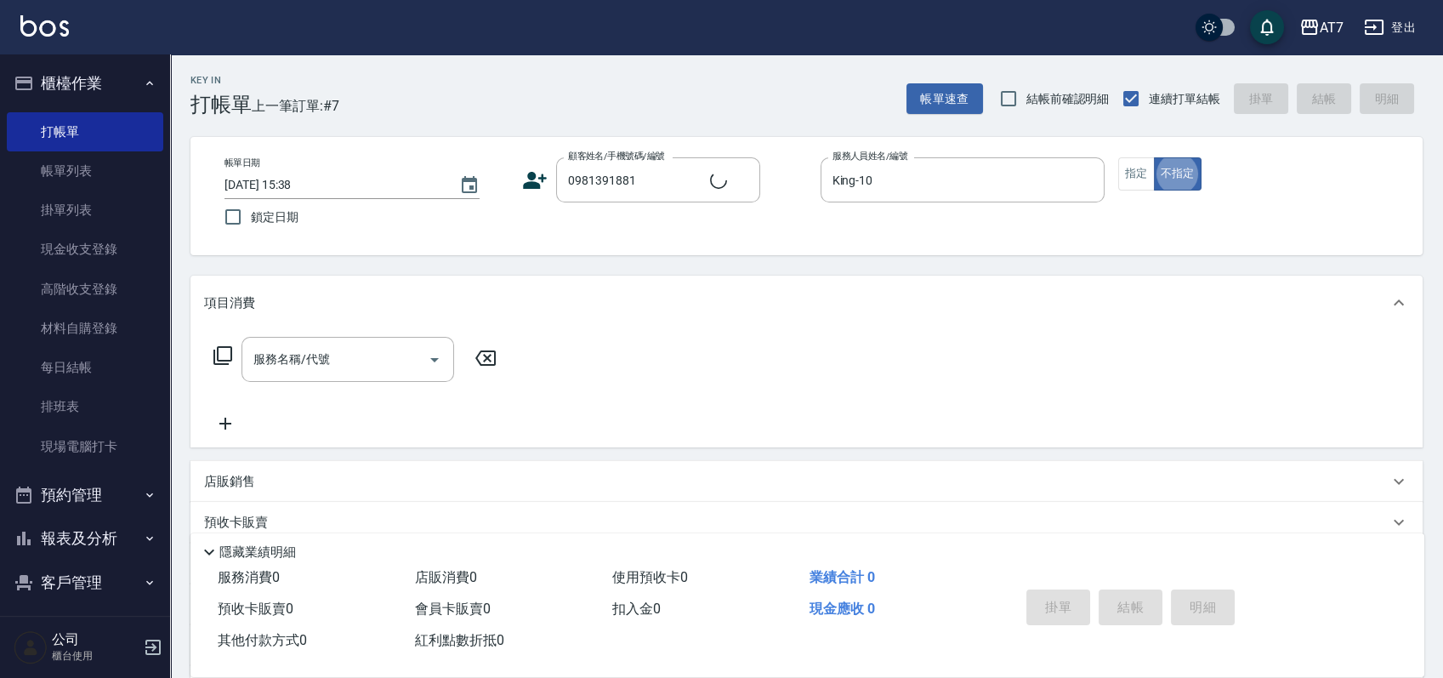
type input "吳俊翰/0981391881/02897"
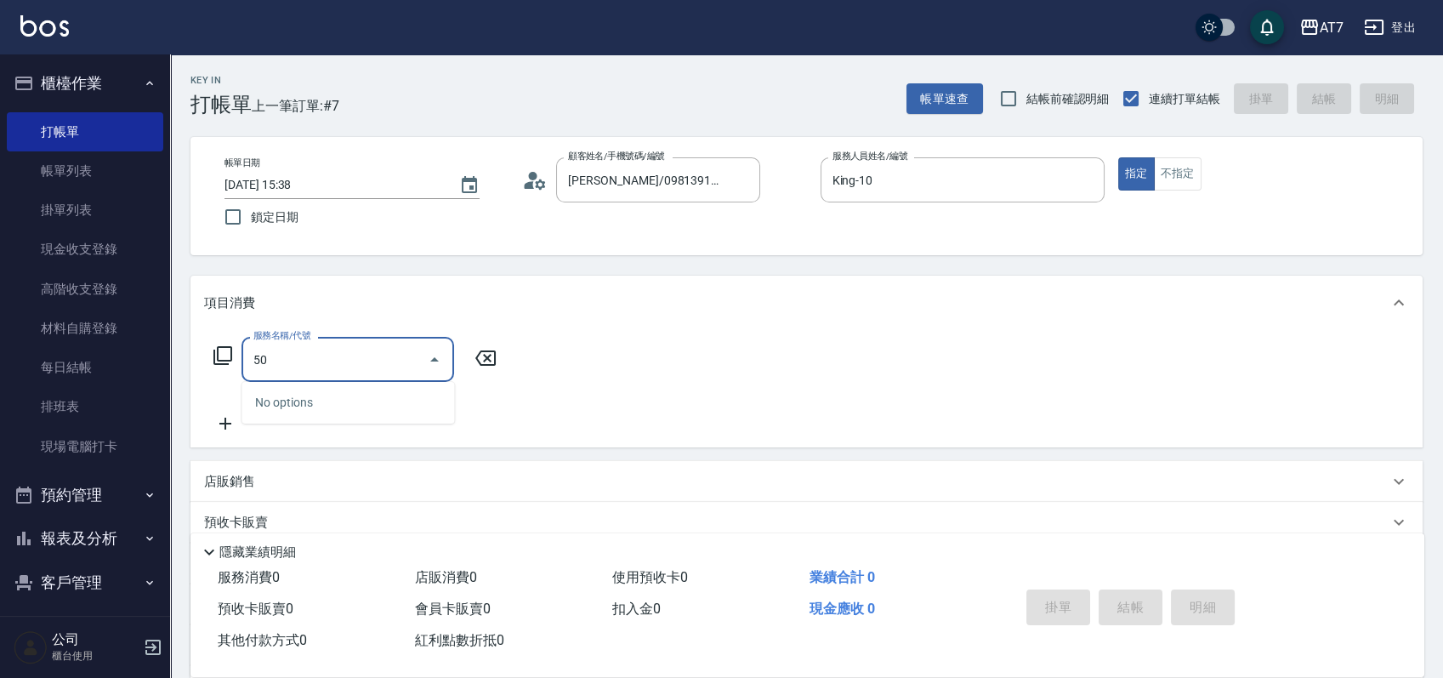
type input "501"
type input "30"
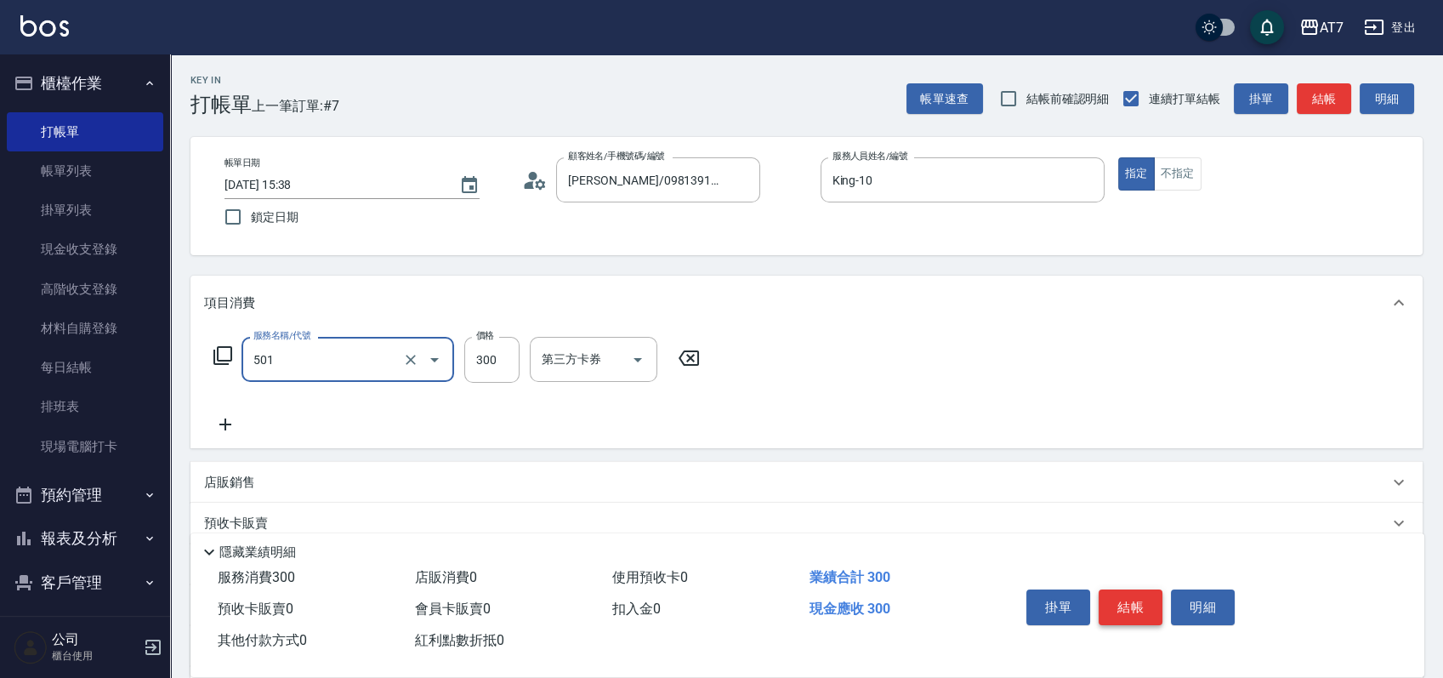
type input "洗髮(互助)(501)"
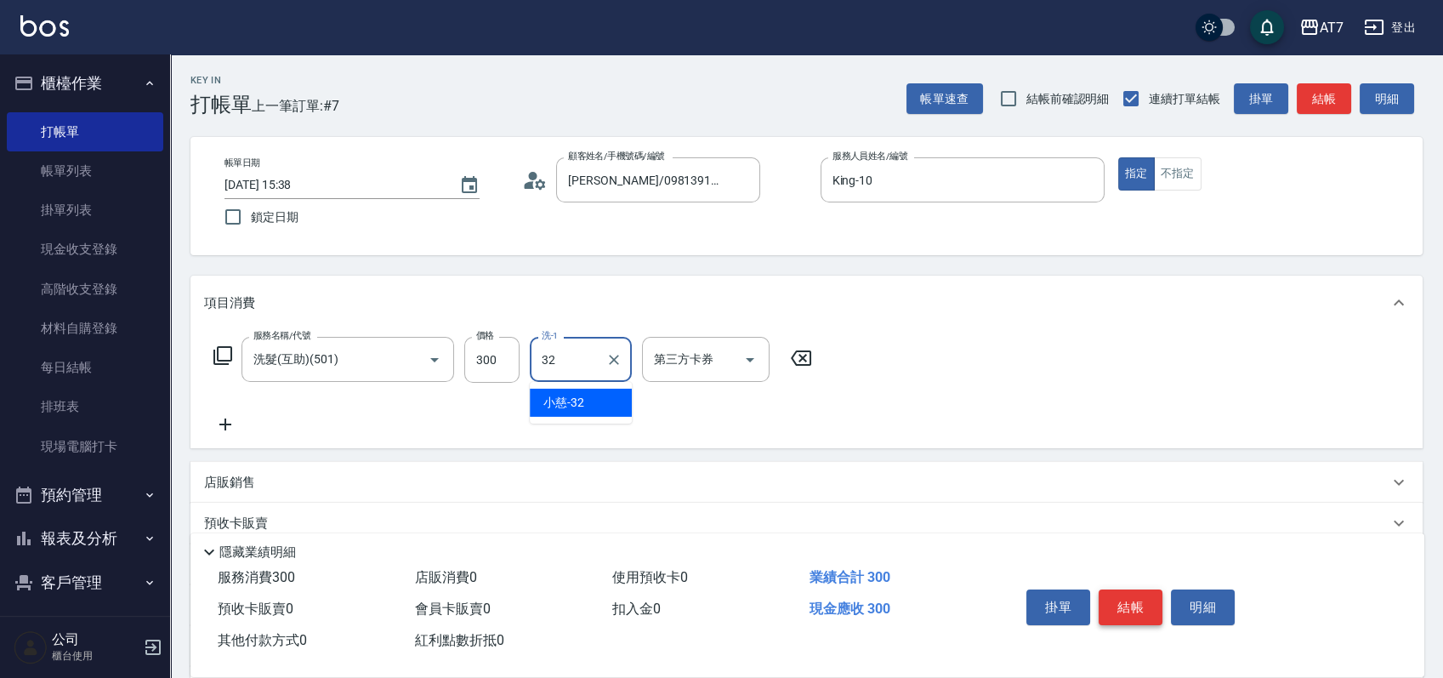
type input "小慈-32"
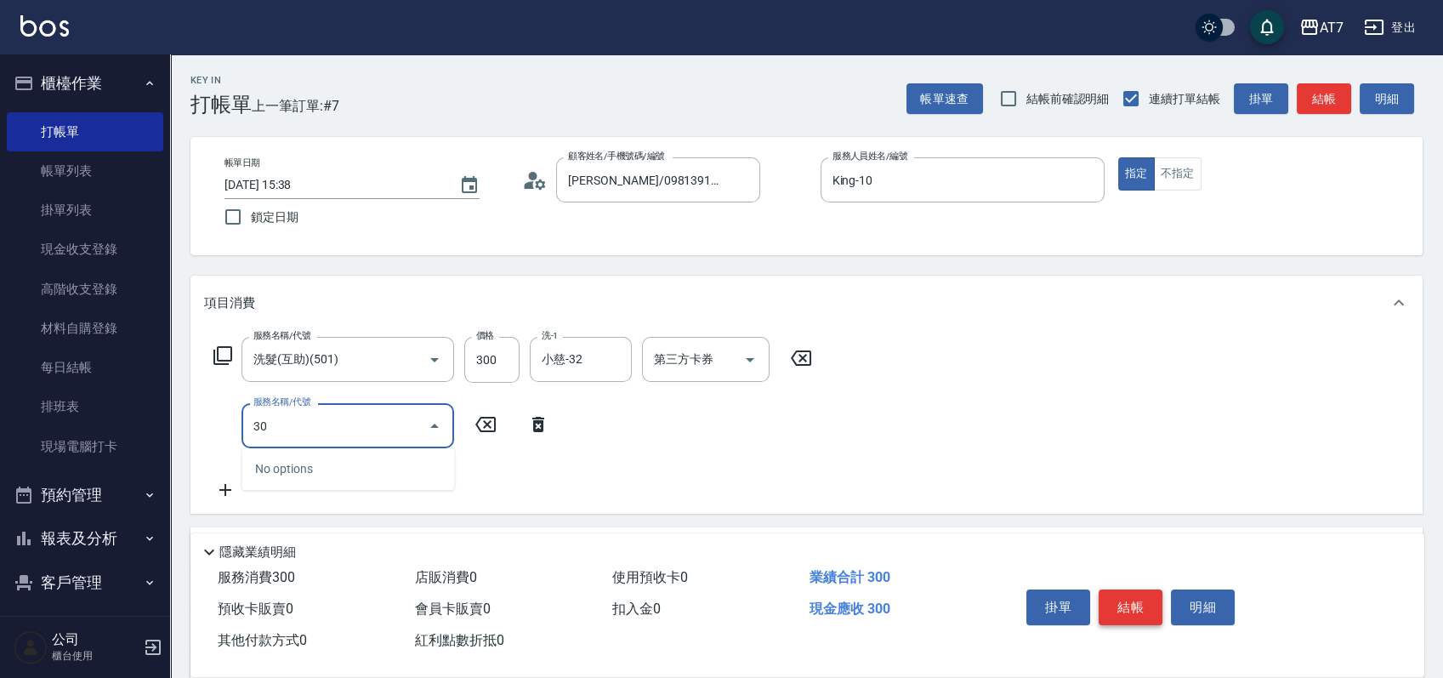
type input "301"
type input "60"
type input "學生剪髮(301)"
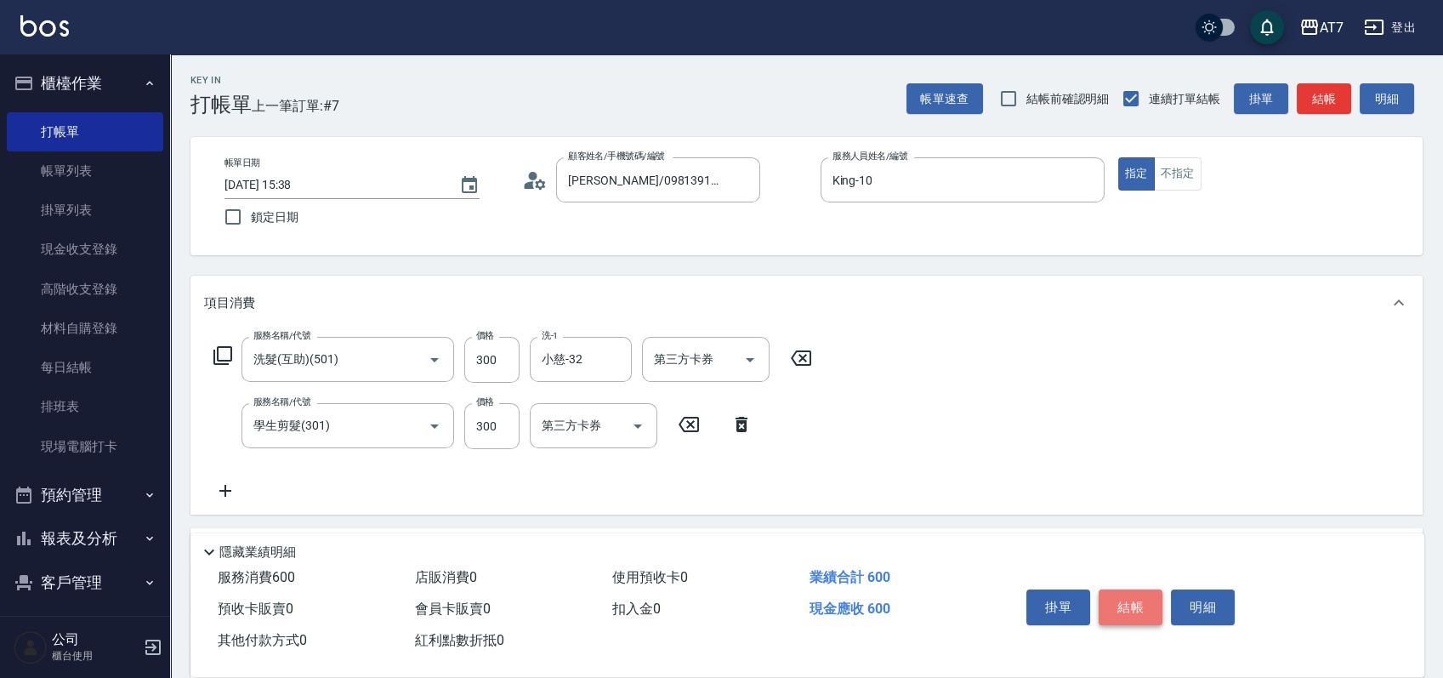
click at [1136, 596] on button "結帳" at bounding box center [1131, 607] width 64 height 36
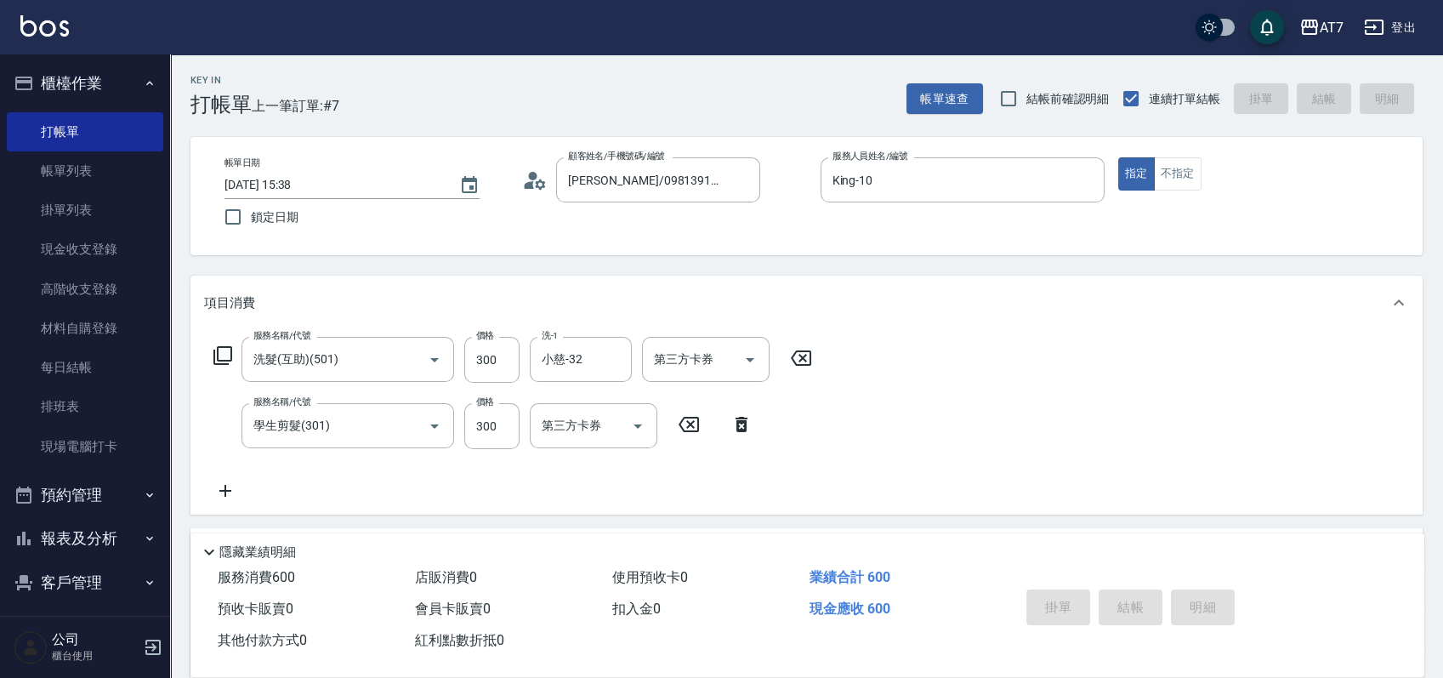
type input "0"
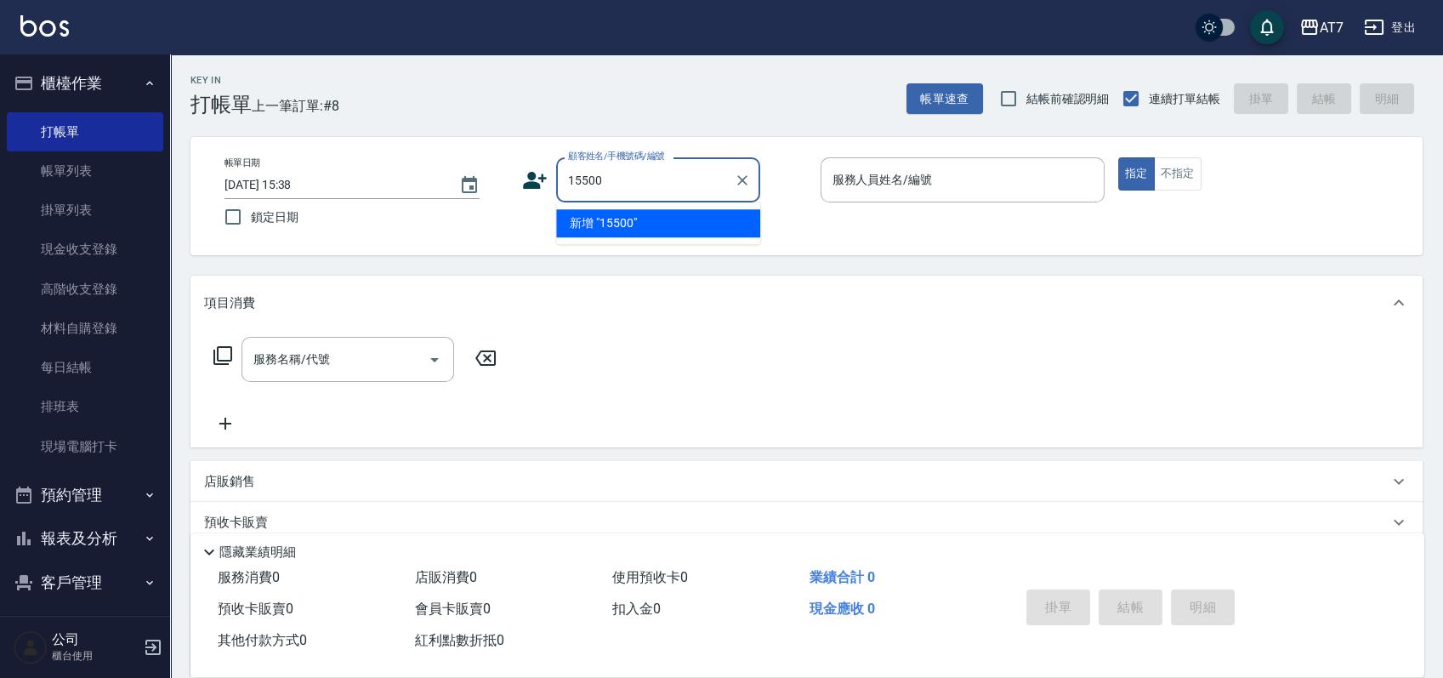
type input "15500"
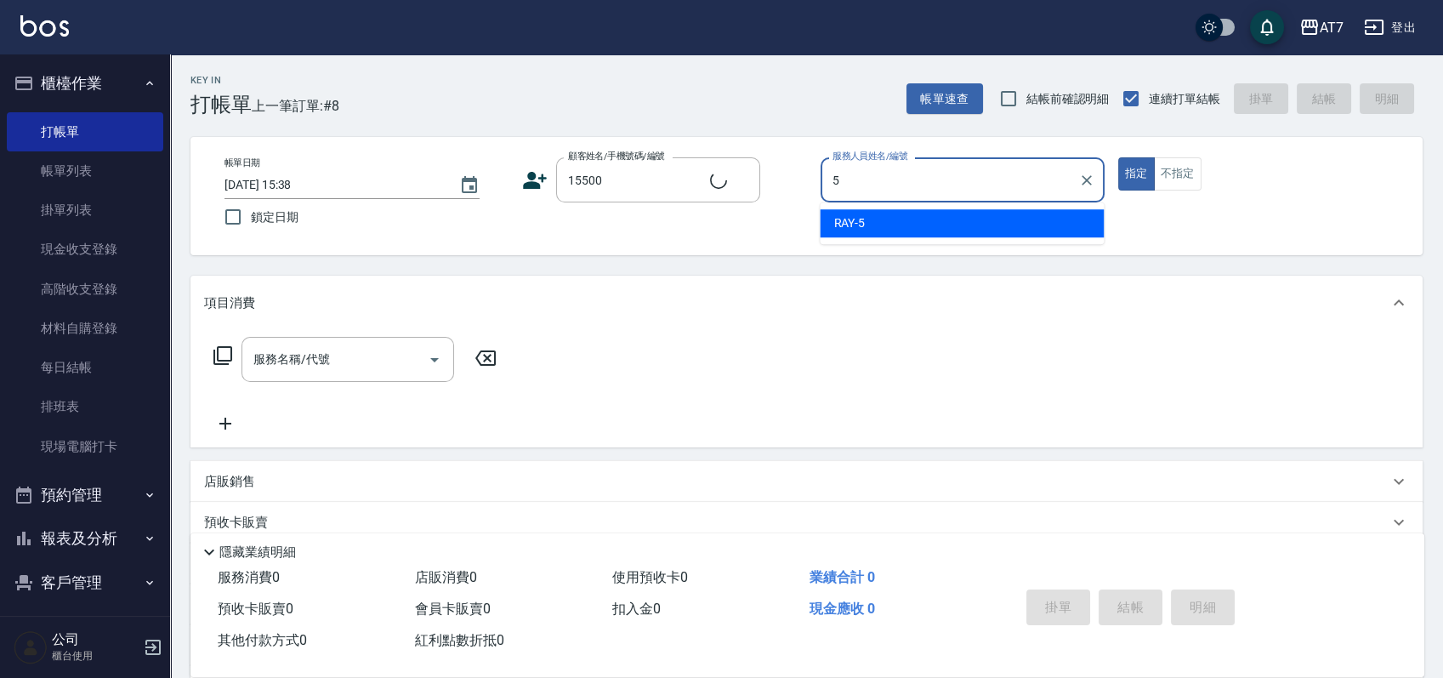
type input "5"
type input "公司/公司15500/15500"
type input "RAY -5"
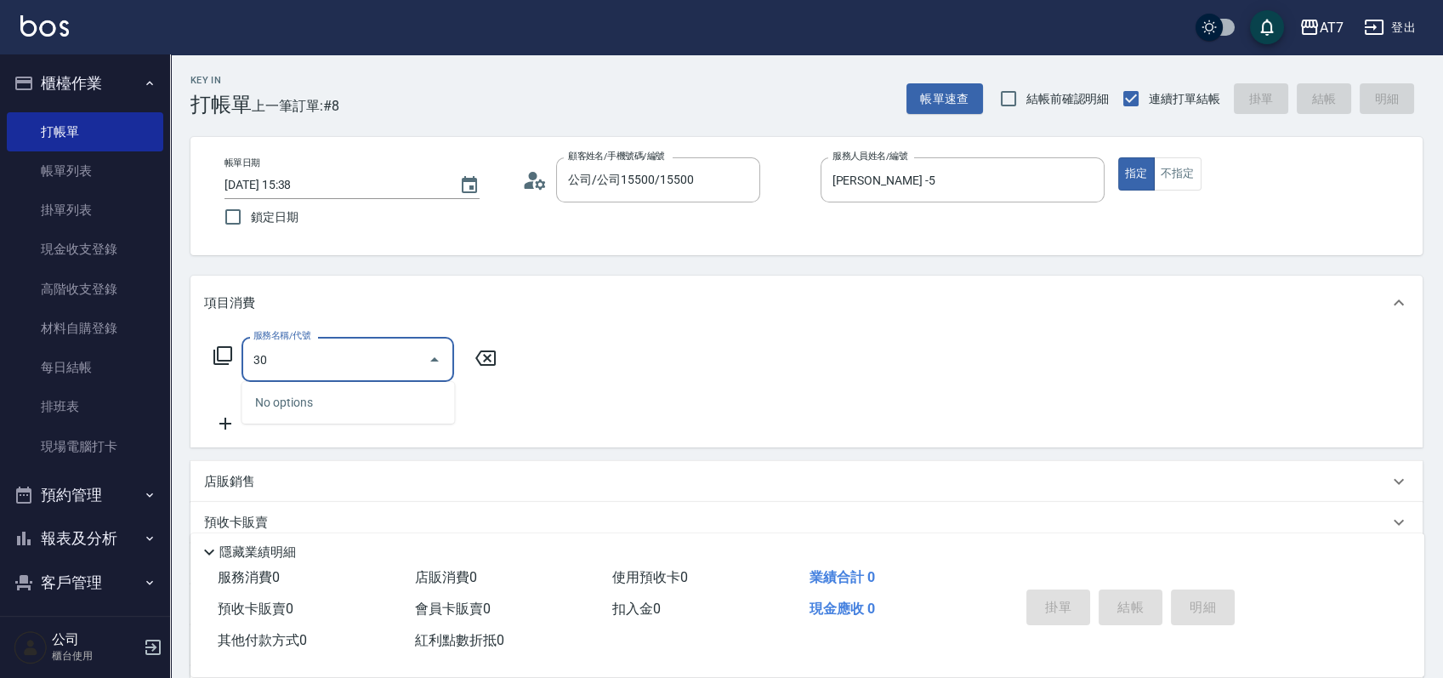
type input "305"
type input "50"
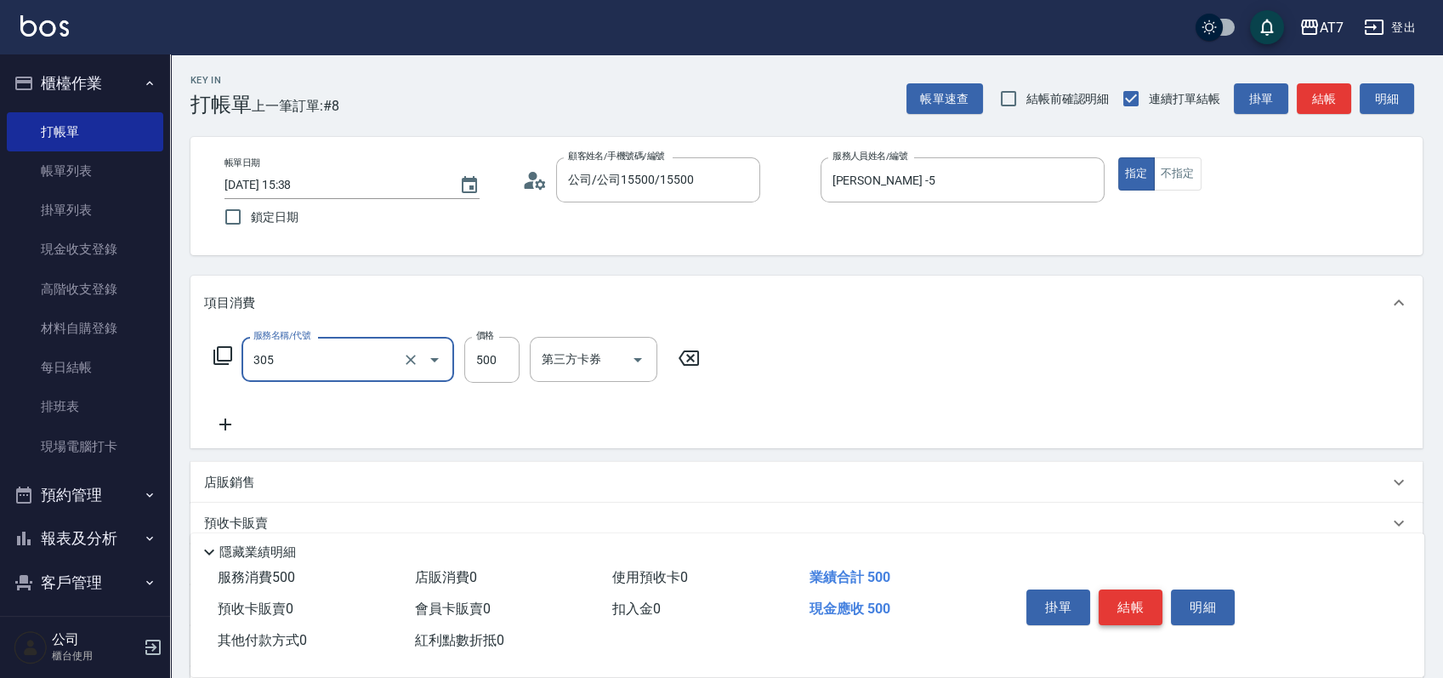
type input "A++剪髮(305)"
click at [1136, 596] on button "結帳" at bounding box center [1131, 607] width 64 height 36
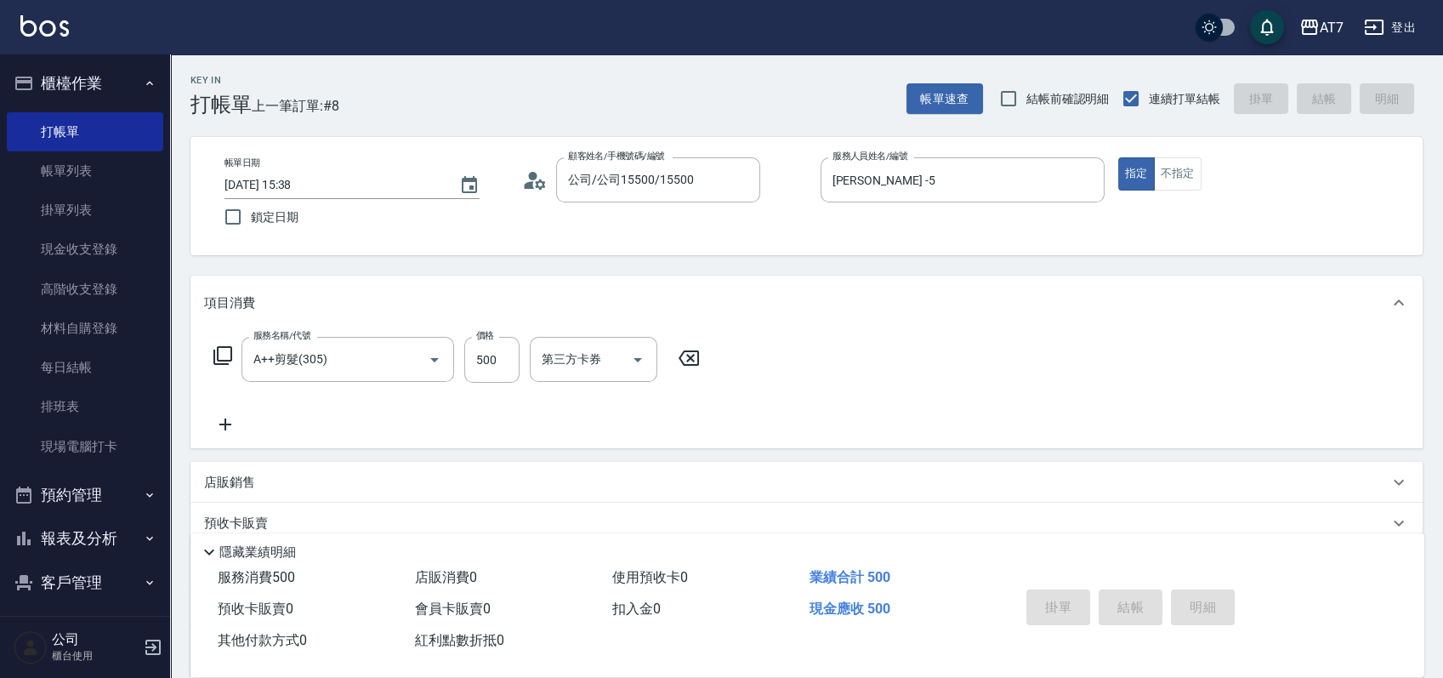
type input "2025/08/19 15:39"
type input "0"
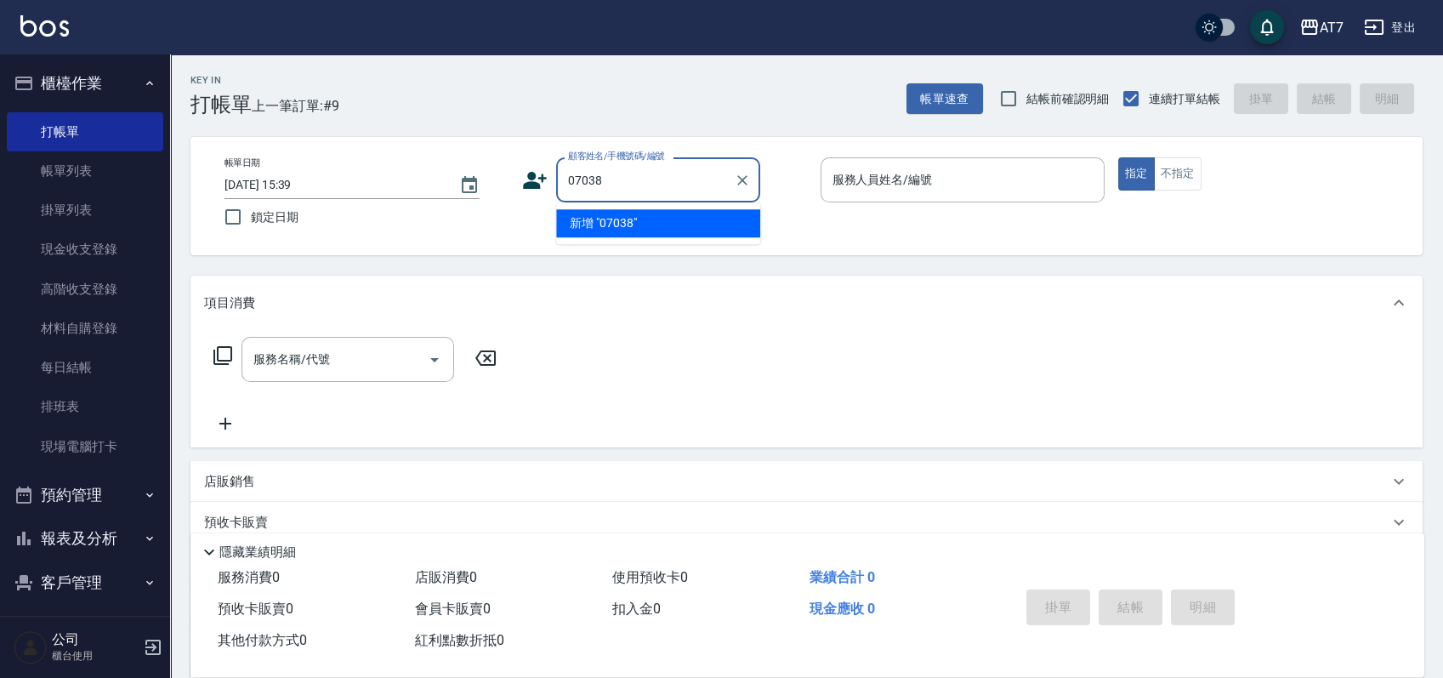
type input "07038"
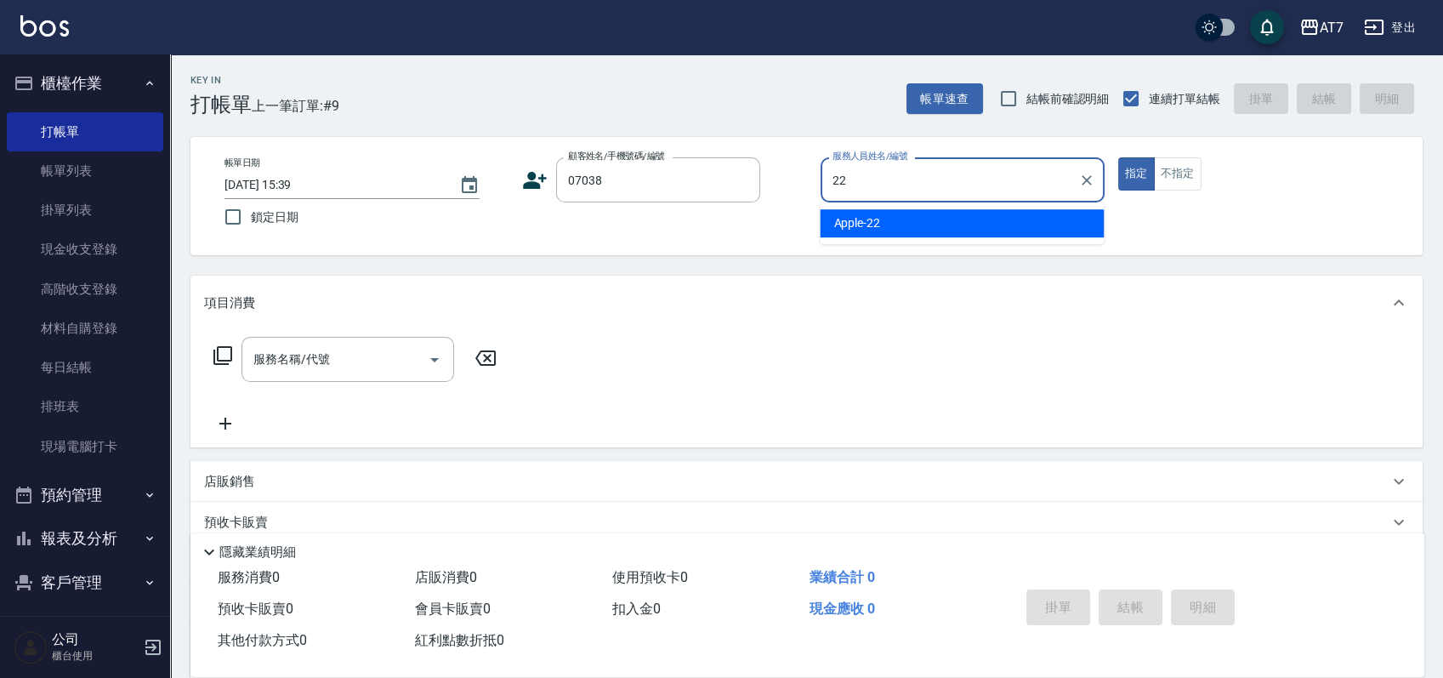
type input "Apple-22"
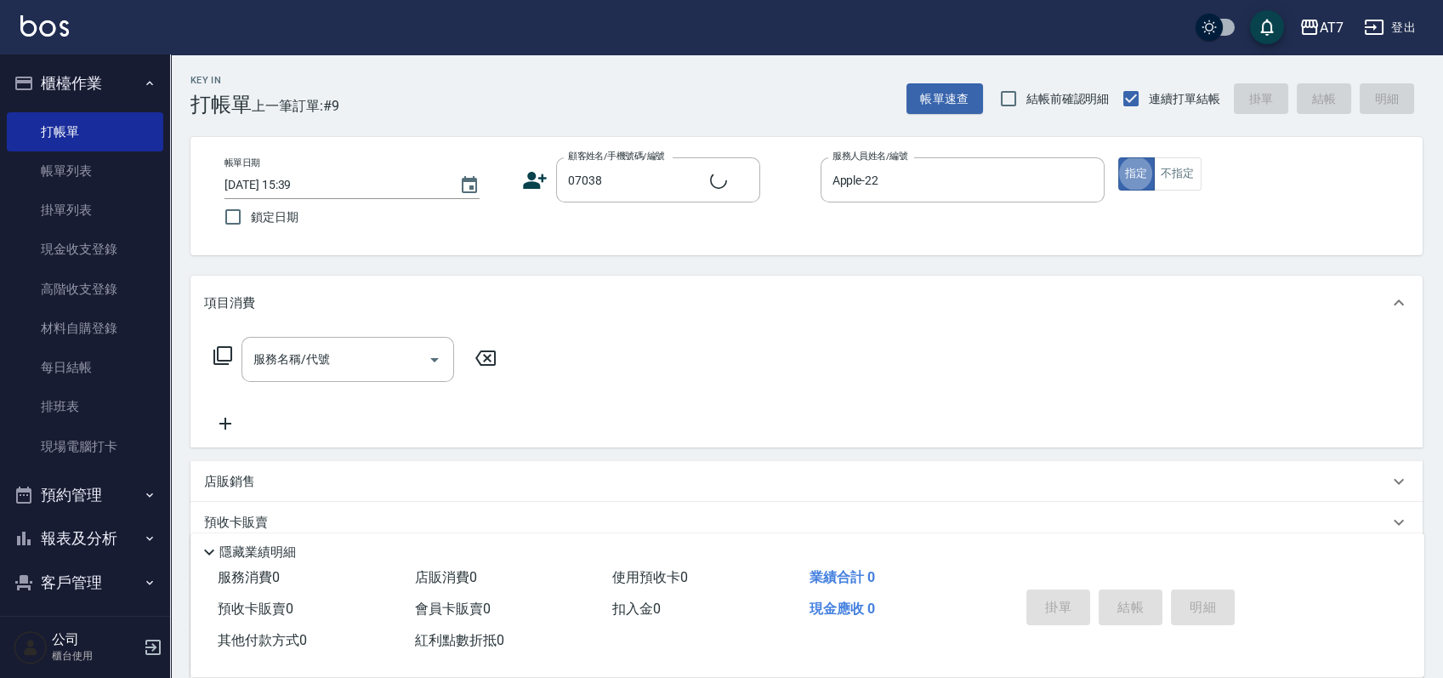
type input "公司/公司07038/07038"
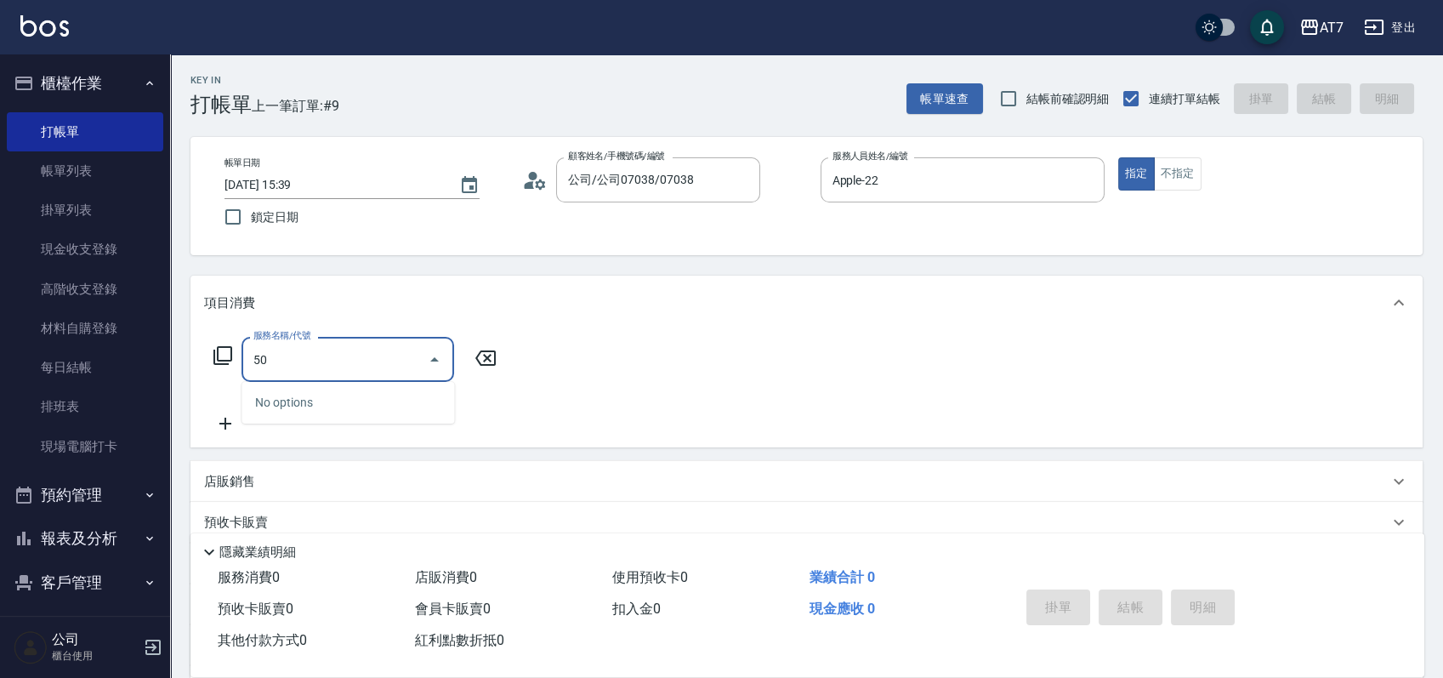
type input "500"
type input "30"
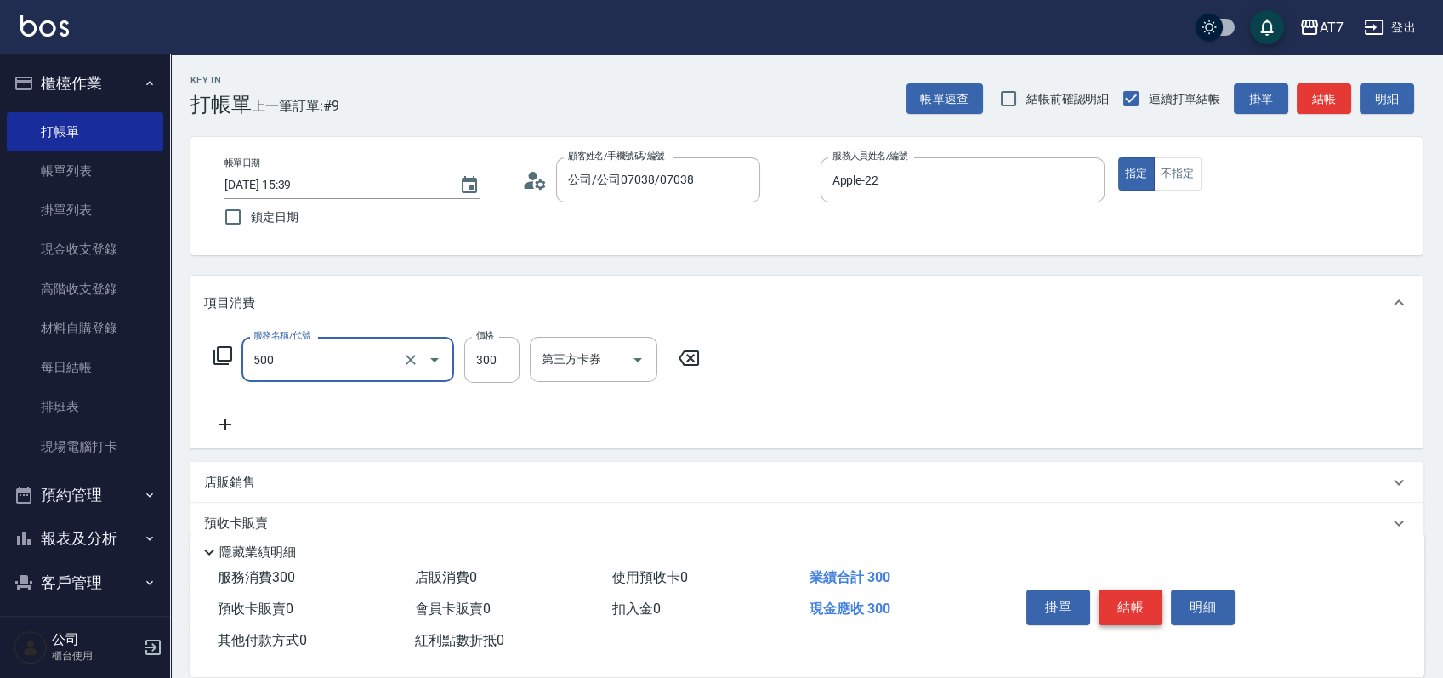
type input "洗髮(500)"
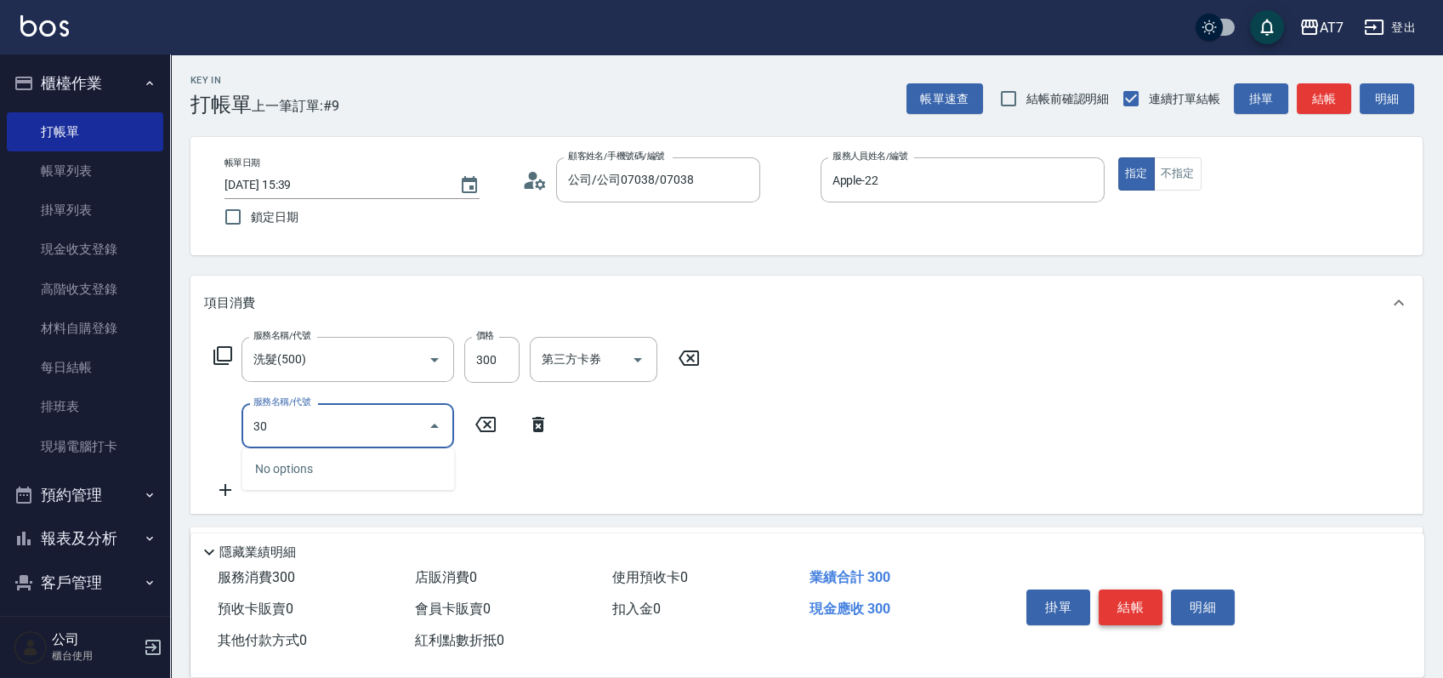
type input "301"
type input "60"
type input "學生剪髮(301)"
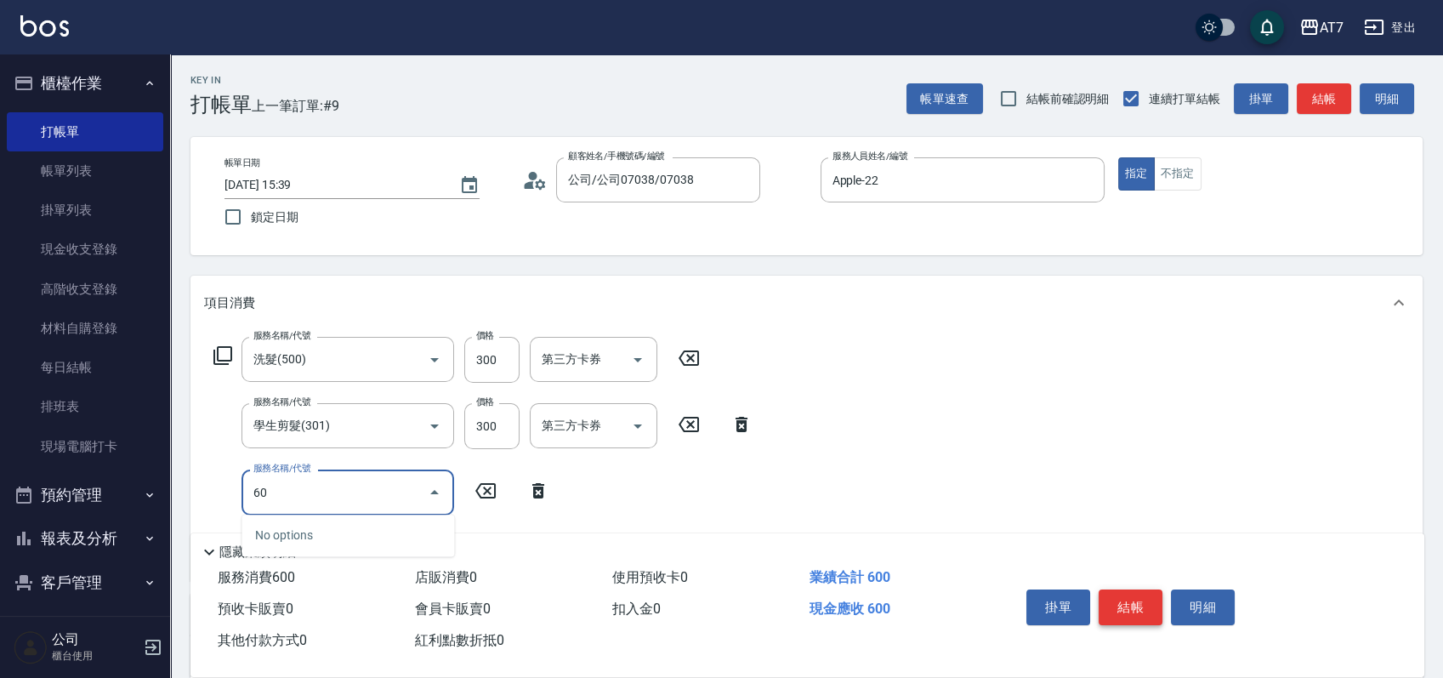
type input "606"
type input "210"
type input "東日玫瑰短（自）(606)"
click at [1136, 596] on button "結帳" at bounding box center [1131, 607] width 64 height 36
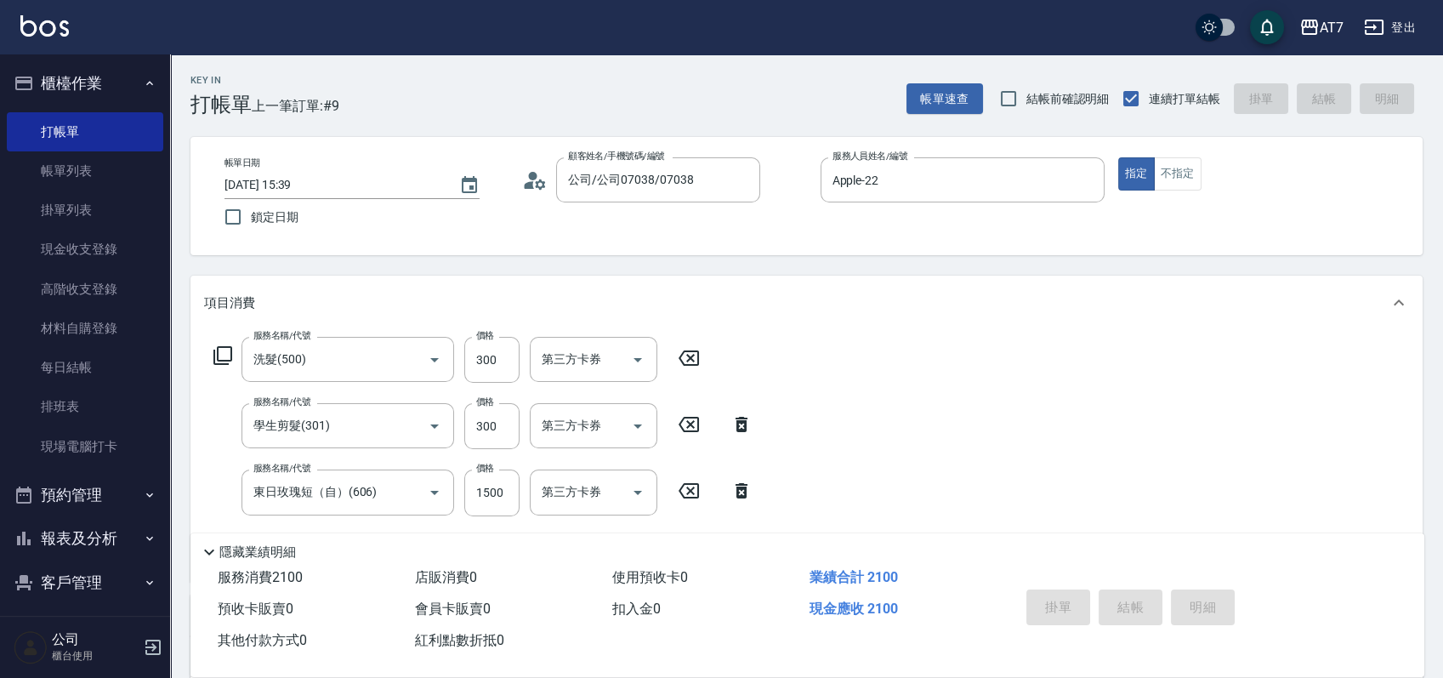
type input "0"
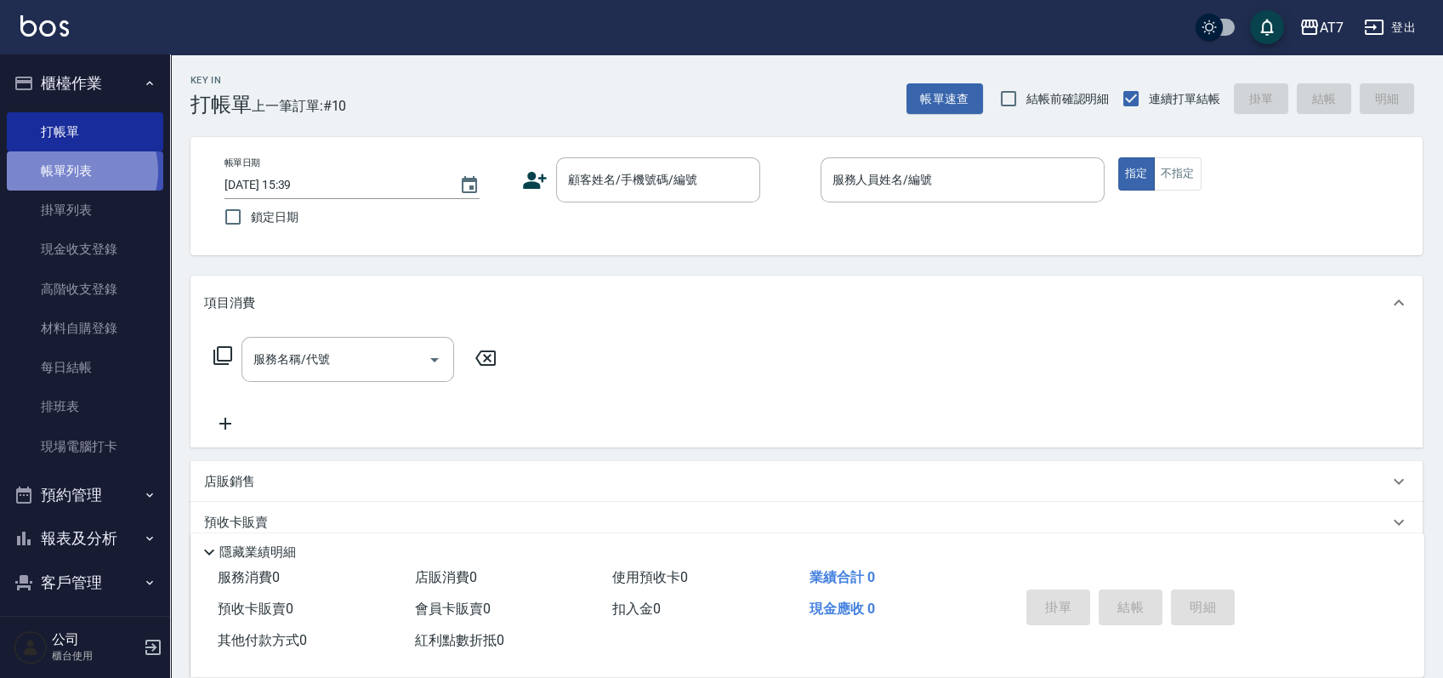
click at [76, 171] on link "帳單列表" at bounding box center [85, 170] width 156 height 39
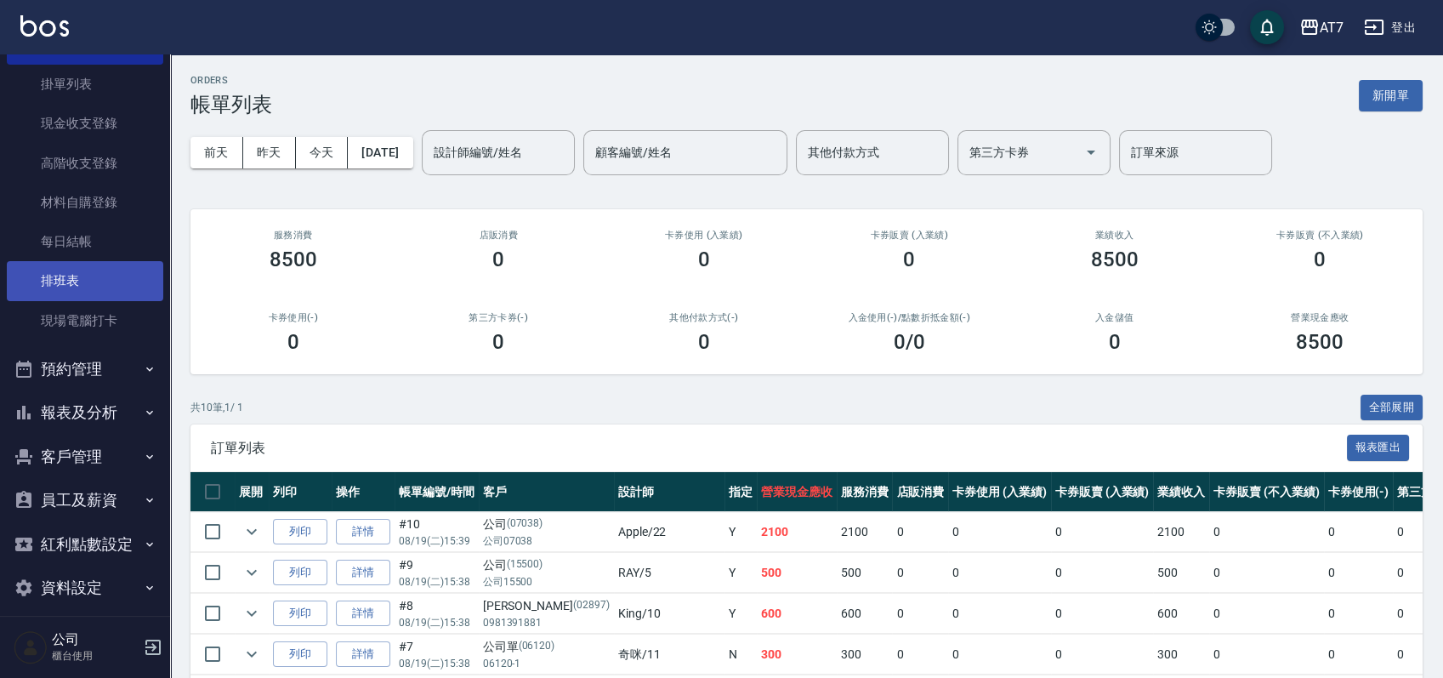
scroll to position [139, 0]
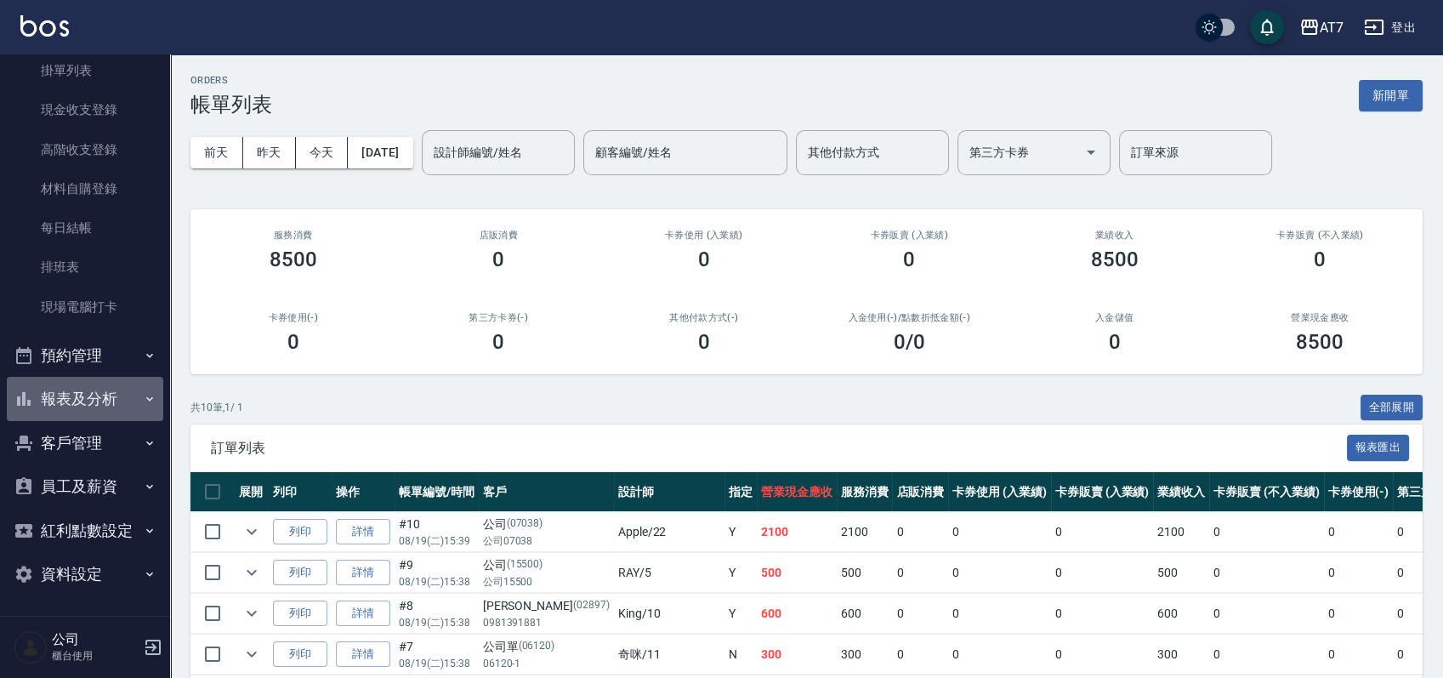
click at [93, 393] on button "報表及分析" at bounding box center [85, 399] width 156 height 44
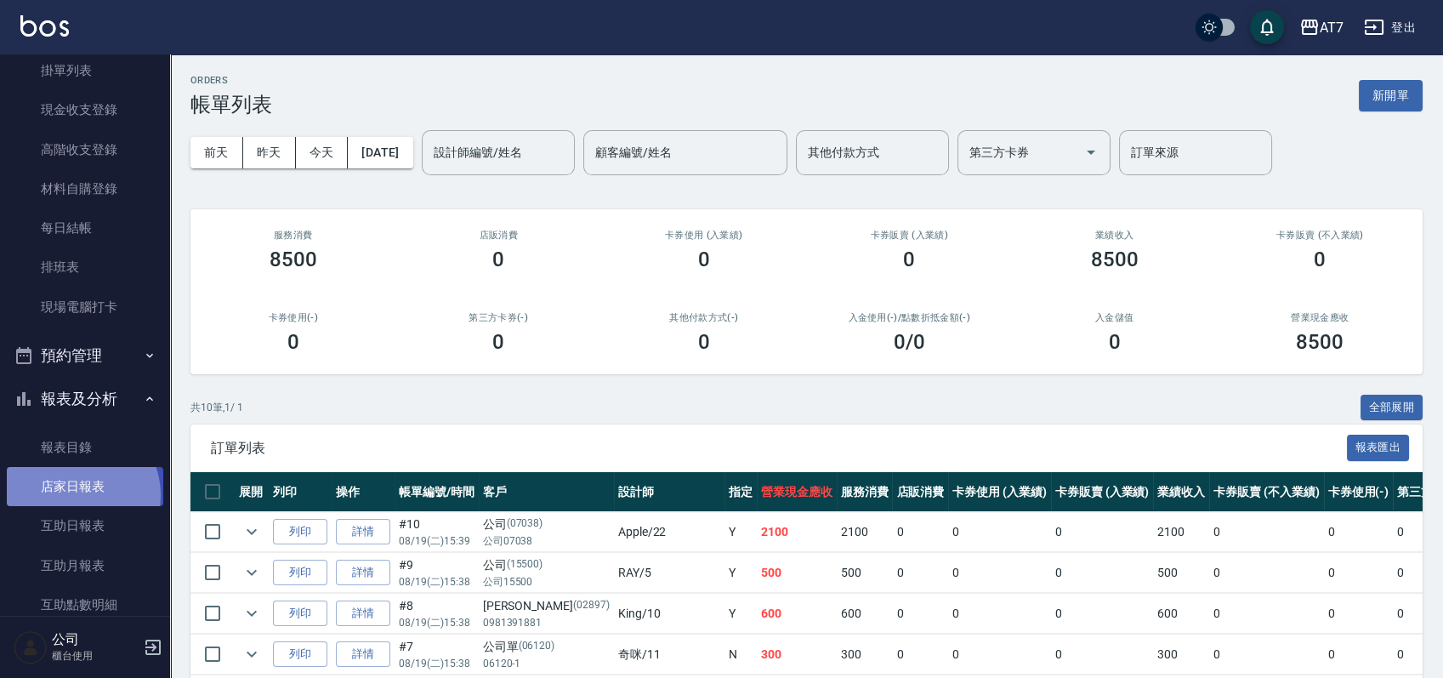
click at [74, 495] on link "店家日報表" at bounding box center [85, 486] width 156 height 39
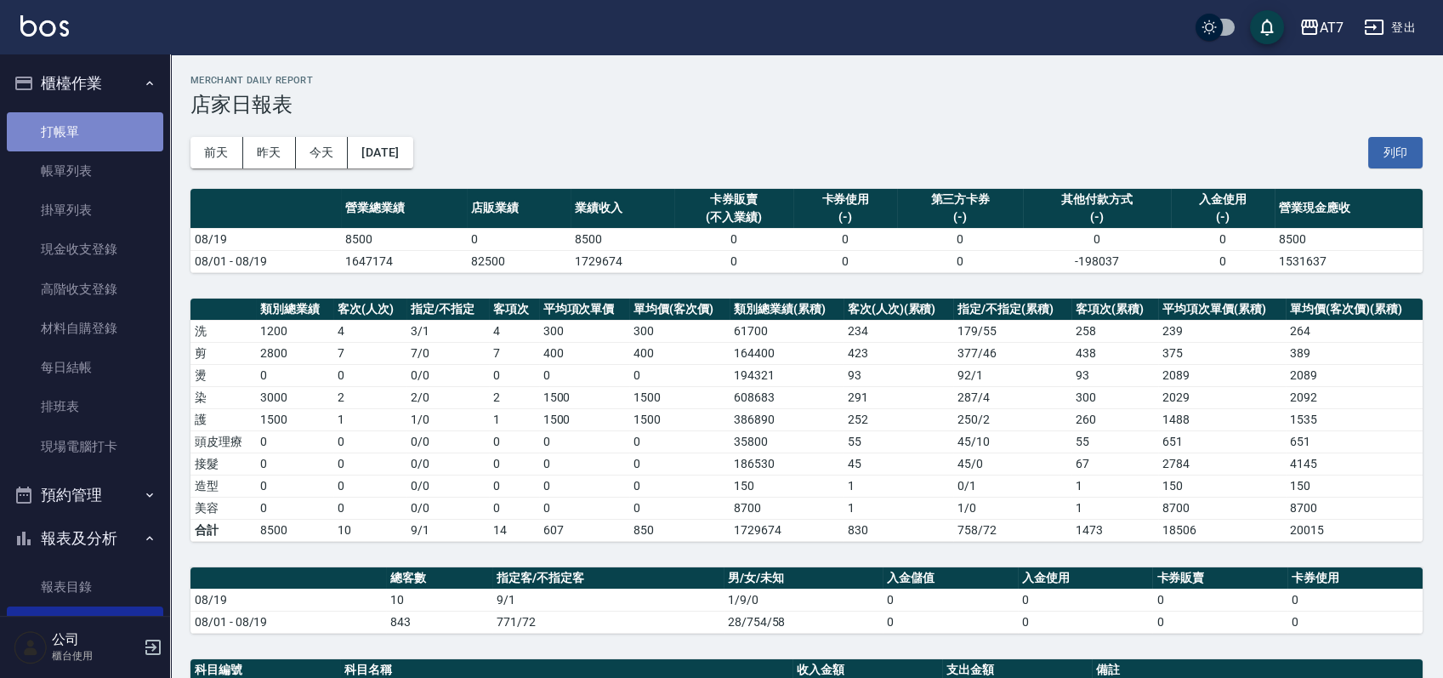
click at [98, 142] on link "打帳單" at bounding box center [85, 131] width 156 height 39
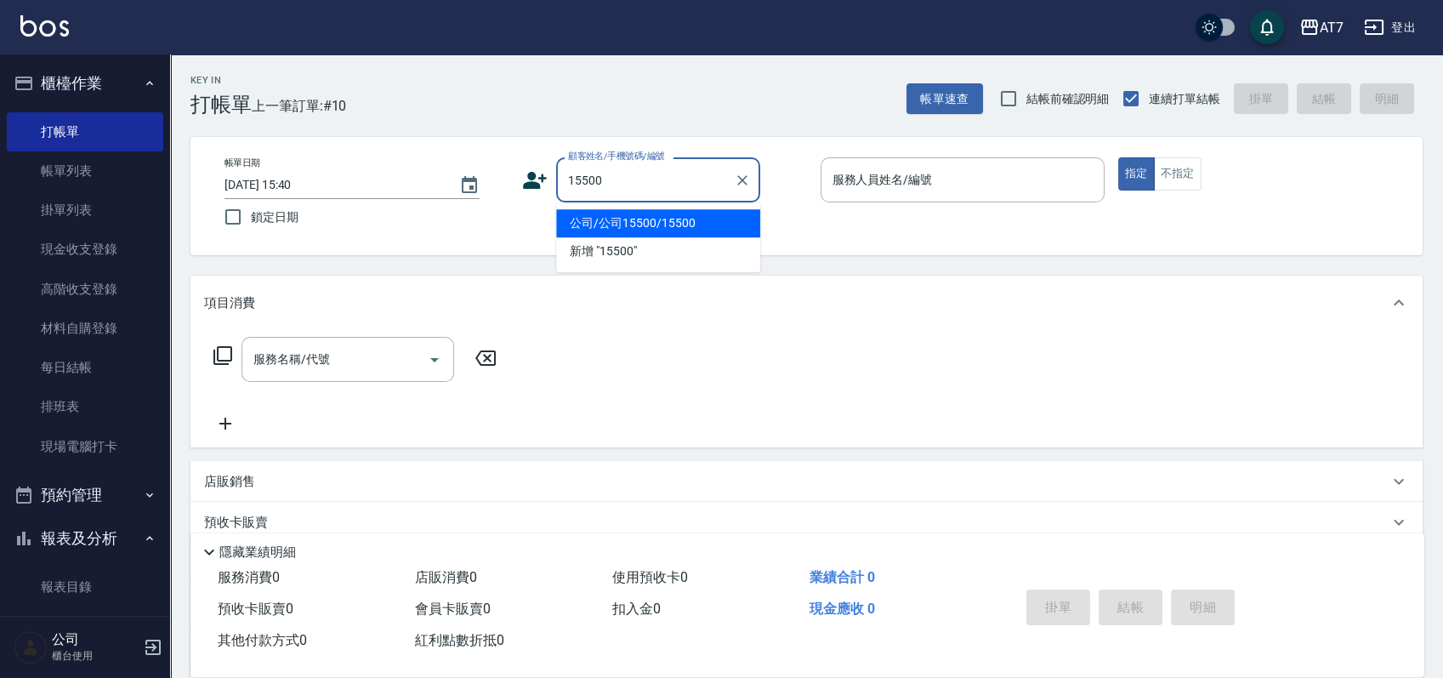
type input "公司/公司15500/15500"
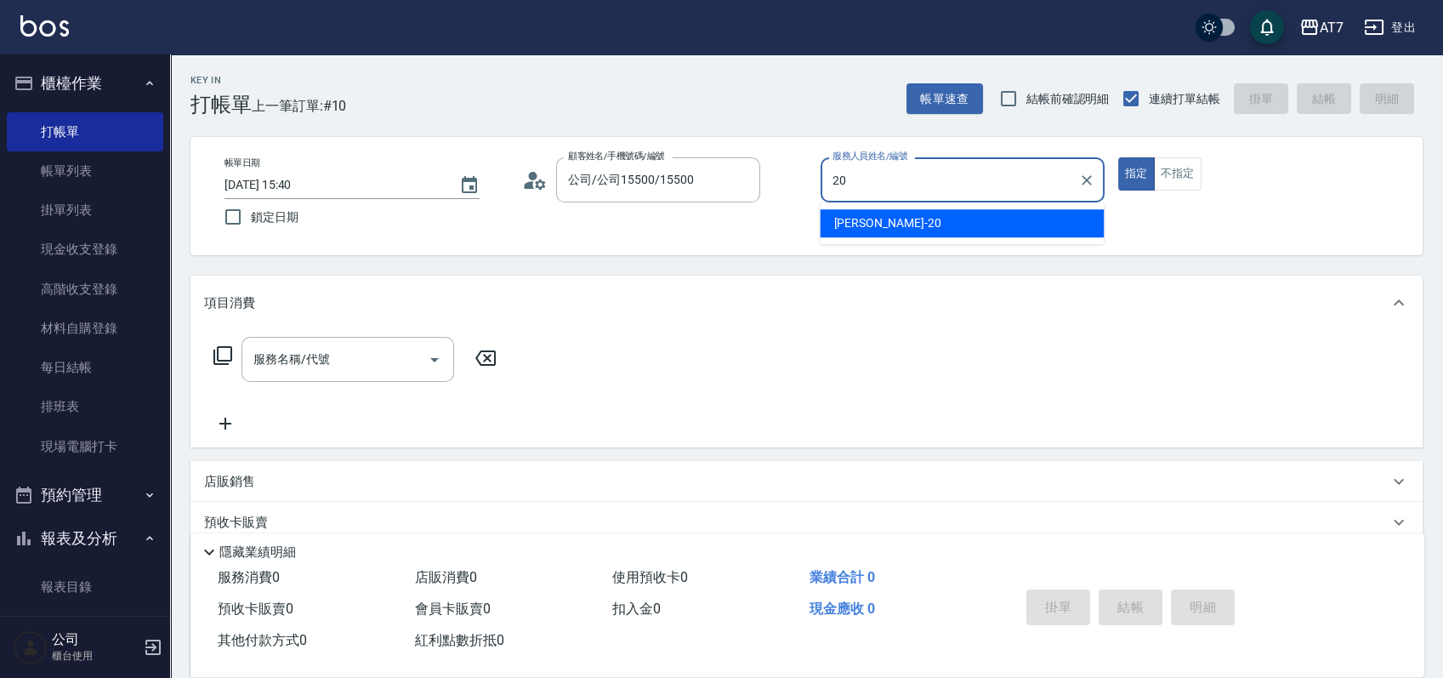
type input "妮可-20"
type button "true"
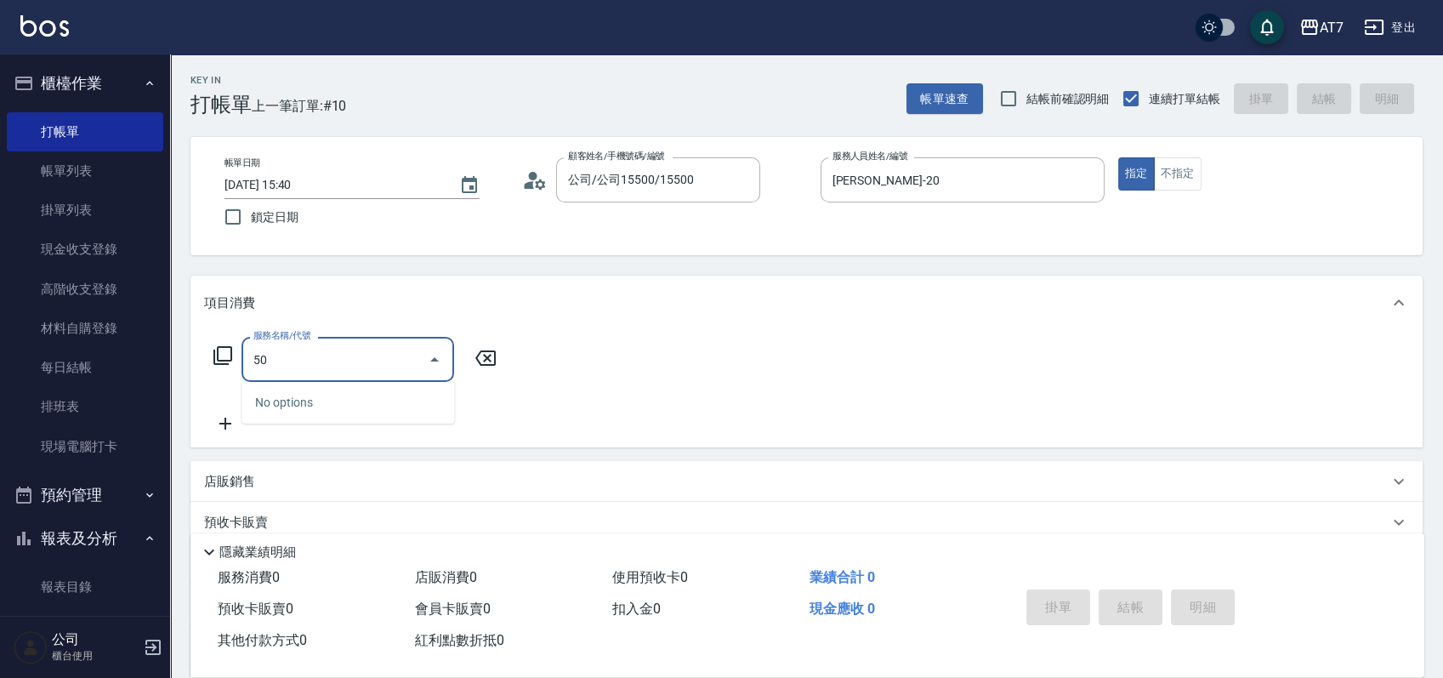
type input "501"
type input "30"
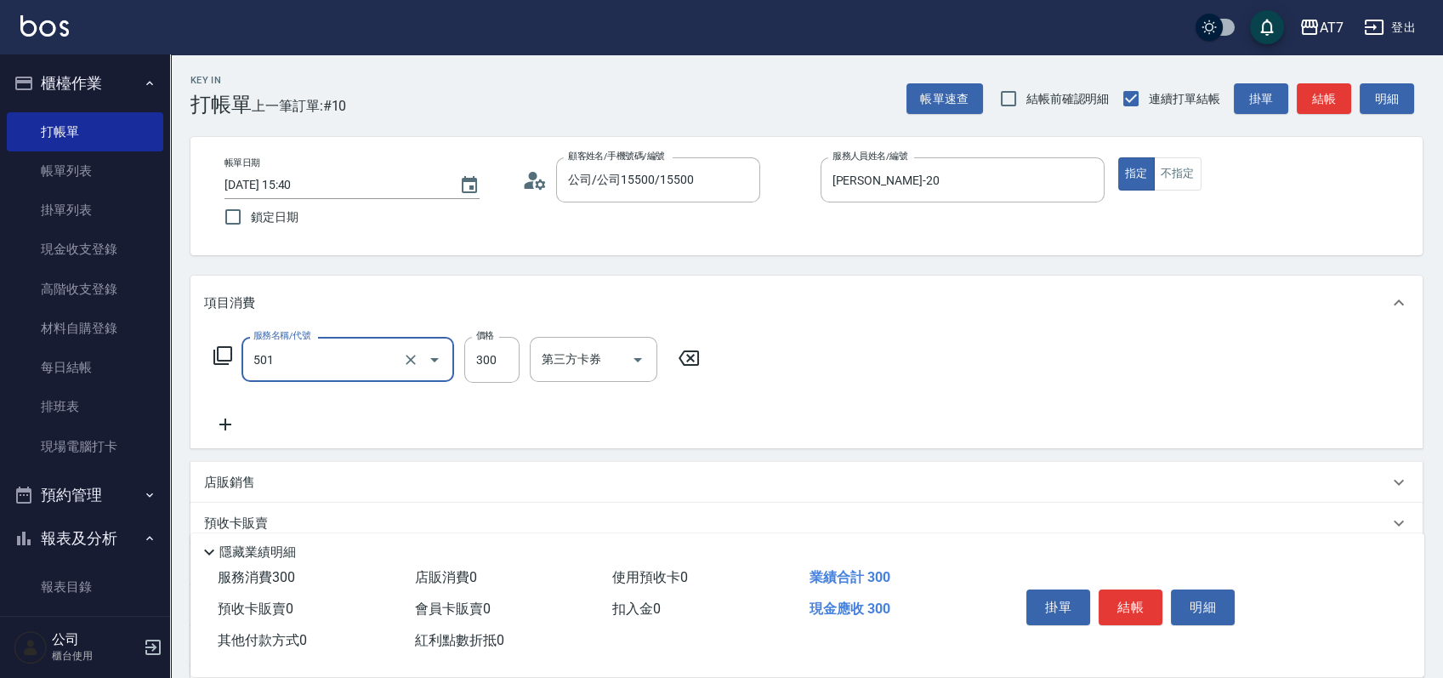
type input "洗髮(互助)(501)"
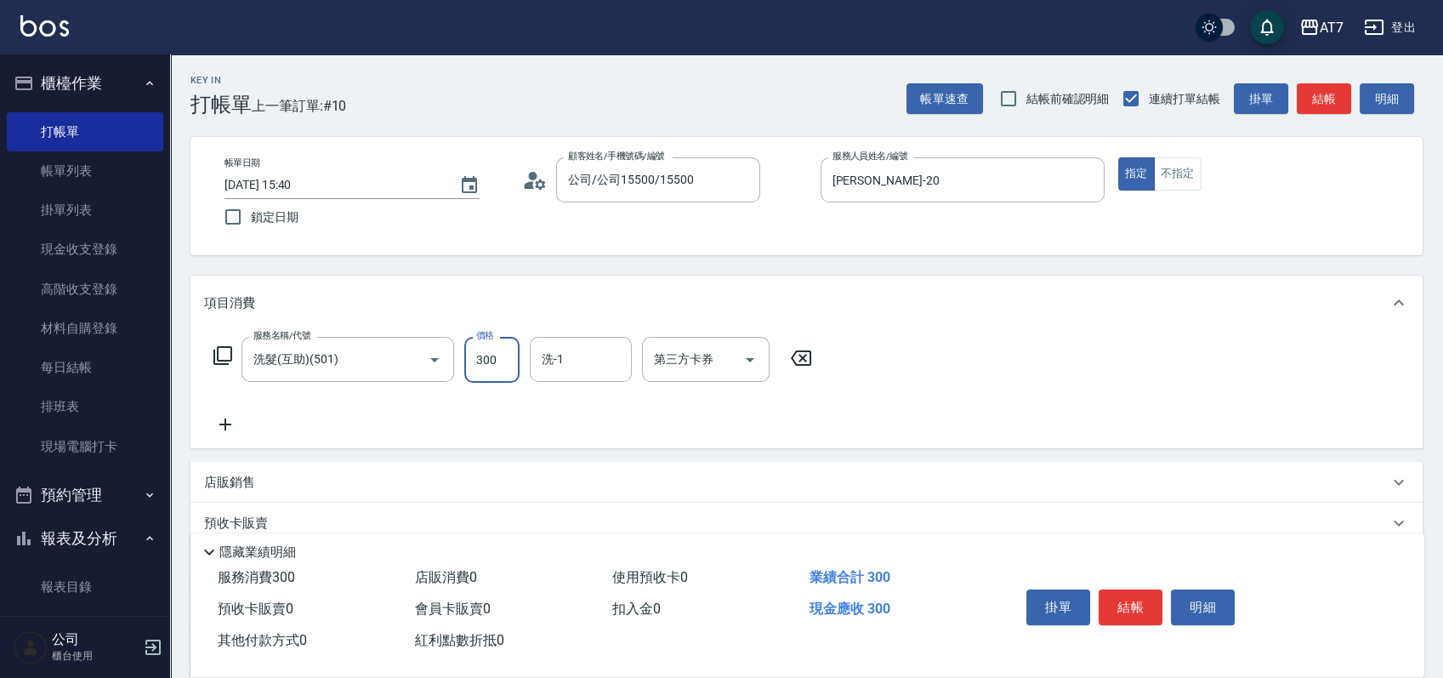
type input "0"
type input "25"
type input "20"
type input "250"
type input "依依-30"
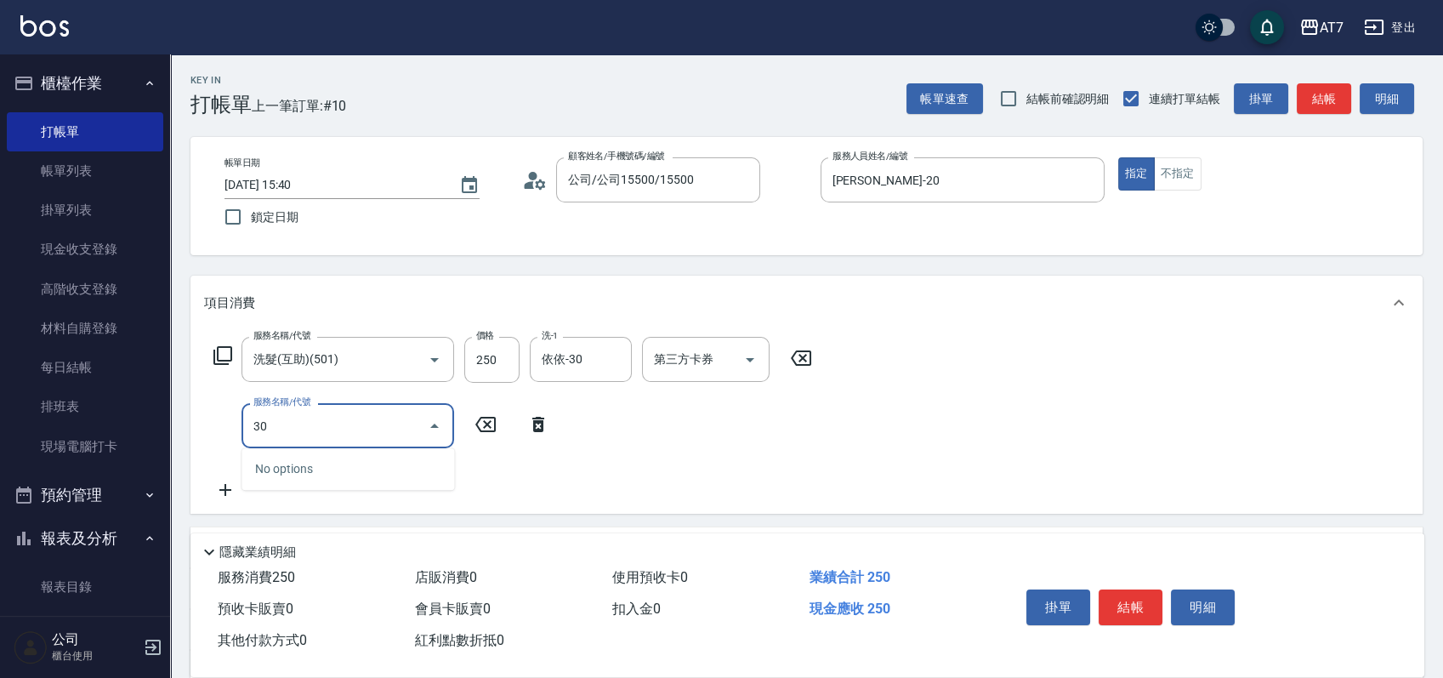
type input "301"
type input "50"
type input "學生剪髮(301)"
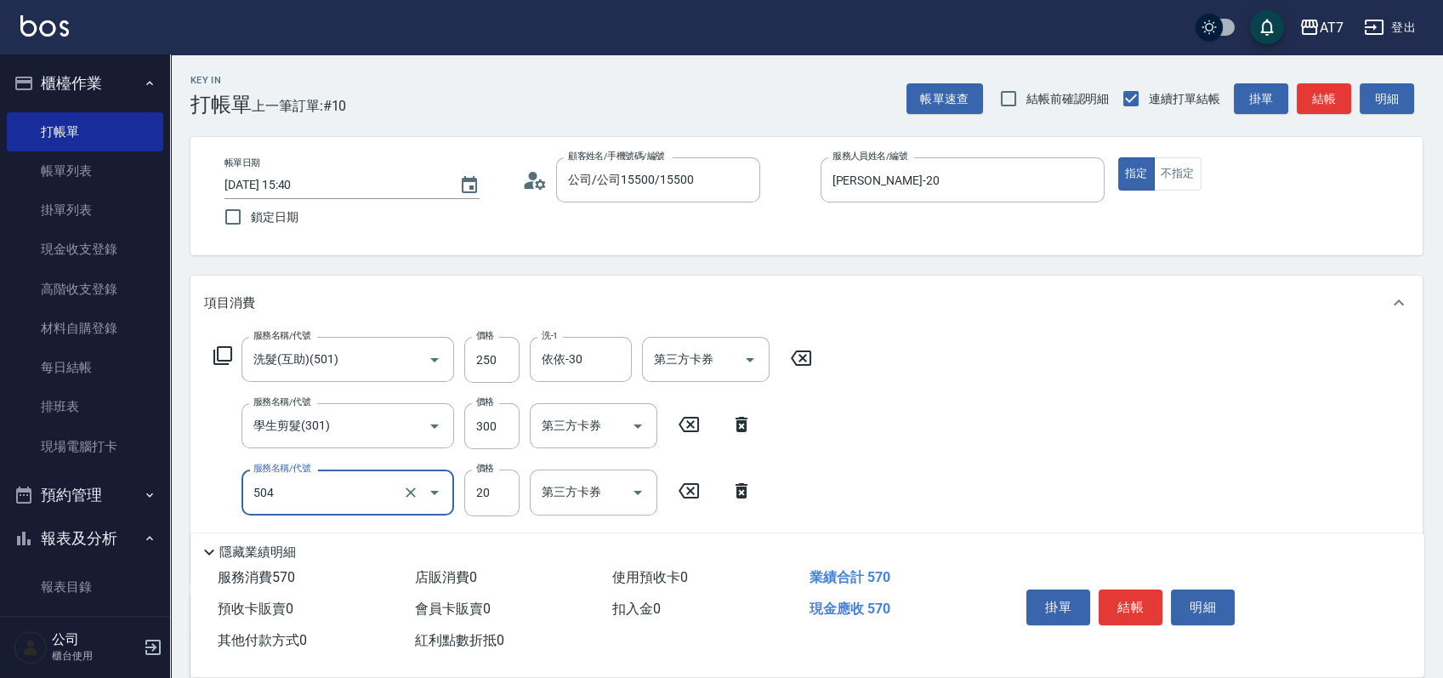
type input "潤絲(504)"
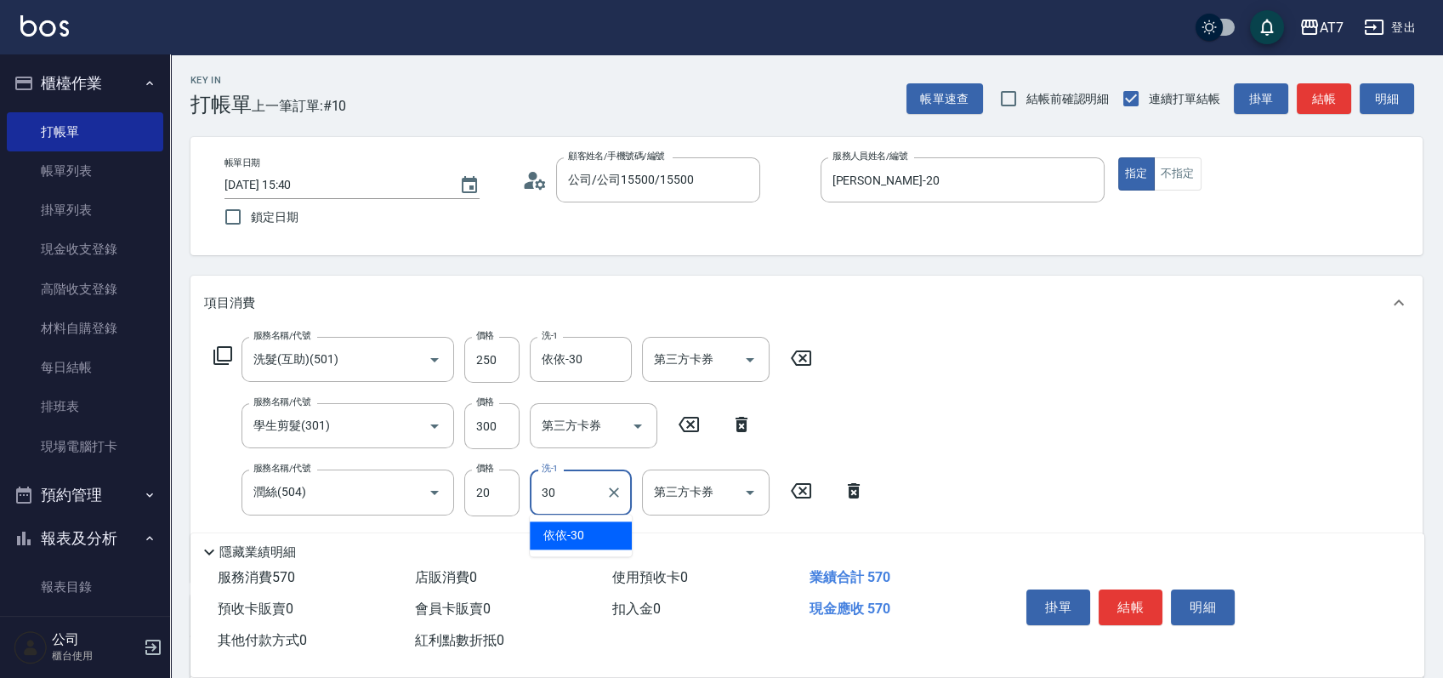
type input "依依-30"
click at [1129, 603] on button "結帳" at bounding box center [1131, 607] width 64 height 36
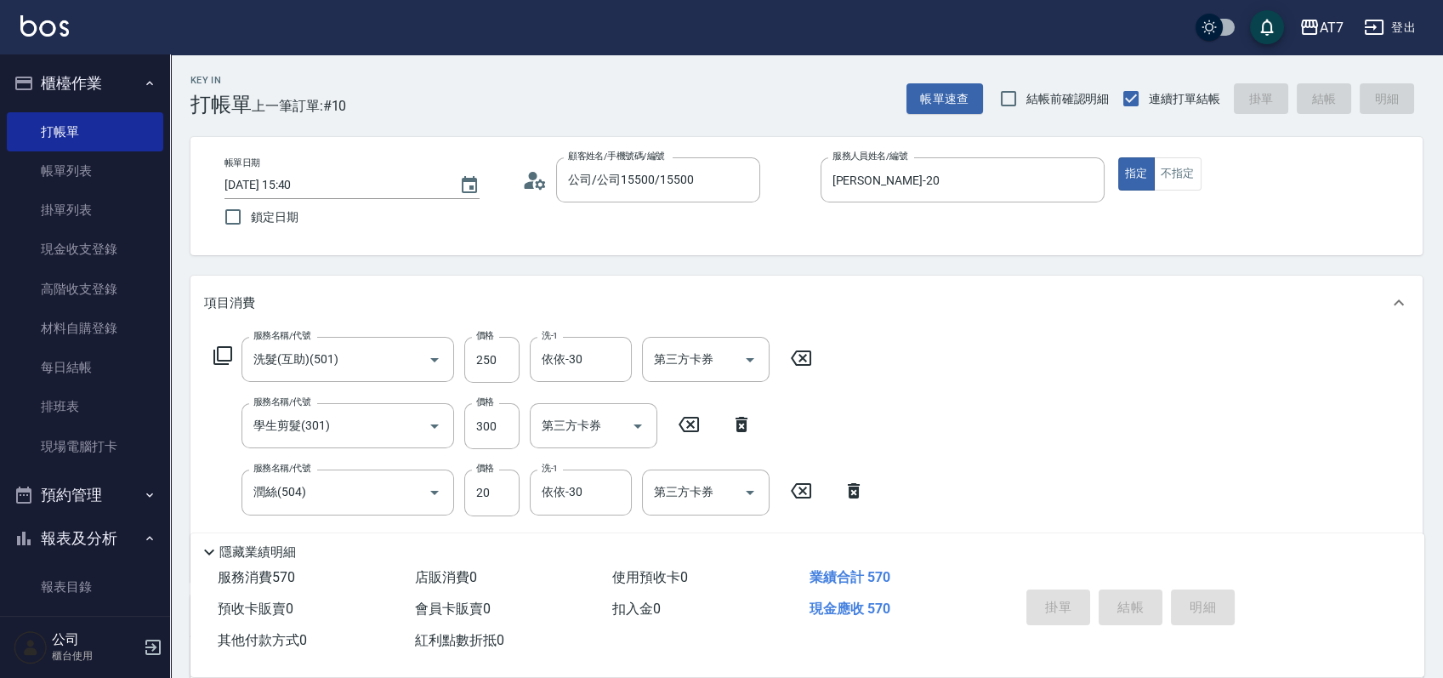
type input "2025/08/19 15:55"
type input "0"
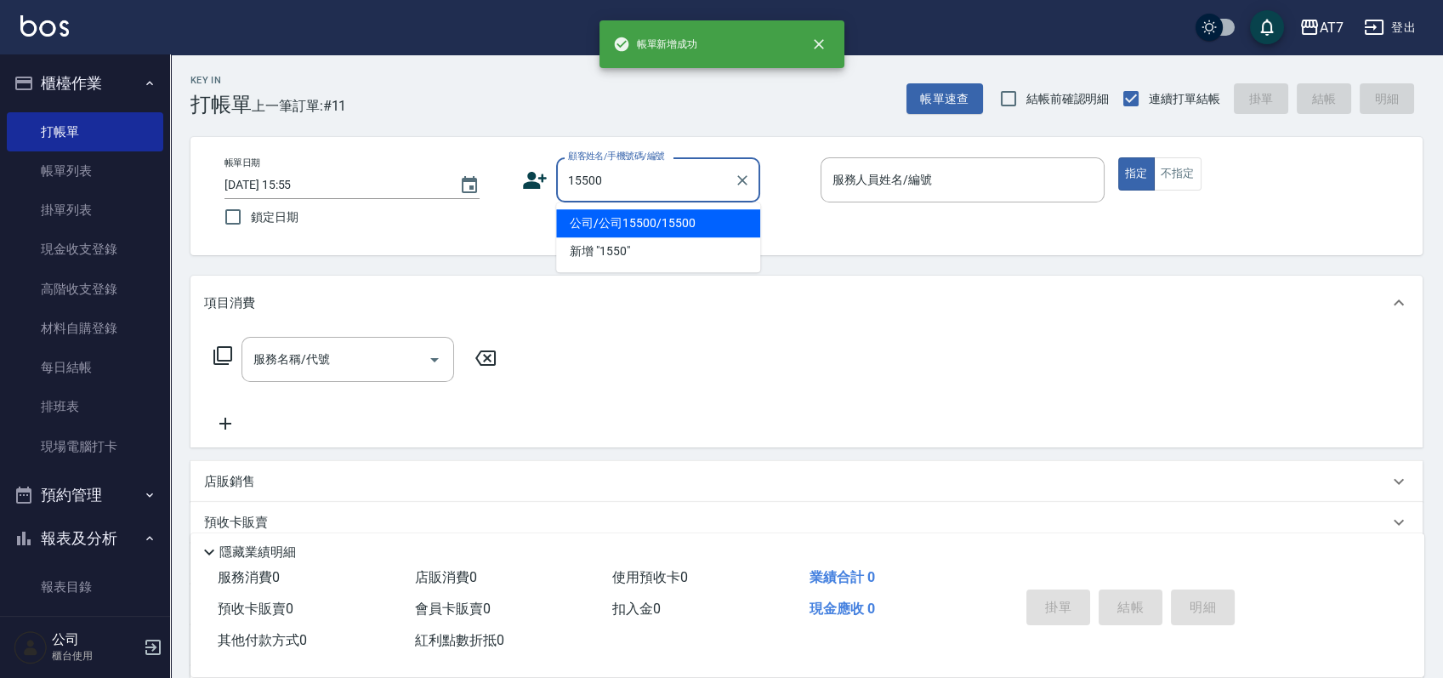
type input "公司/公司15500/15500"
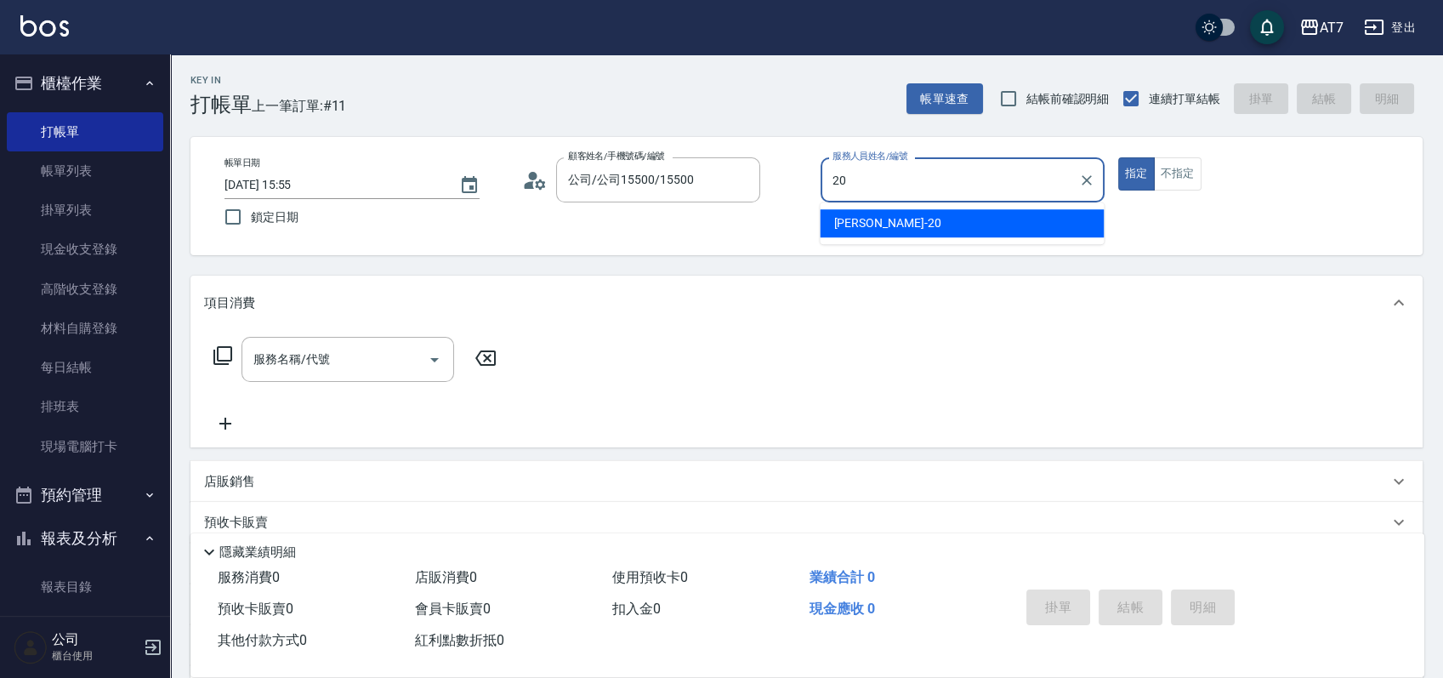
type input "妮可-20"
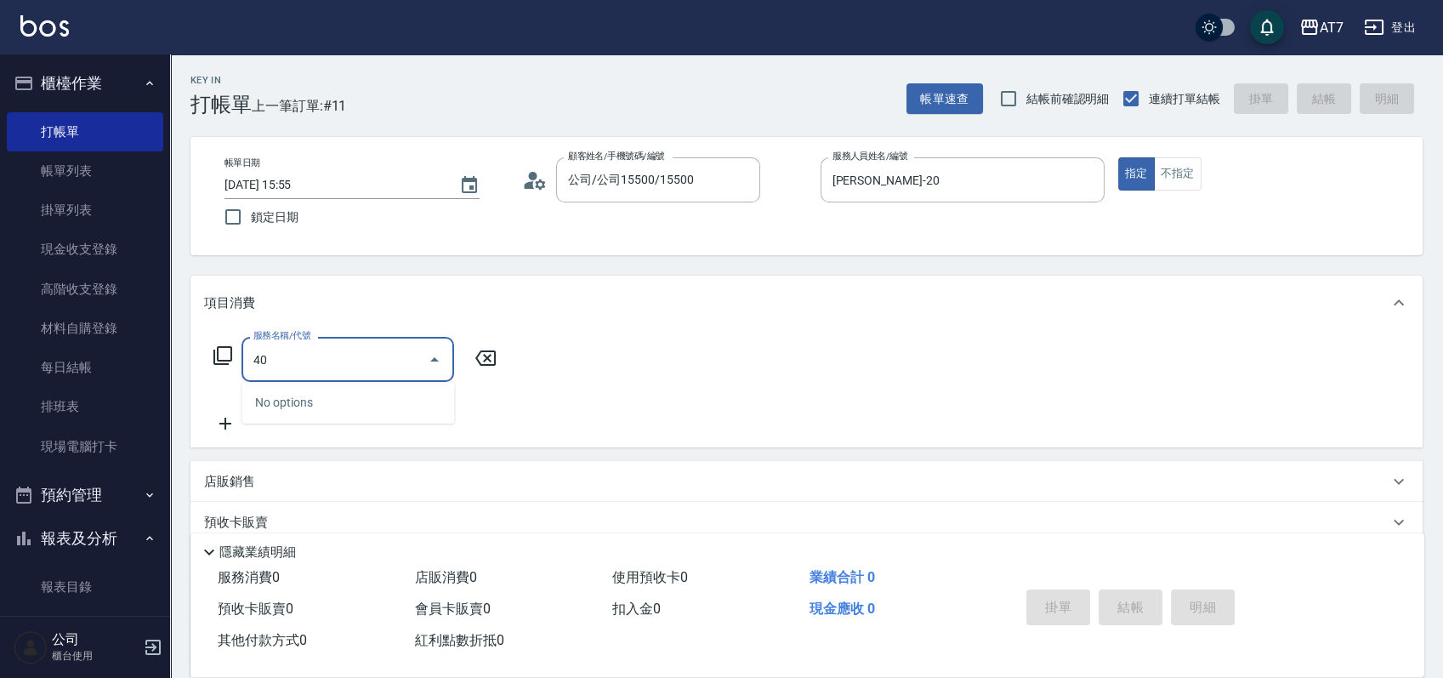
type input "400"
type input "150"
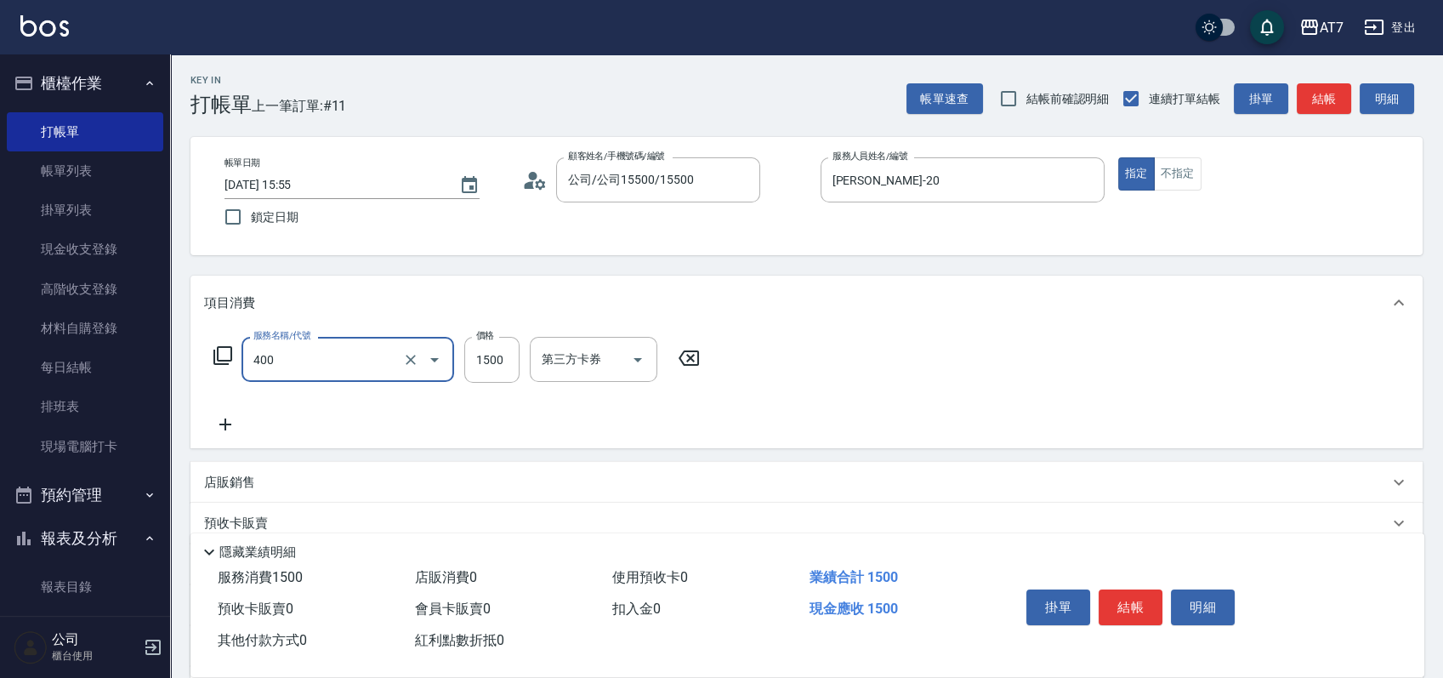
type input "染髮(400)"
type input "0"
type input "25"
type input "20"
type input "250"
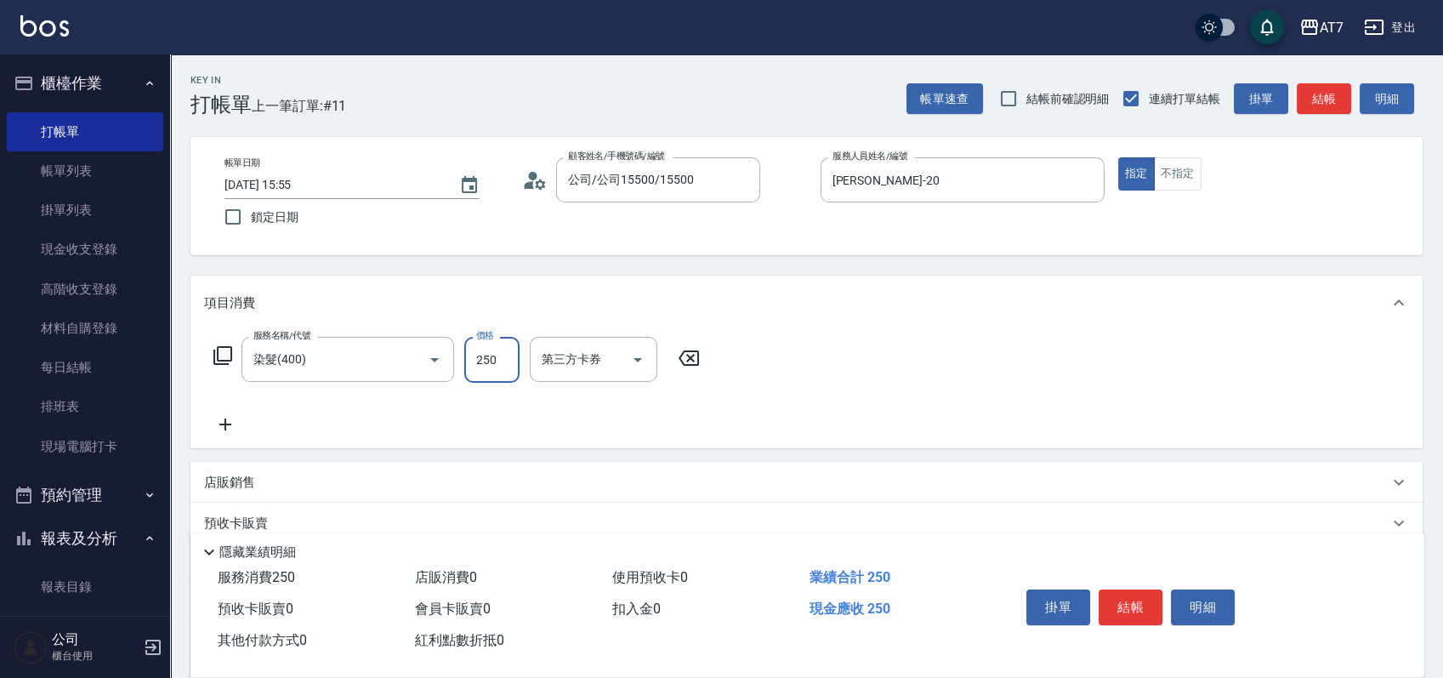
type input "250"
type input "2500"
click at [1149, 606] on button "結帳" at bounding box center [1131, 607] width 64 height 36
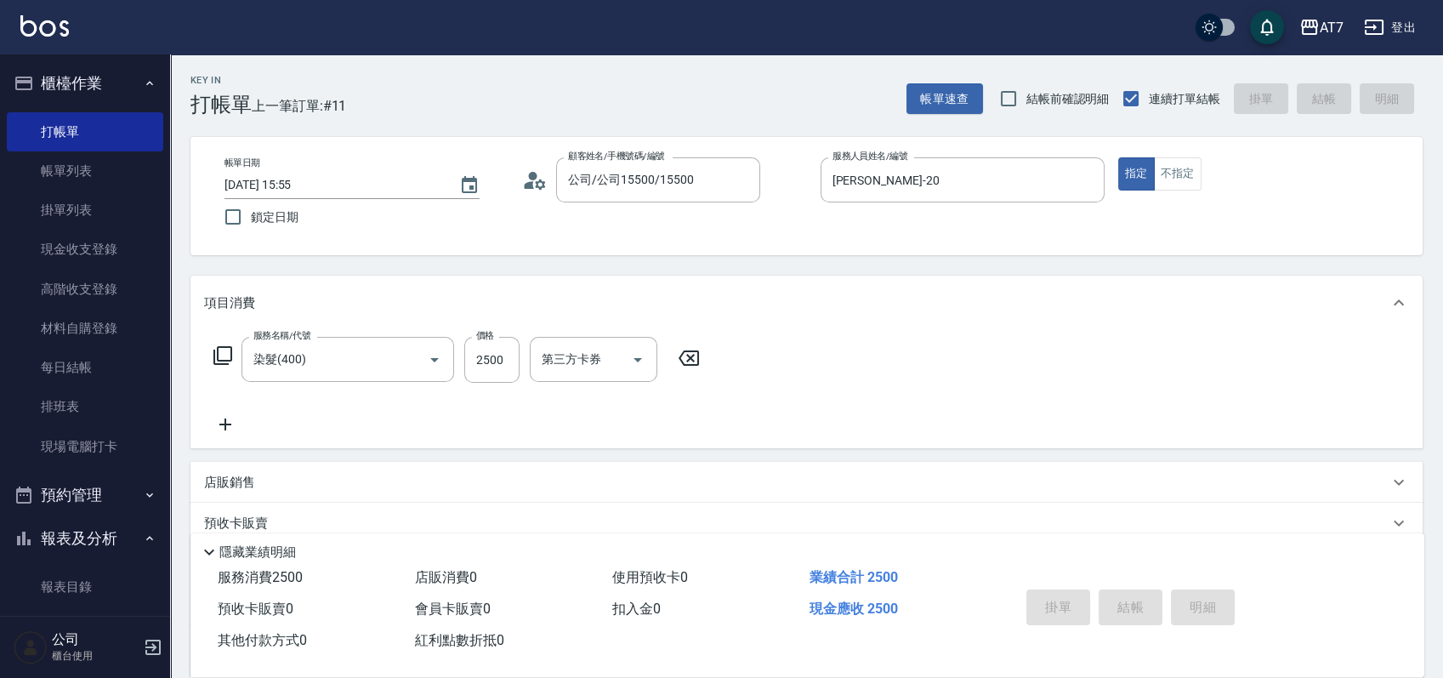
type input "0"
